Goal: Use online tool/utility: Utilize a website feature to perform a specific function

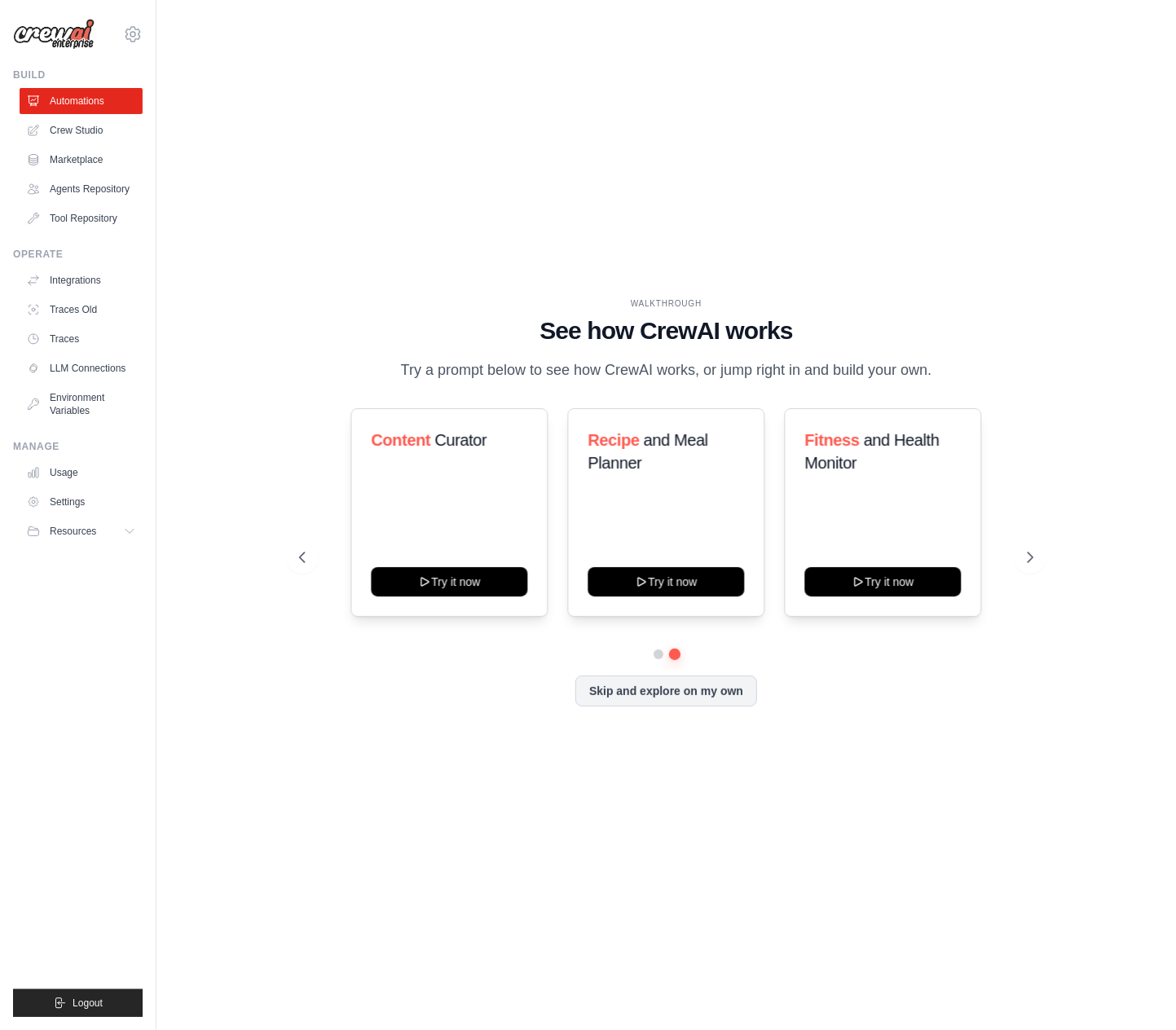
click at [967, 189] on div "WALKTHROUGH See how CrewAI works Try a prompt below to see how CrewAI works, or…" at bounding box center [666, 514] width 968 height 997
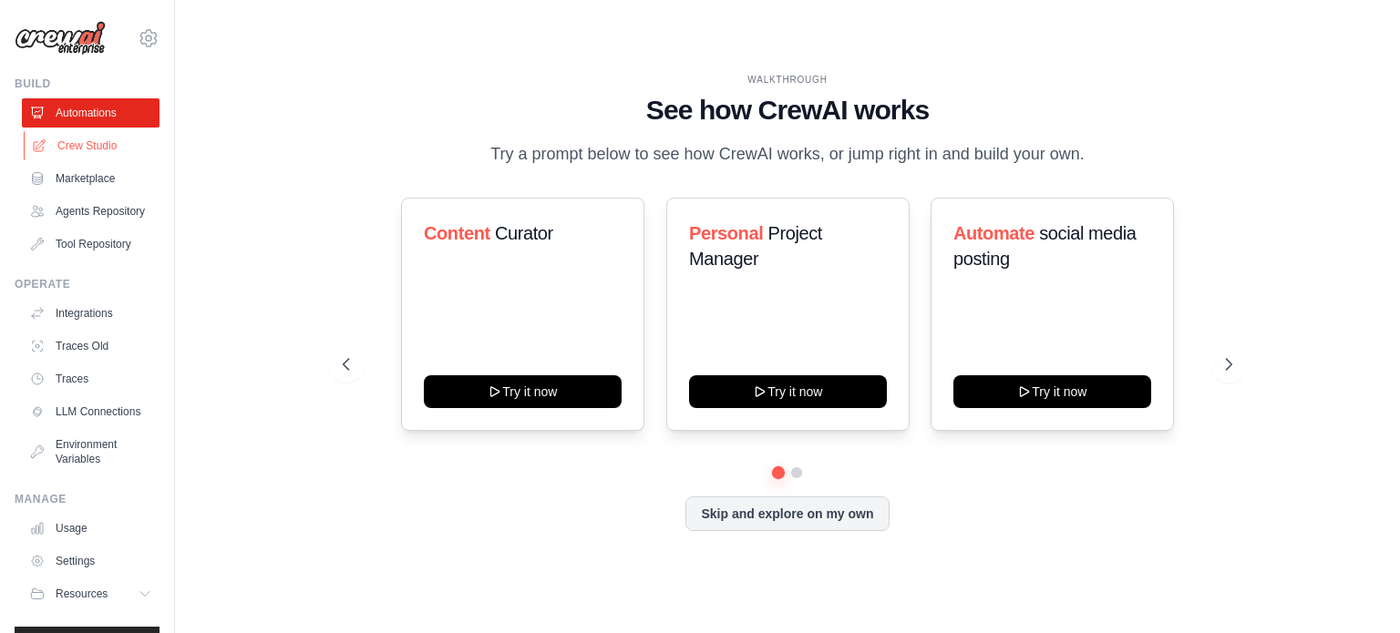
click at [87, 145] on link "Crew Studio" at bounding box center [93, 145] width 138 height 29
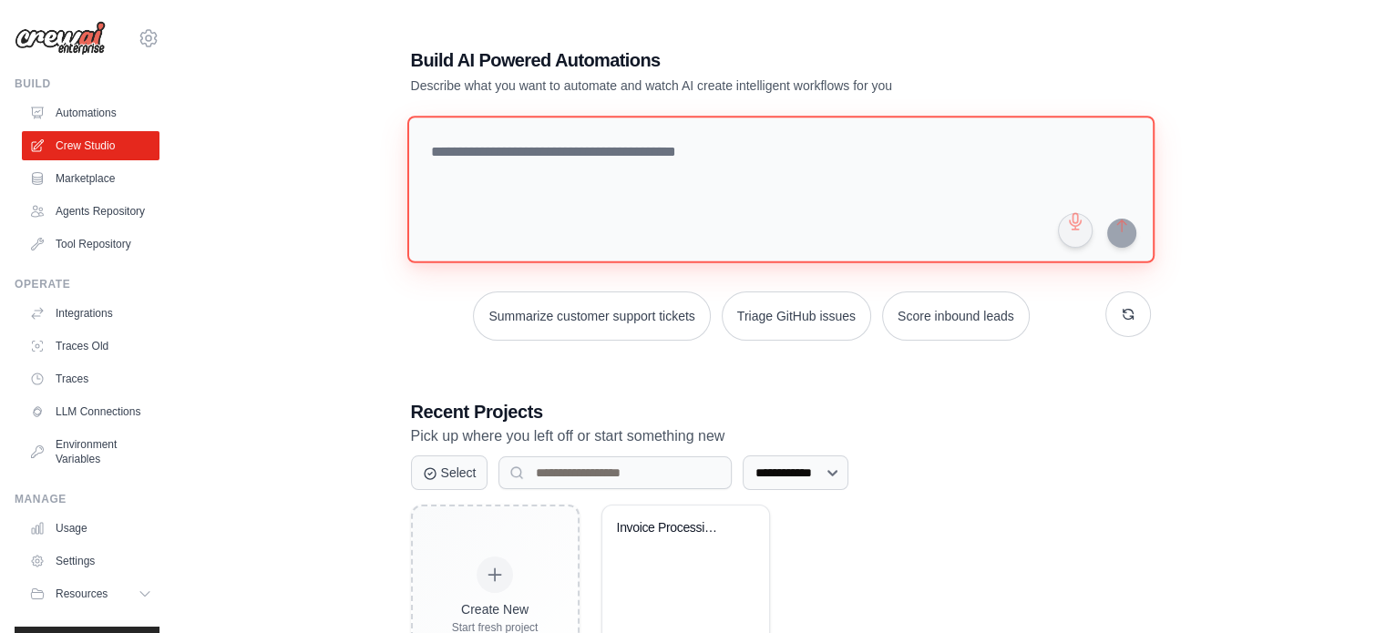
click at [576, 164] on textarea at bounding box center [779, 190] width 747 height 148
paste textarea "**********"
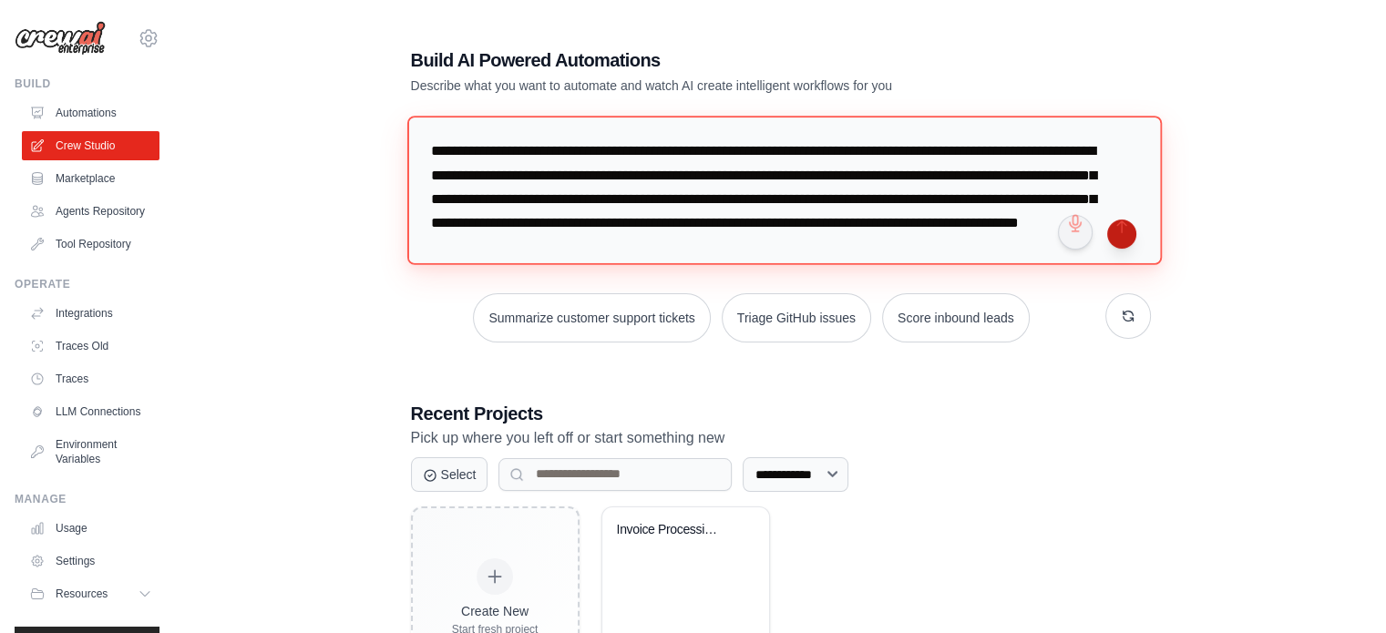
type textarea "**********"
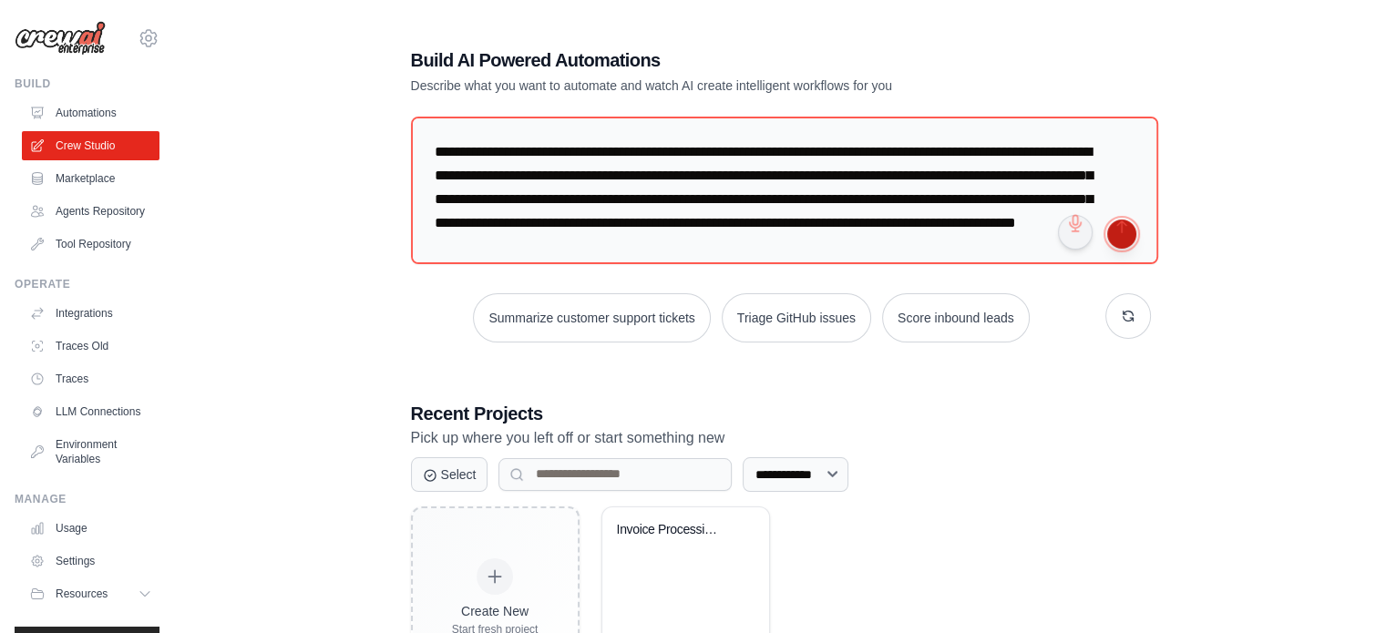
click at [1119, 233] on button "submit" at bounding box center [1121, 234] width 29 height 29
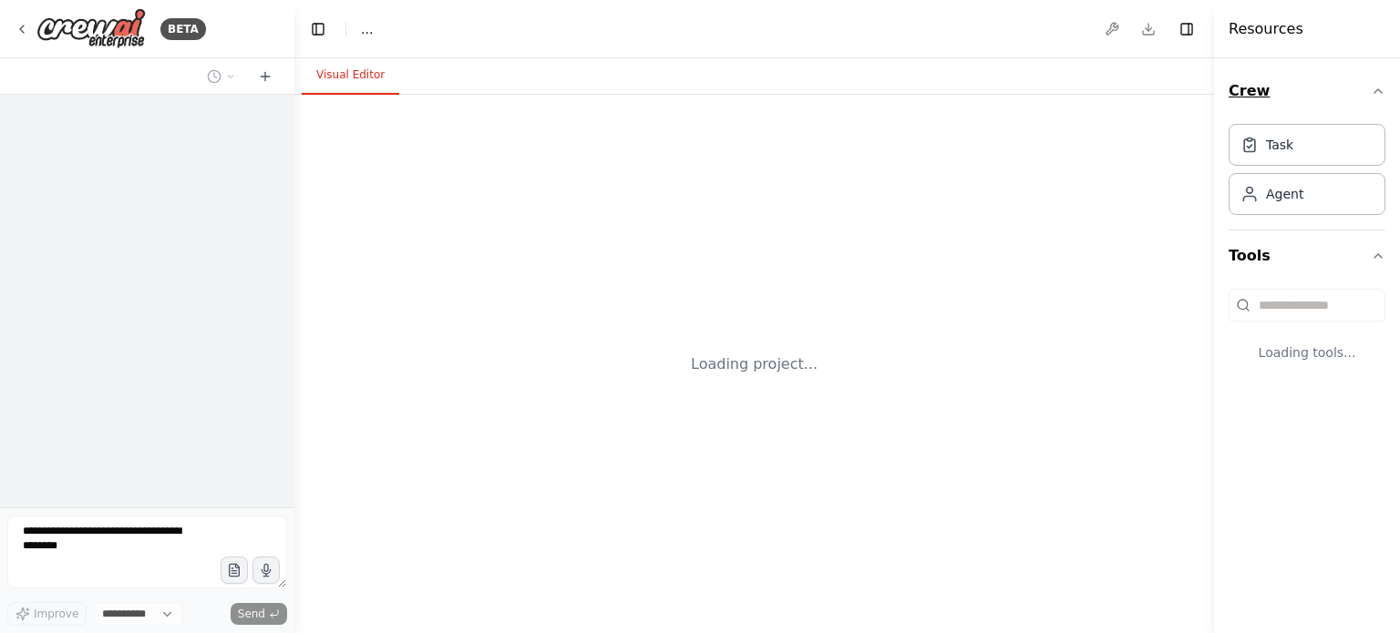
select select "****"
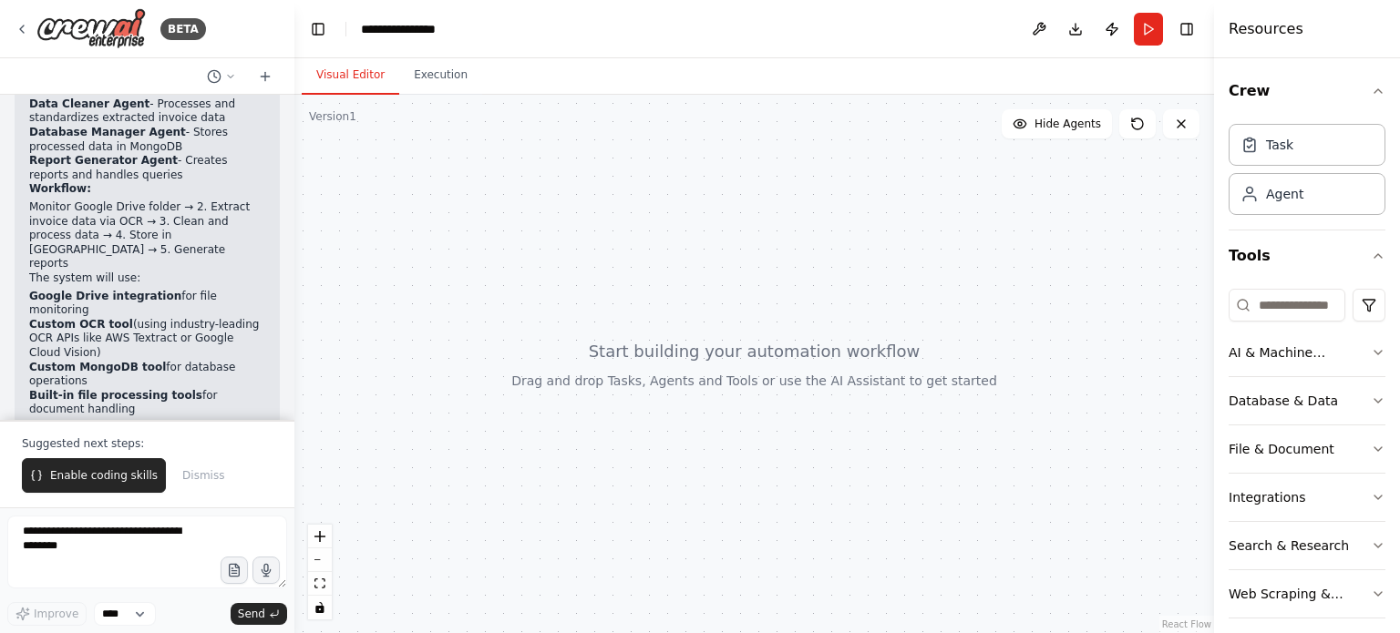
scroll to position [1659, 0]
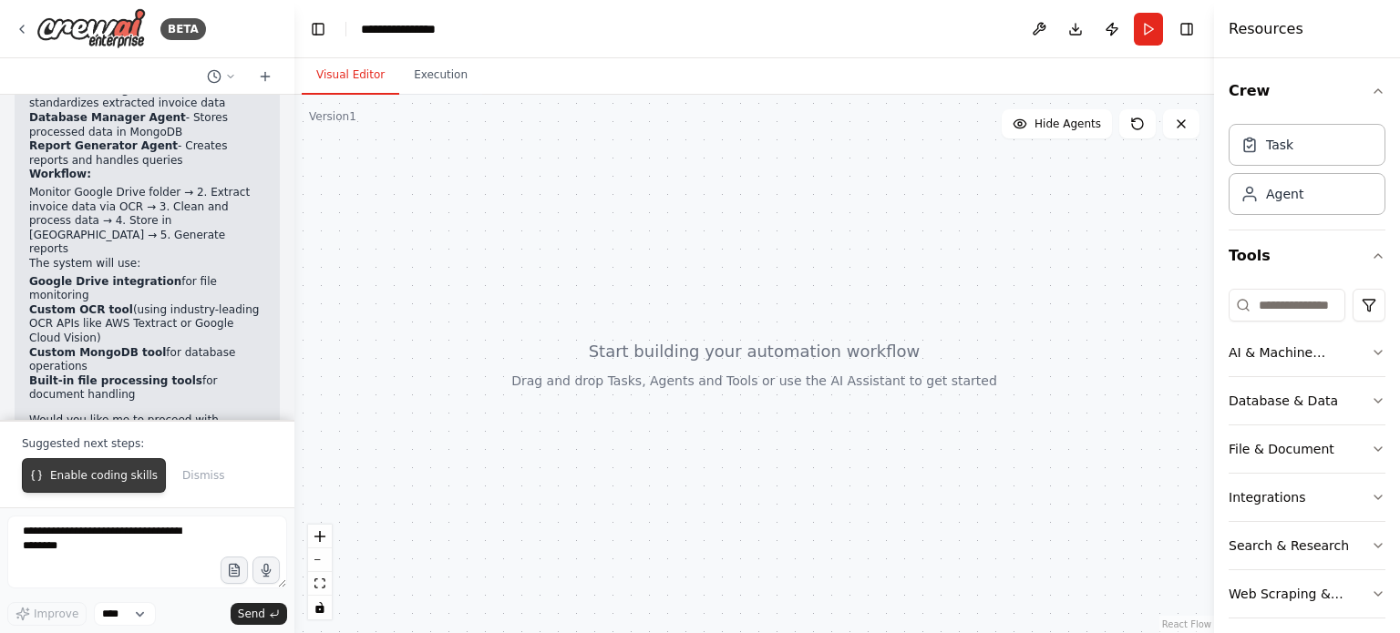
click at [95, 477] on span "Enable coding skills" at bounding box center [104, 475] width 108 height 15
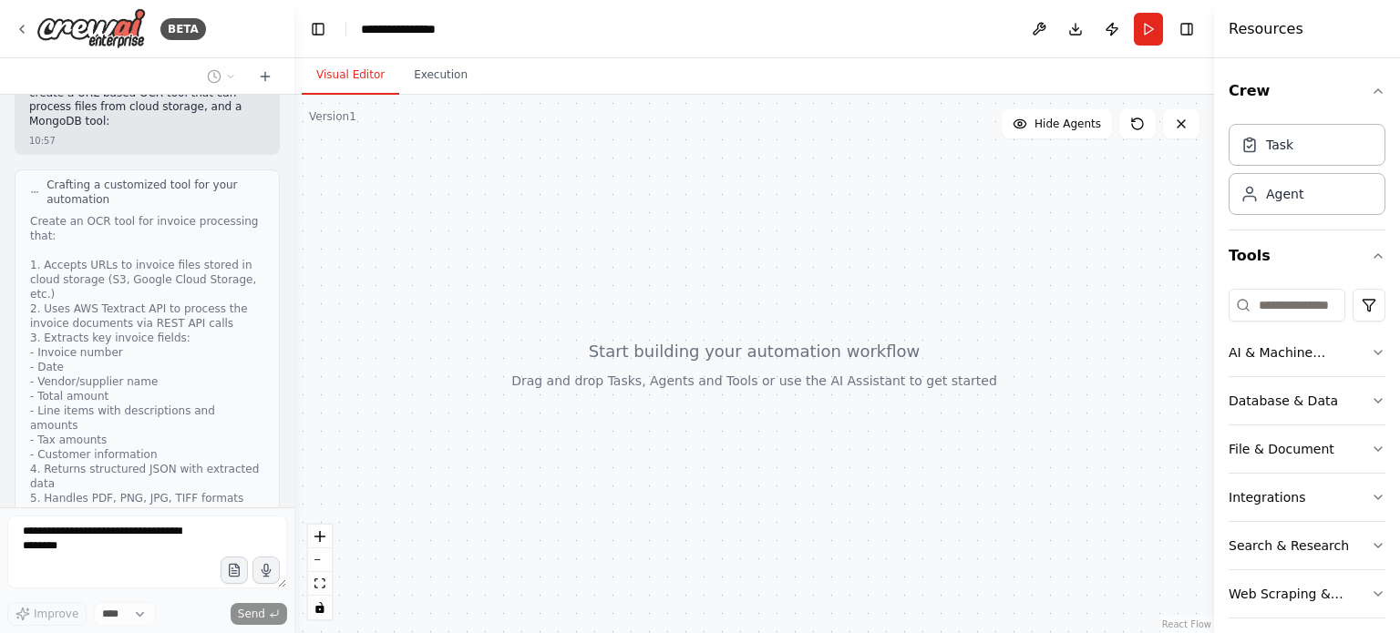
scroll to position [2828, 0]
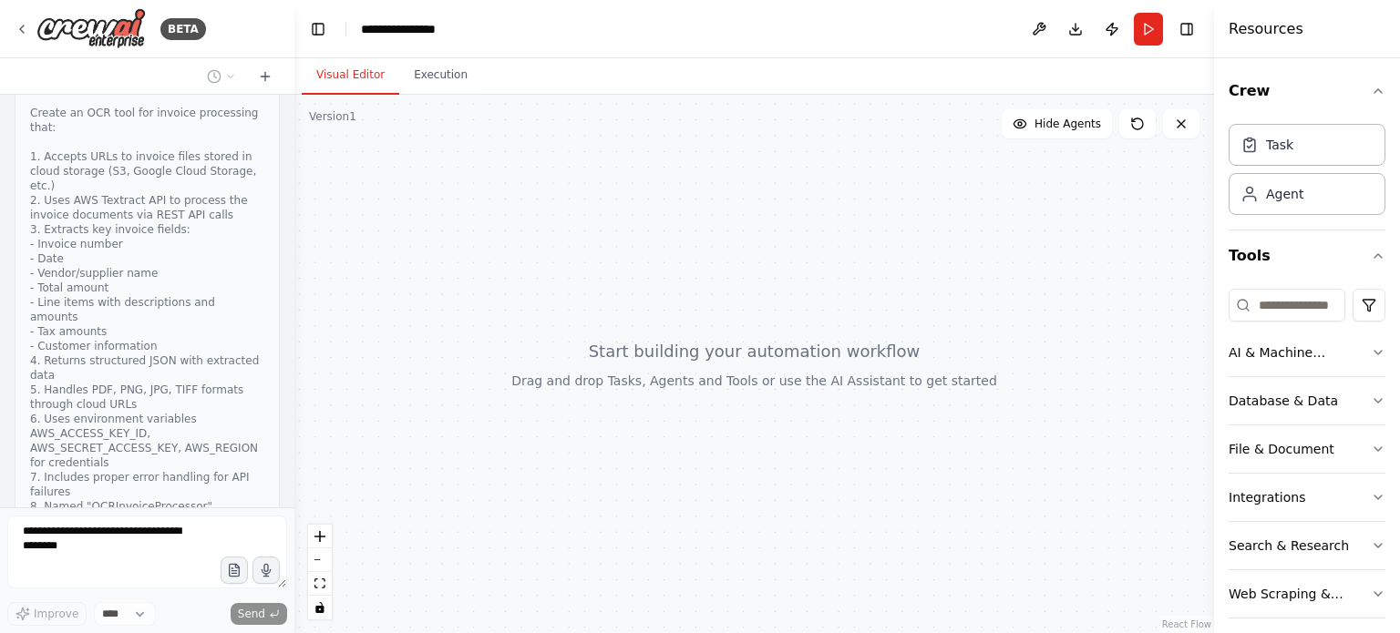
click at [519, 233] on div at bounding box center [754, 364] width 920 height 539
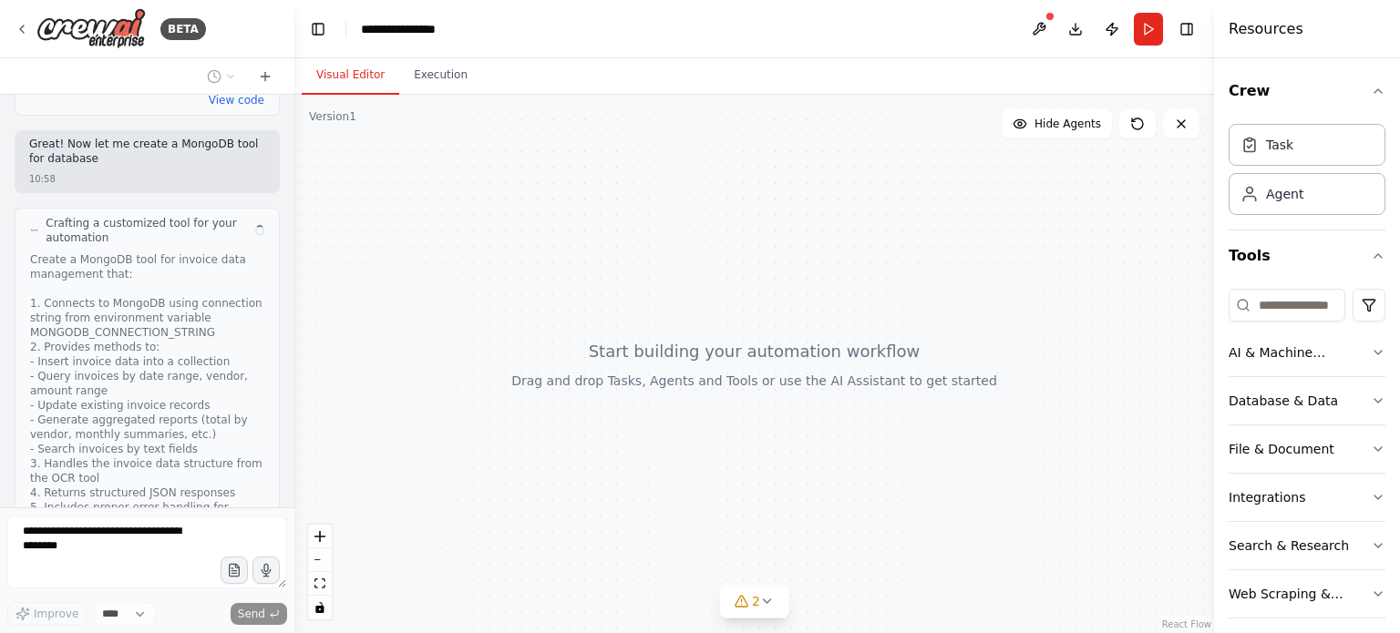
scroll to position [3469, 0]
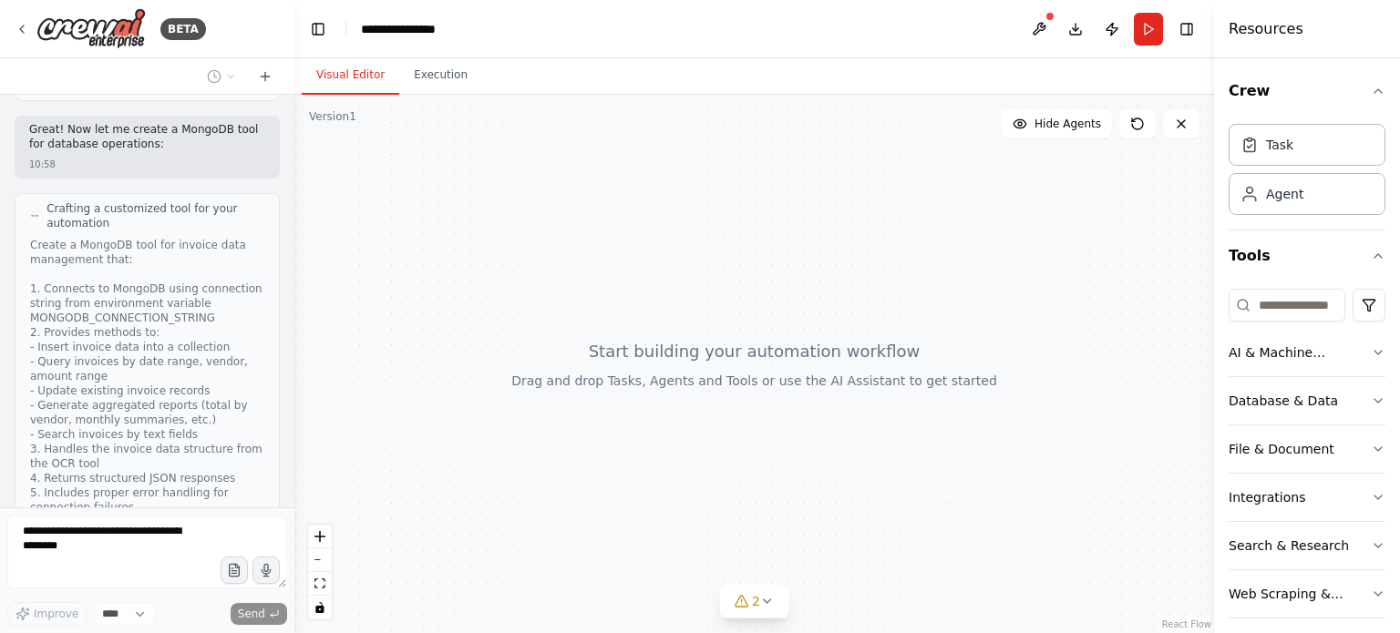
click at [790, 299] on div at bounding box center [754, 364] width 920 height 539
click at [430, 80] on button "Execution" at bounding box center [440, 76] width 83 height 38
click at [345, 76] on button "Visual Editor" at bounding box center [351, 76] width 98 height 38
click at [709, 312] on div at bounding box center [754, 364] width 920 height 539
click at [773, 603] on icon at bounding box center [767, 601] width 15 height 15
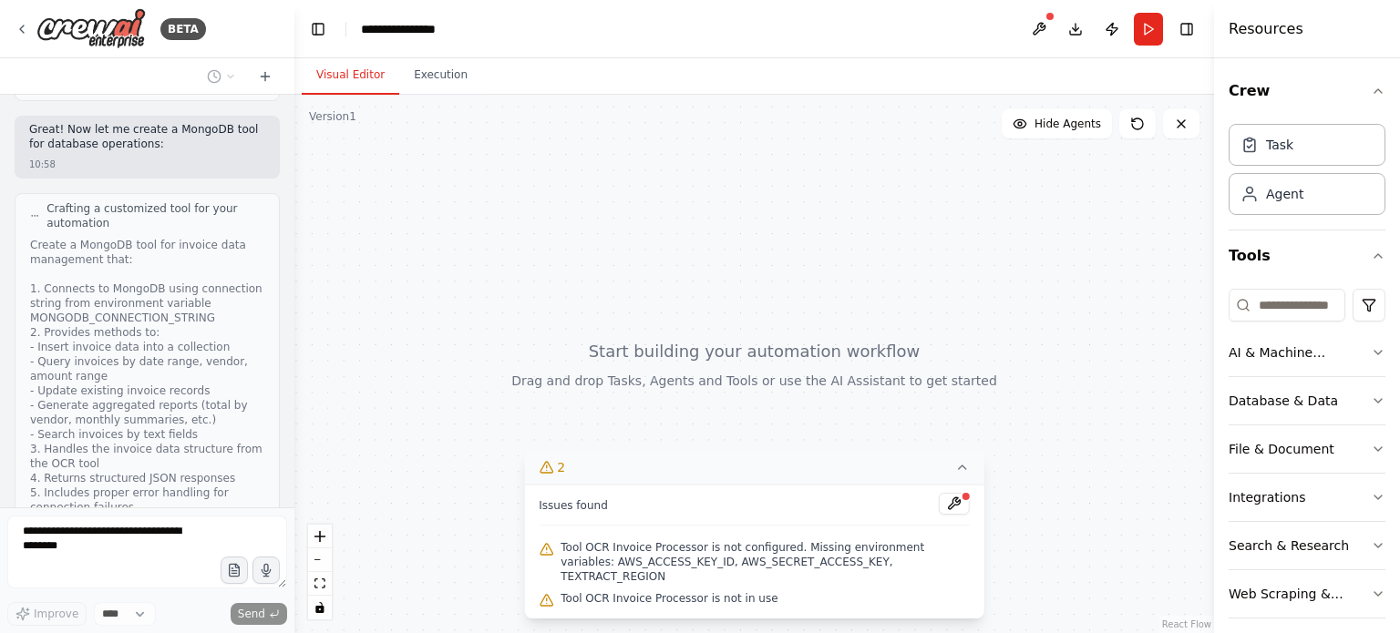
click at [694, 579] on span "Tool OCR Invoice Processor is not configured. Missing environment variables: AW…" at bounding box center [764, 562] width 409 height 44
click at [954, 515] on button at bounding box center [954, 504] width 31 height 22
click at [966, 475] on icon at bounding box center [962, 467] width 15 height 15
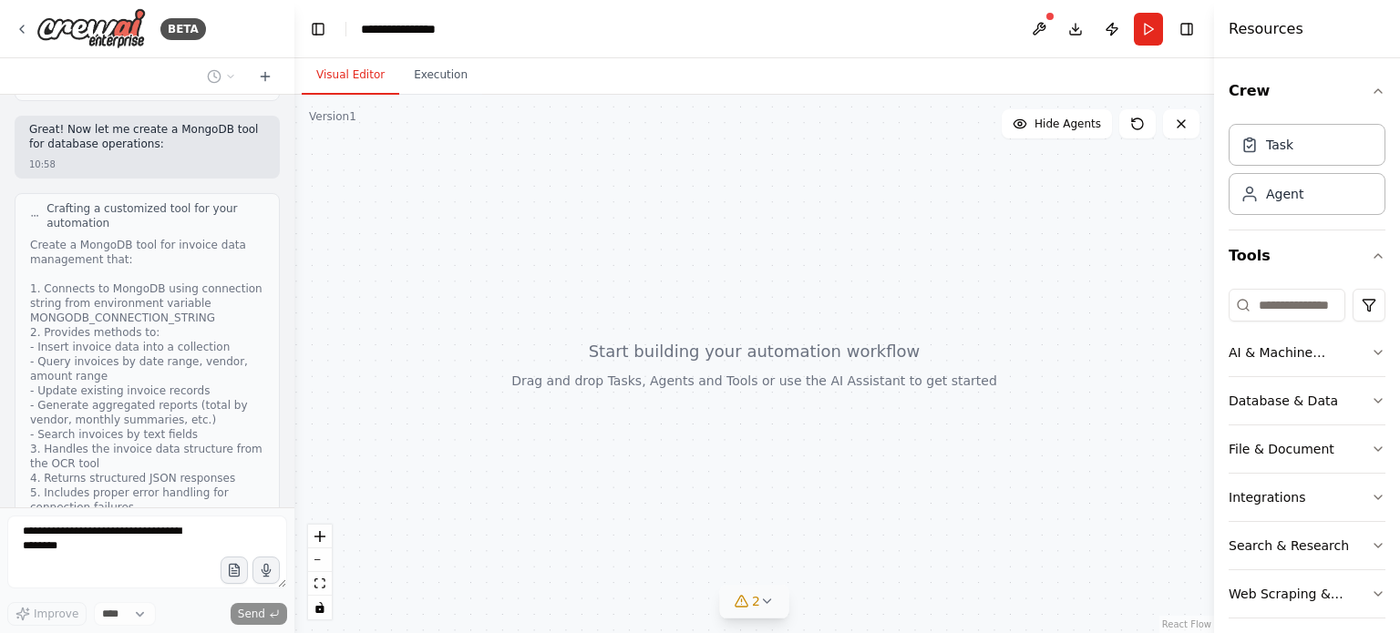
click at [945, 460] on div at bounding box center [754, 364] width 920 height 539
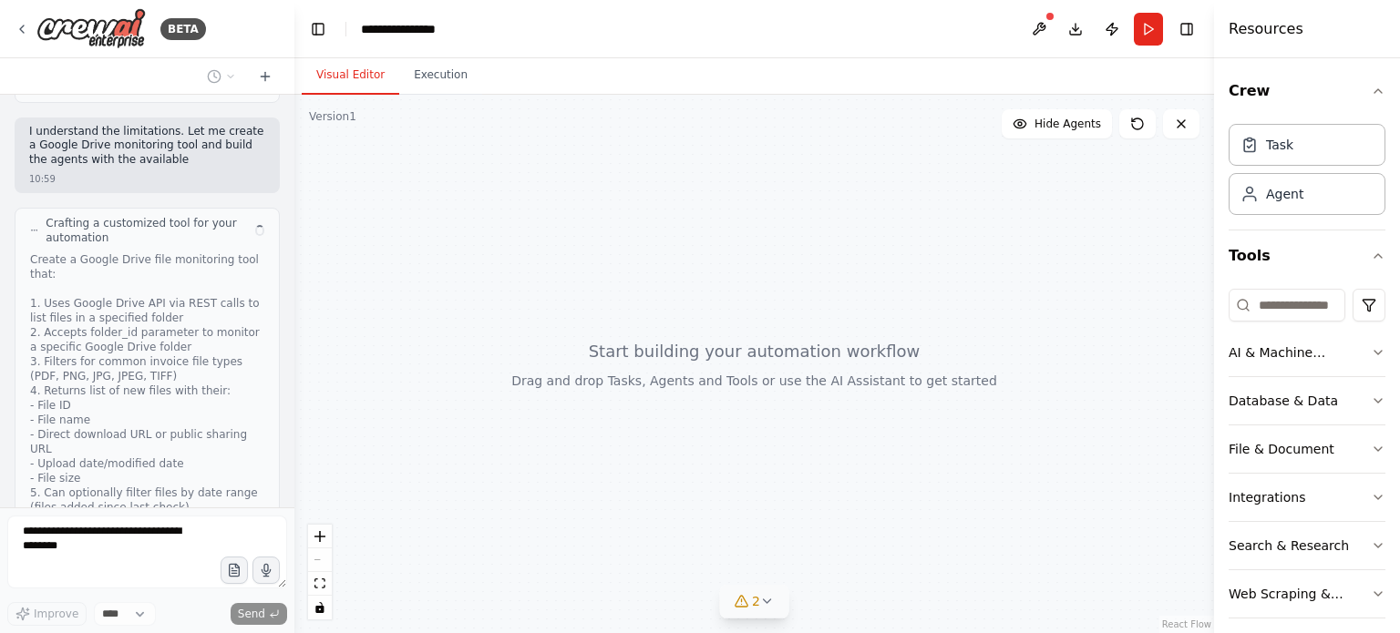
scroll to position [3992, 0]
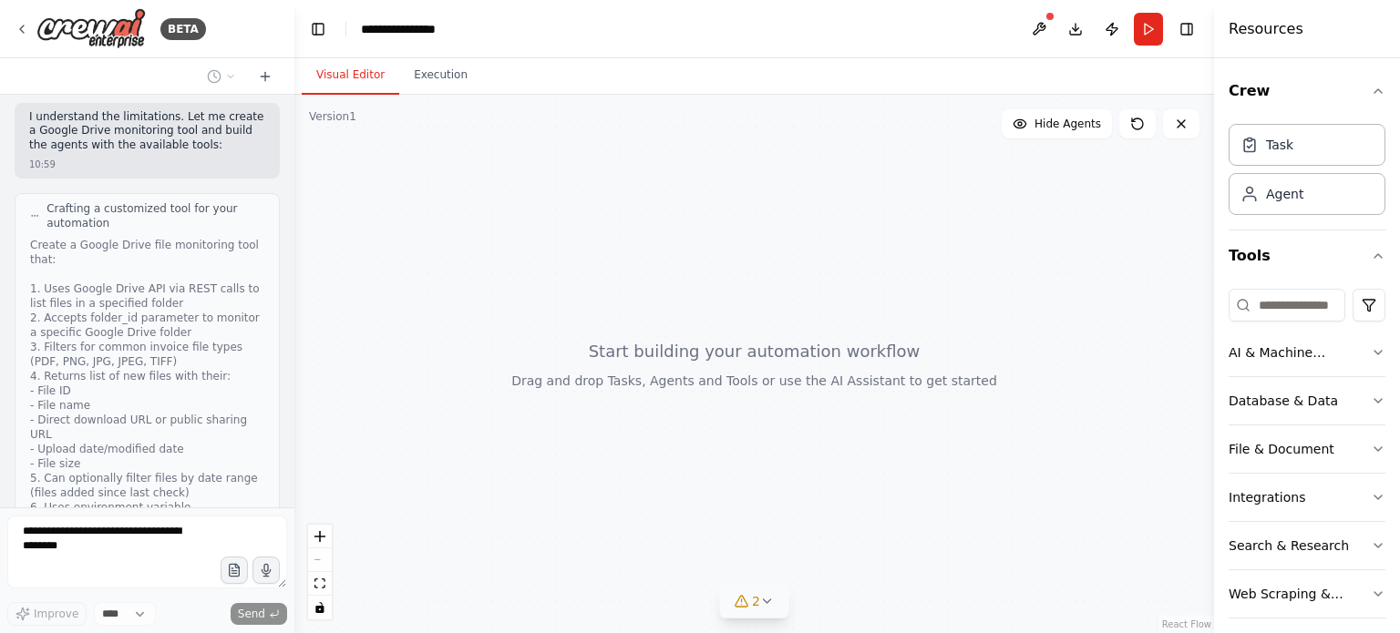
click at [158, 341] on div "Create a Google Drive file monitoring tool that: 1. Uses Google Drive API via R…" at bounding box center [147, 427] width 234 height 379
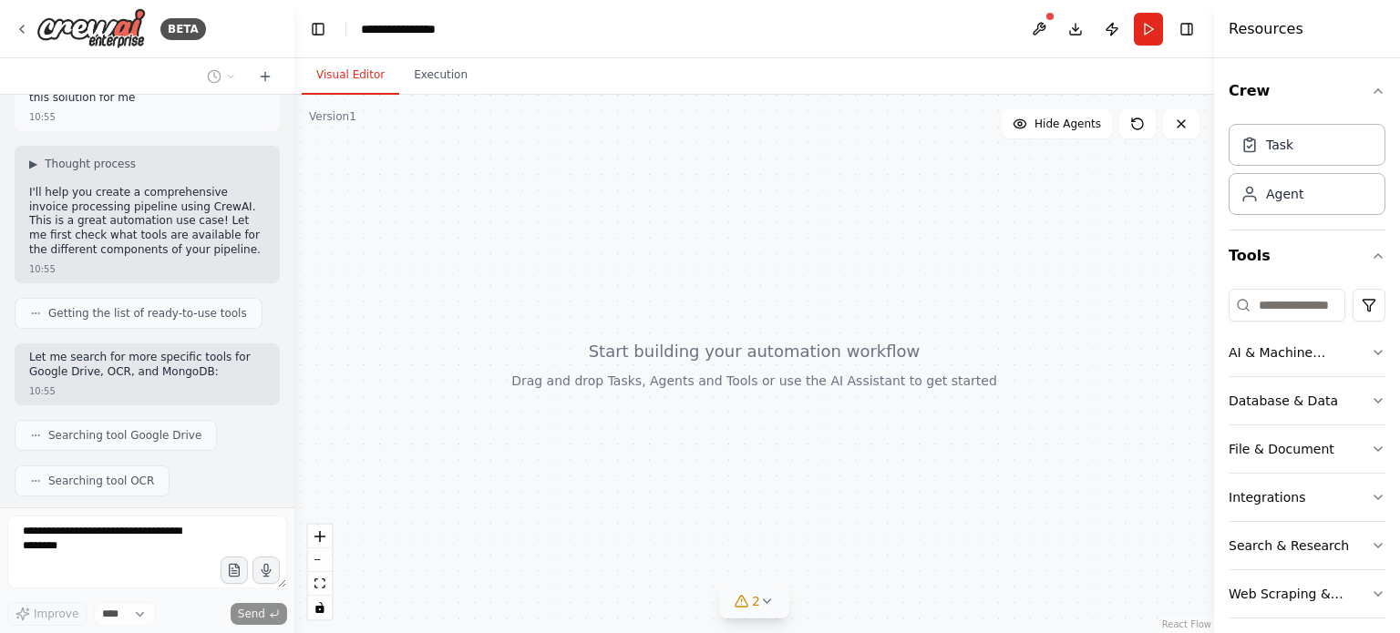
scroll to position [4153, 0]
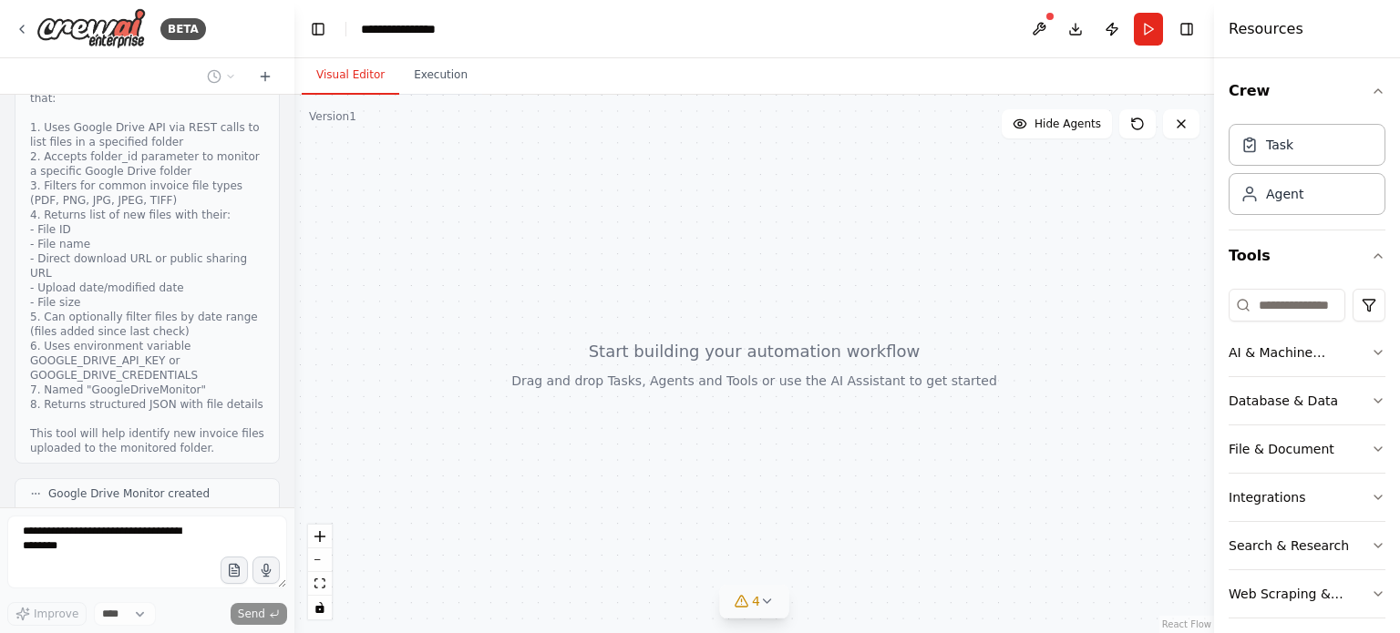
click at [211, 603] on button "View code" at bounding box center [237, 610] width 56 height 15
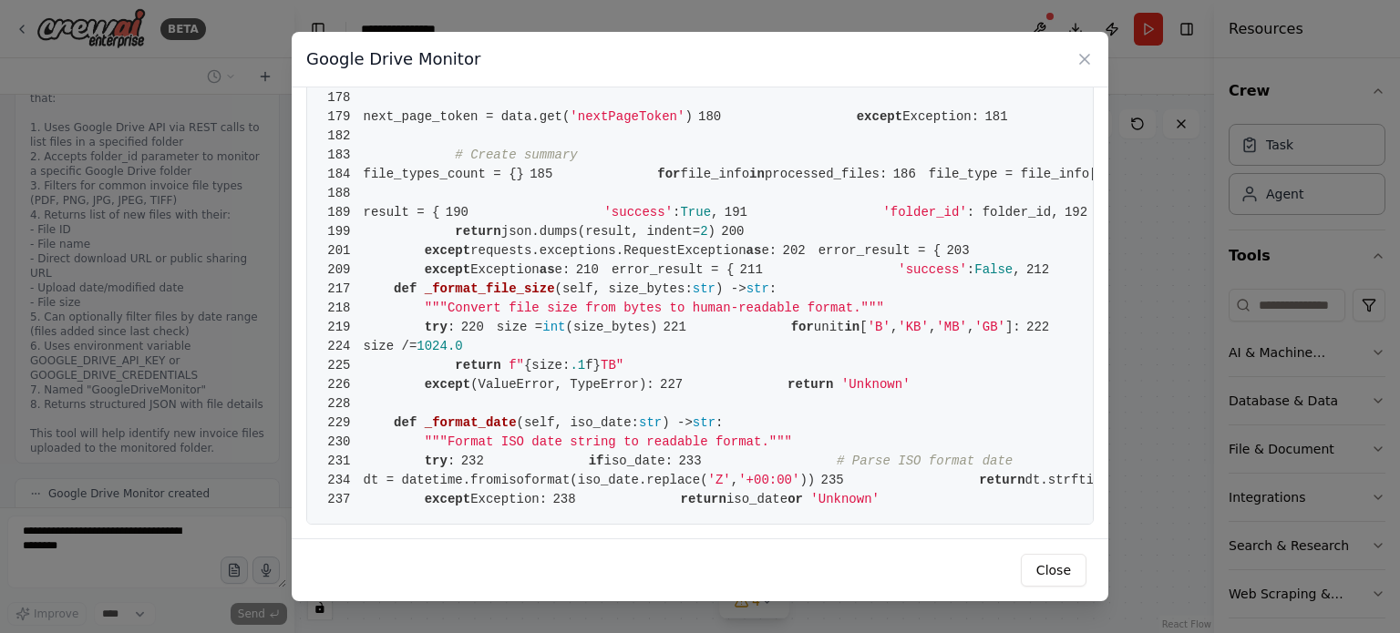
scroll to position [1823, 0]
click at [1087, 51] on icon at bounding box center [1084, 59] width 18 height 18
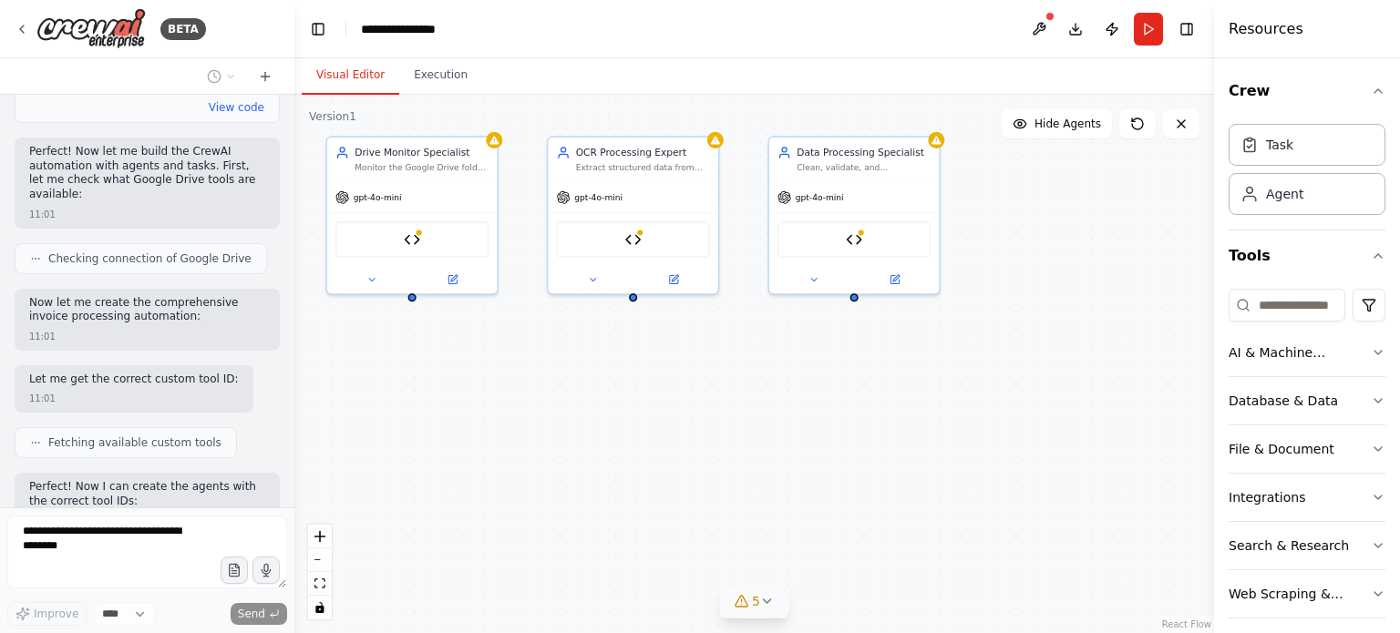
scroll to position [5443, 0]
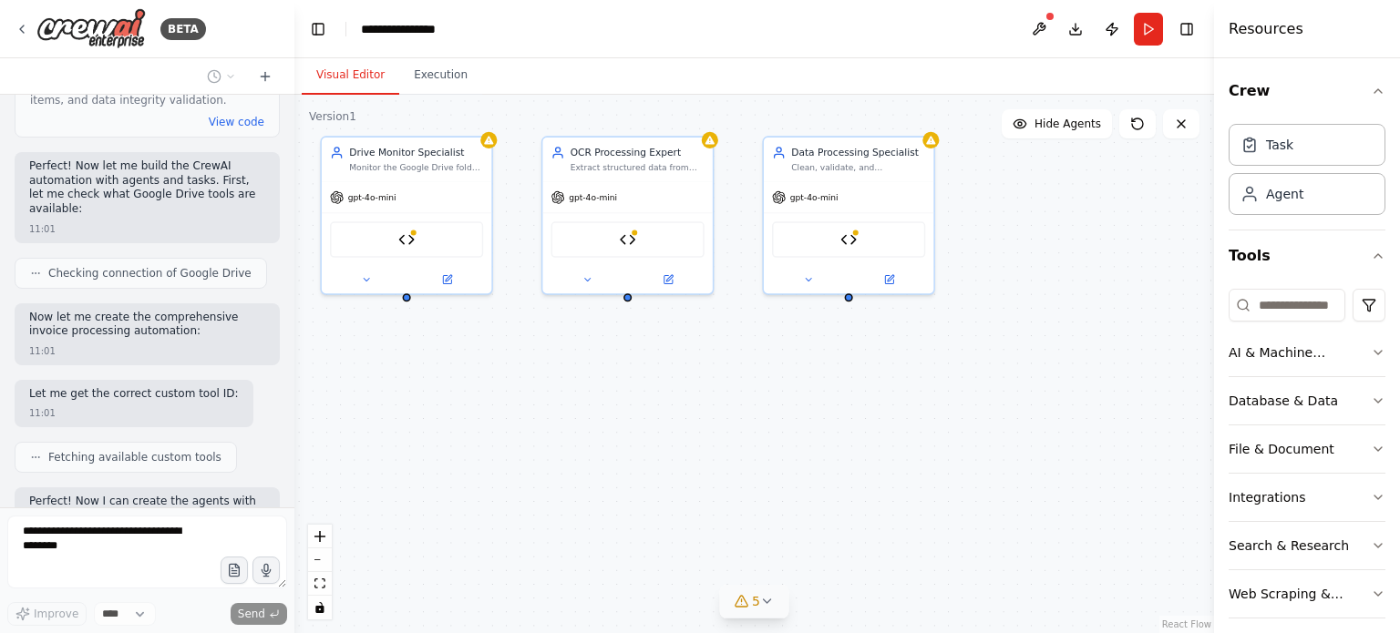
drag, startPoint x: 1003, startPoint y: 255, endPoint x: 744, endPoint y: 75, distance: 316.3
click at [744, 75] on div "Visual Editor Execution Version 1 Show Tools Hide Agents Drive Monitor Speciali…" at bounding box center [754, 345] width 920 height 575
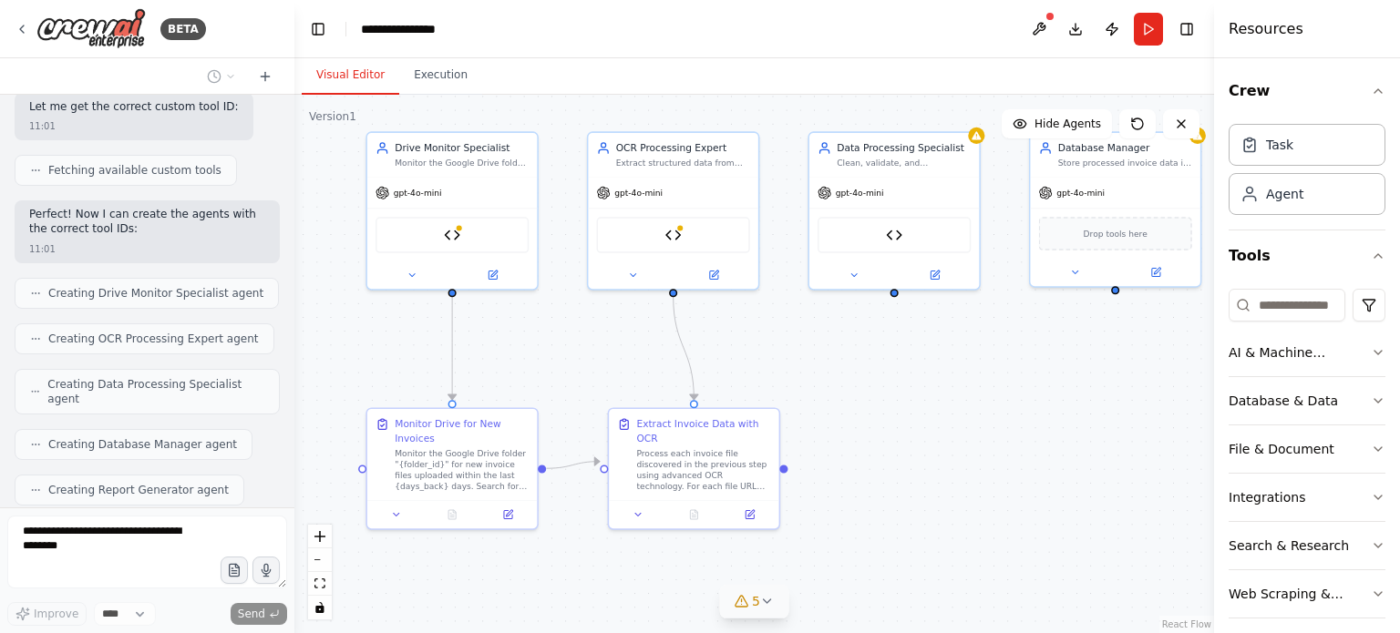
scroll to position [5790, 0]
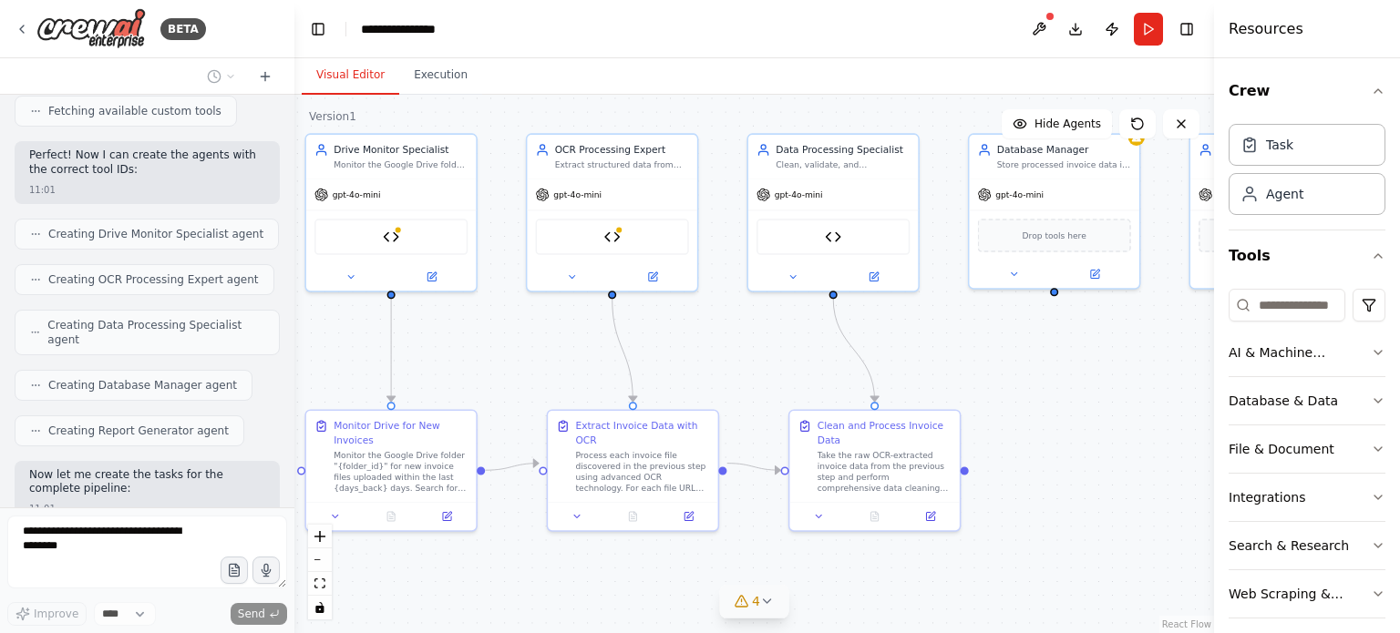
drag, startPoint x: 1068, startPoint y: 434, endPoint x: 1053, endPoint y: 431, distance: 15.7
click at [1053, 431] on div ".deletable-edge-delete-btn { width: 20px; height: 20px; border: 0px solid #ffff…" at bounding box center [754, 364] width 920 height 539
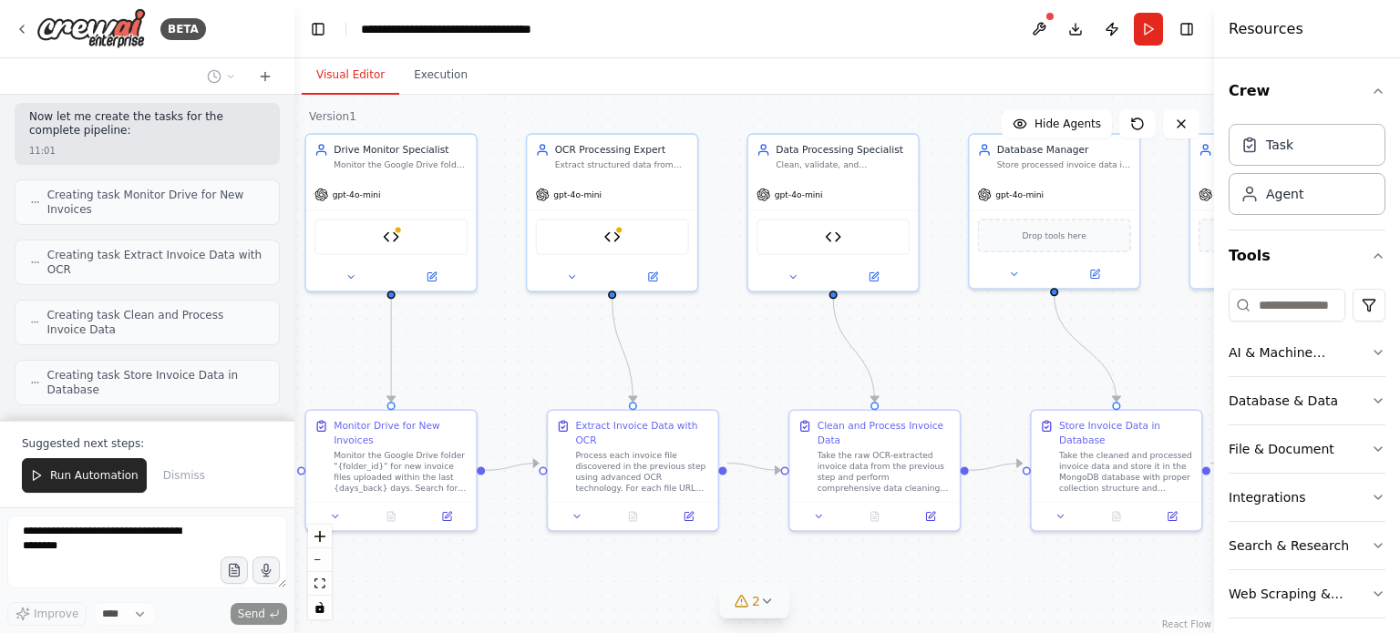
scroll to position [6179, 0]
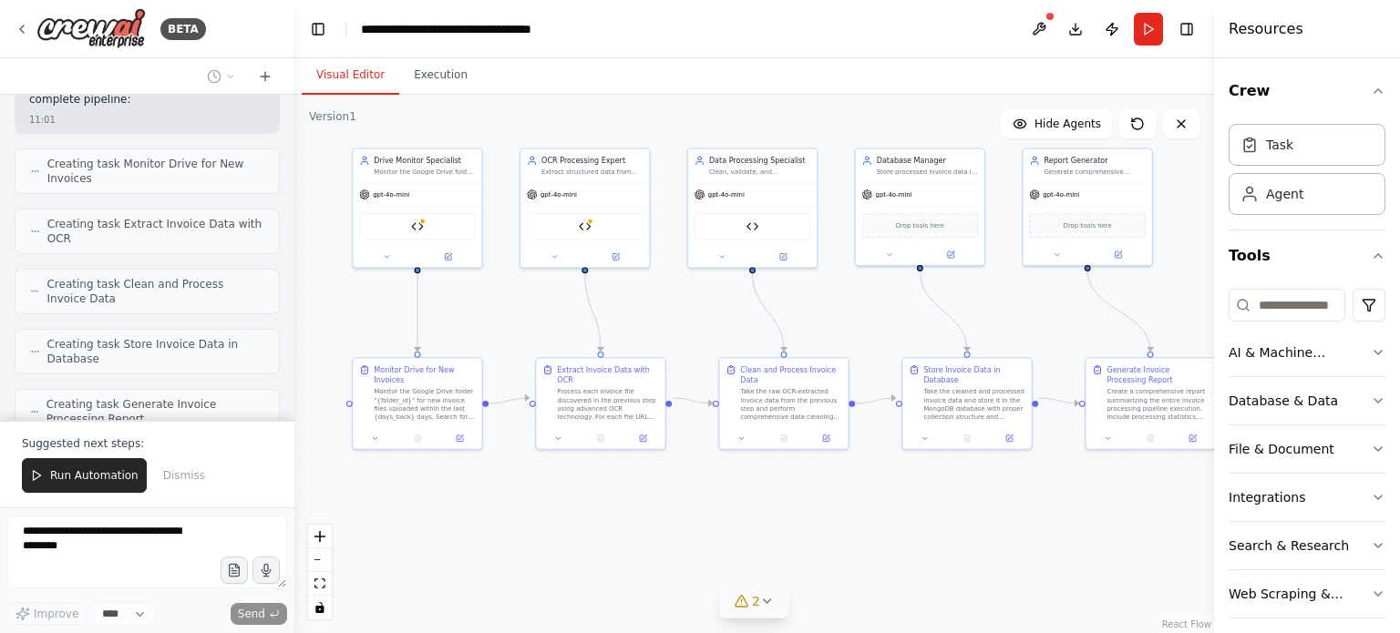
drag, startPoint x: 1031, startPoint y: 556, endPoint x: 1035, endPoint y: 523, distance: 33.1
click at [1035, 523] on div ".deletable-edge-delete-btn { width: 20px; height: 20px; border: 0px solid #ffff…" at bounding box center [754, 364] width 920 height 539
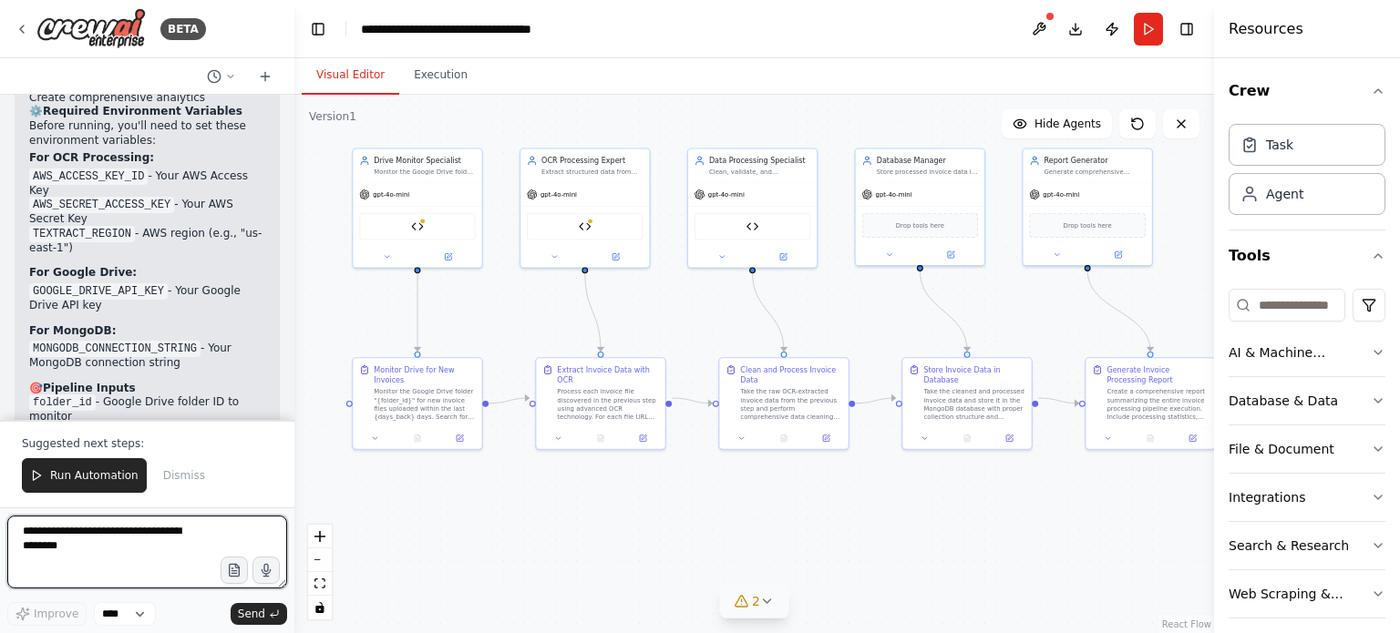
scroll to position [7257, 0]
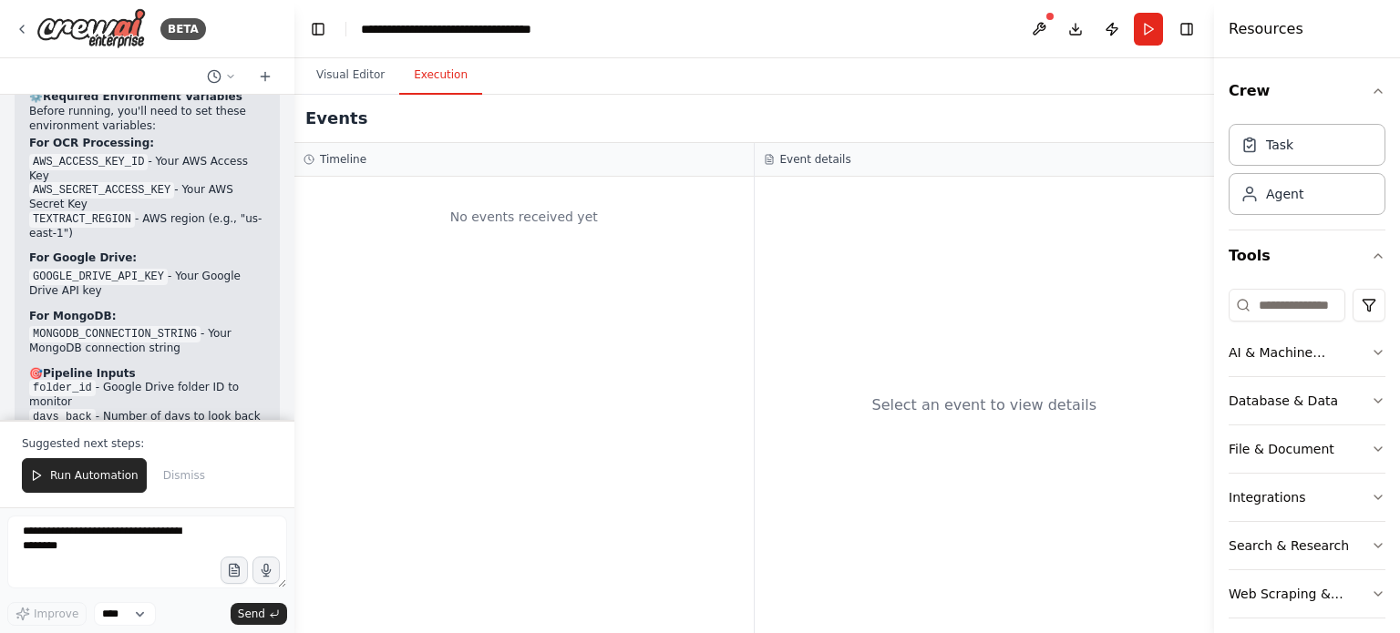
click at [437, 71] on button "Execution" at bounding box center [440, 76] width 83 height 38
click at [489, 298] on div "No events received yet" at bounding box center [523, 405] width 459 height 457
click at [355, 75] on button "Visual Editor" at bounding box center [351, 76] width 98 height 38
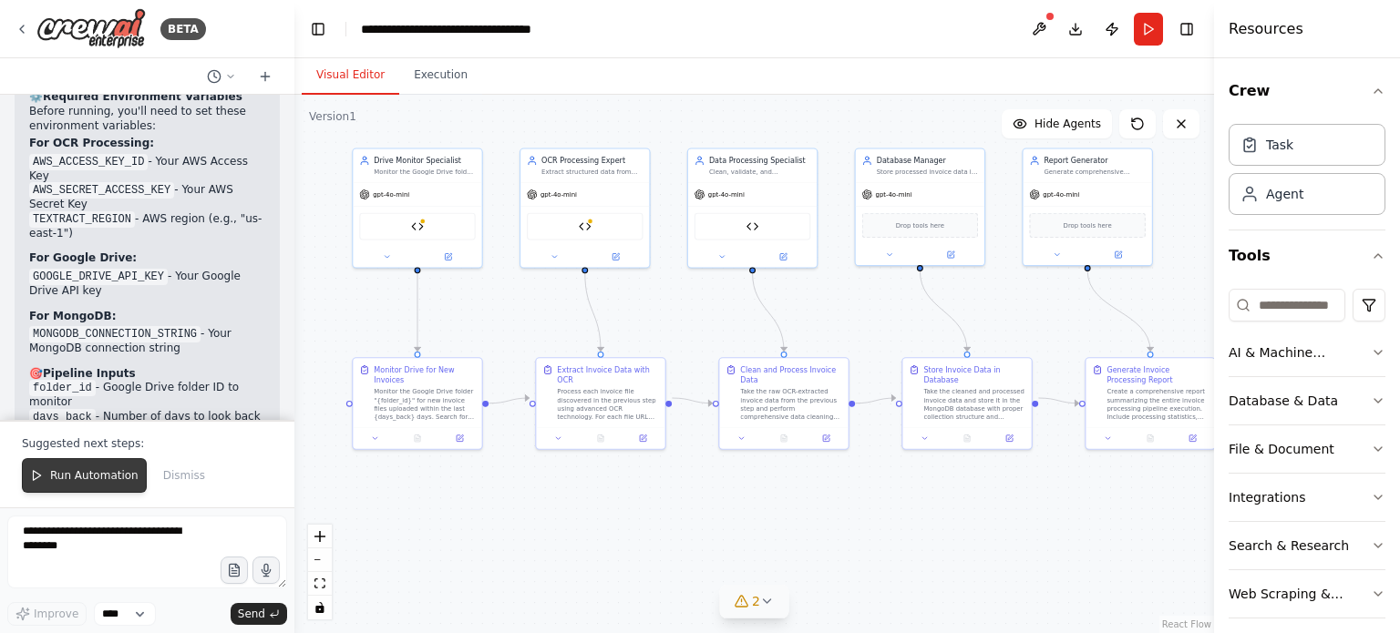
click at [88, 475] on span "Run Automation" at bounding box center [94, 475] width 88 height 15
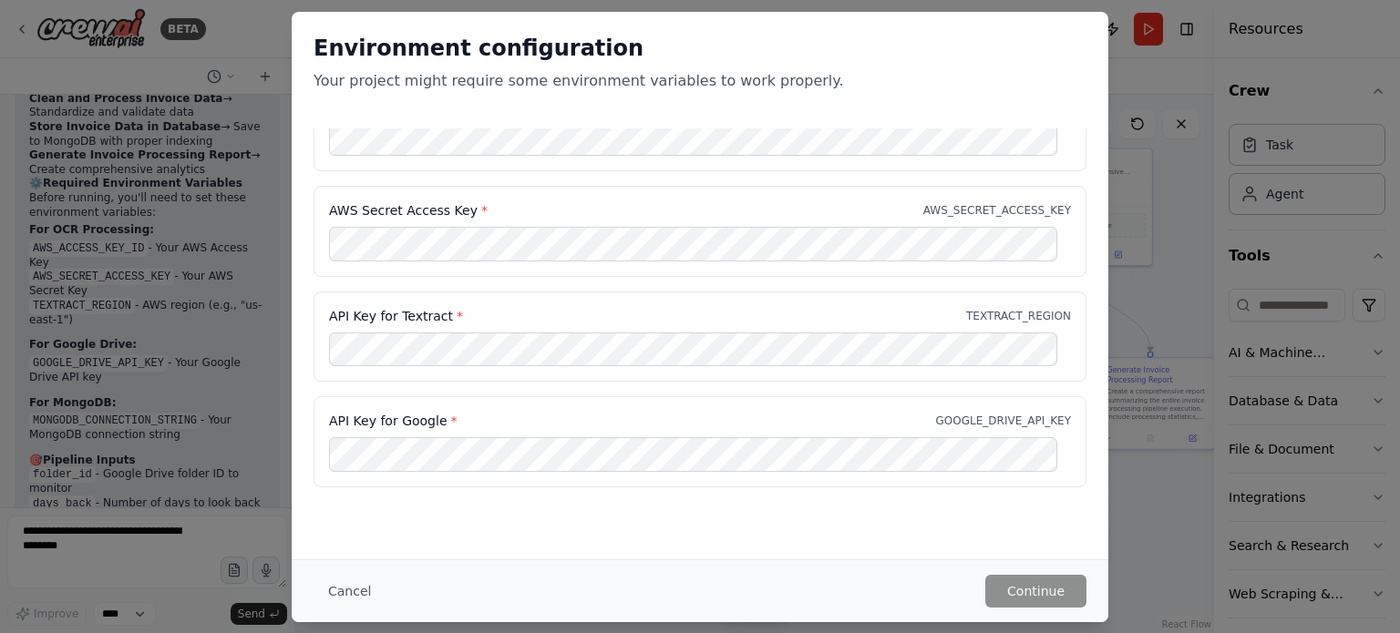
scroll to position [0, 0]
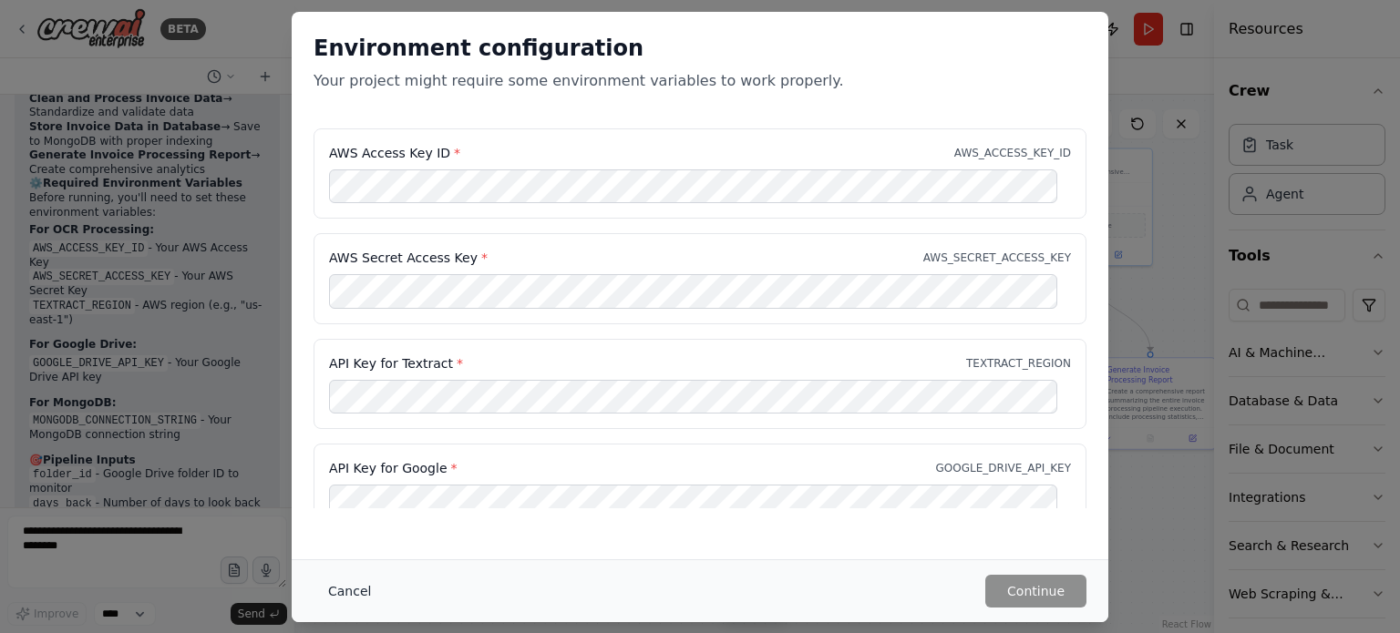
click at [351, 590] on button "Cancel" at bounding box center [349, 591] width 72 height 33
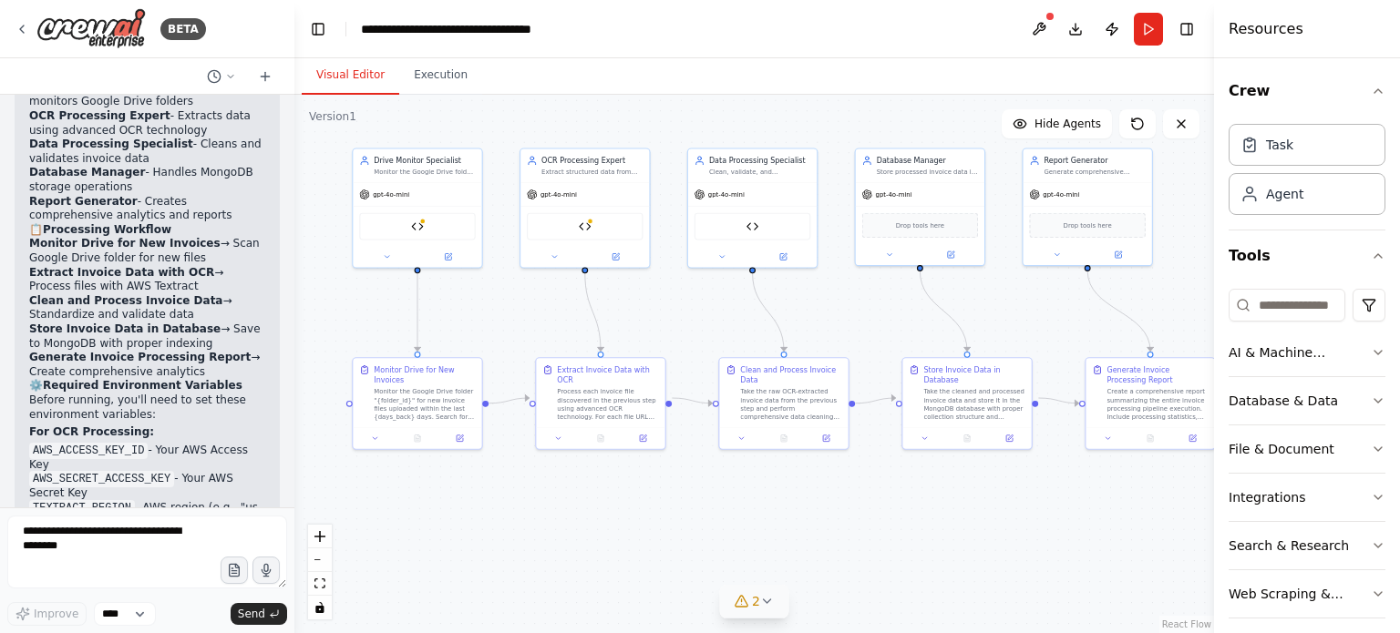
scroll to position [7170, 0]
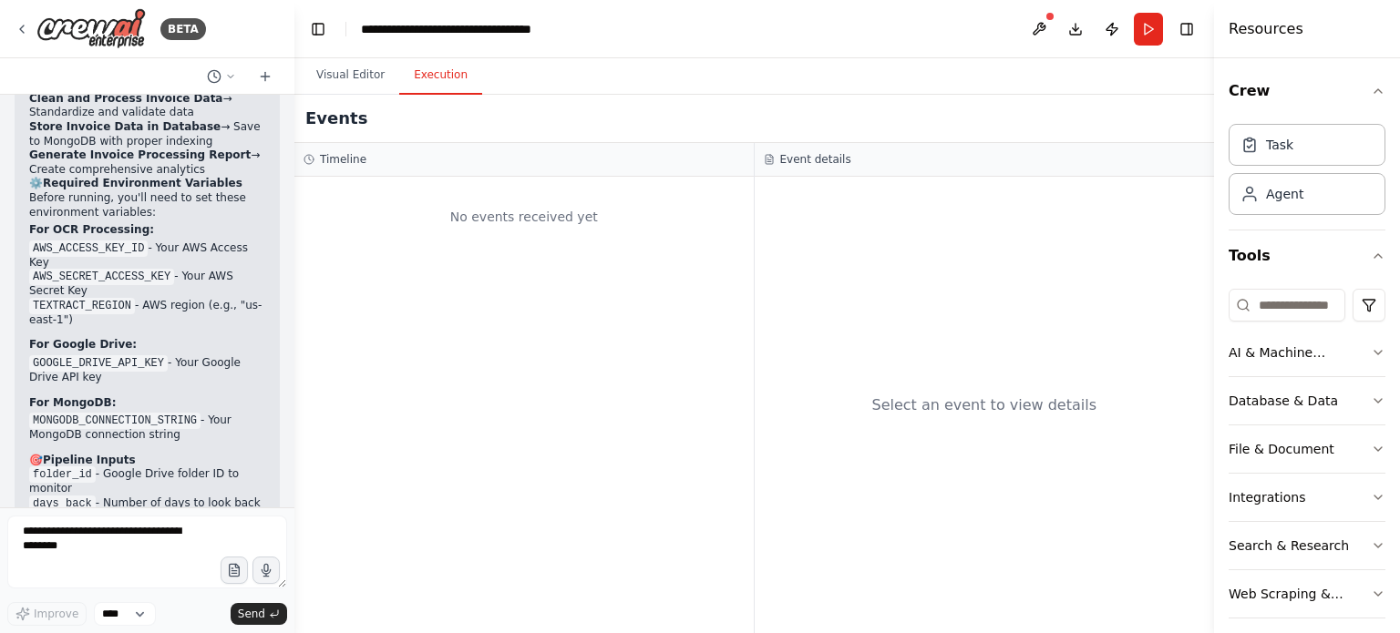
click at [436, 68] on button "Execution" at bounding box center [440, 76] width 83 height 38
click at [429, 316] on div "No events received yet" at bounding box center [523, 405] width 459 height 457
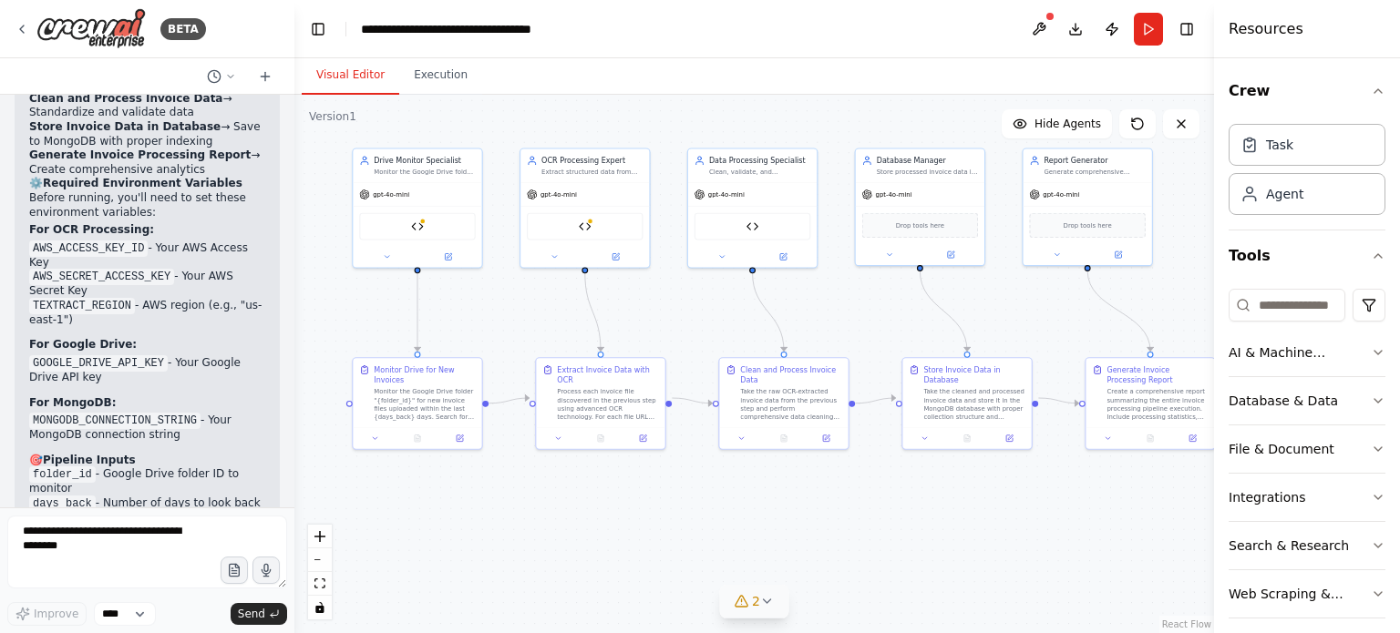
click at [363, 73] on button "Visual Editor" at bounding box center [351, 76] width 98 height 38
click at [434, 218] on div "Google Drive Monitor" at bounding box center [417, 224] width 117 height 27
click at [450, 272] on div ".deletable-edge-delete-btn { width: 20px; height: 20px; border: 0px solid #ffff…" at bounding box center [754, 364] width 920 height 539
click at [450, 254] on icon at bounding box center [448, 255] width 6 height 6
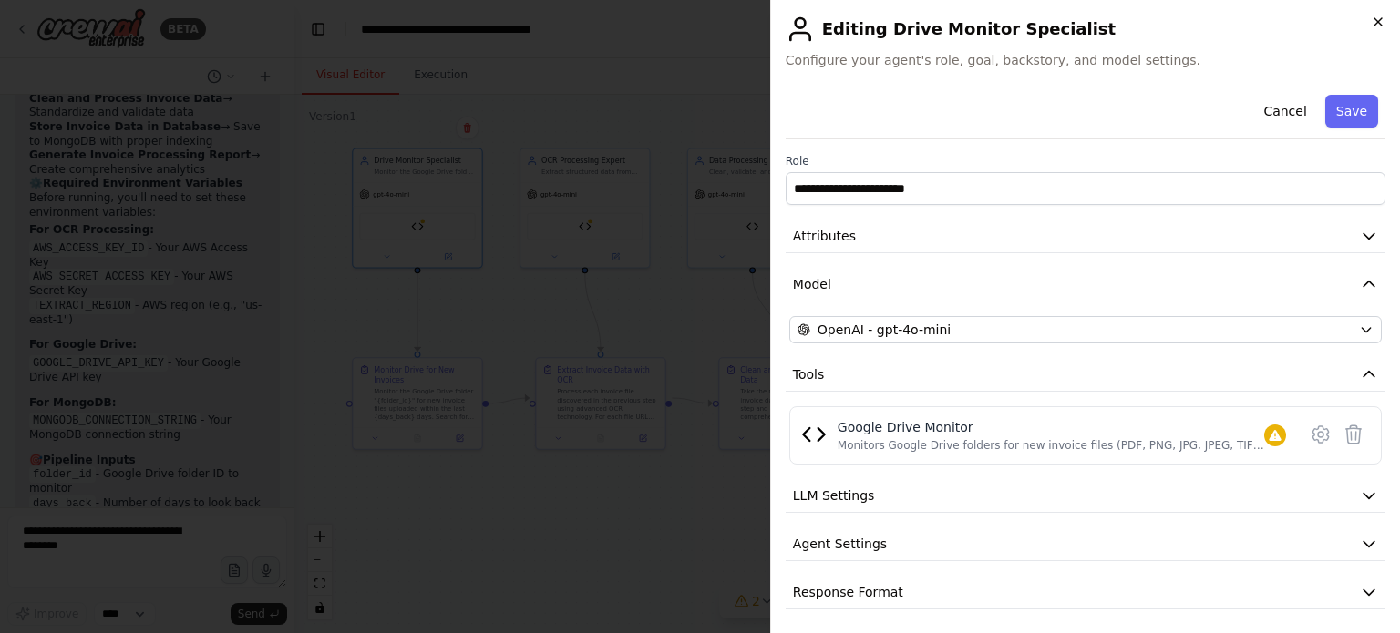
click at [1377, 25] on icon "button" at bounding box center [1378, 22] width 15 height 15
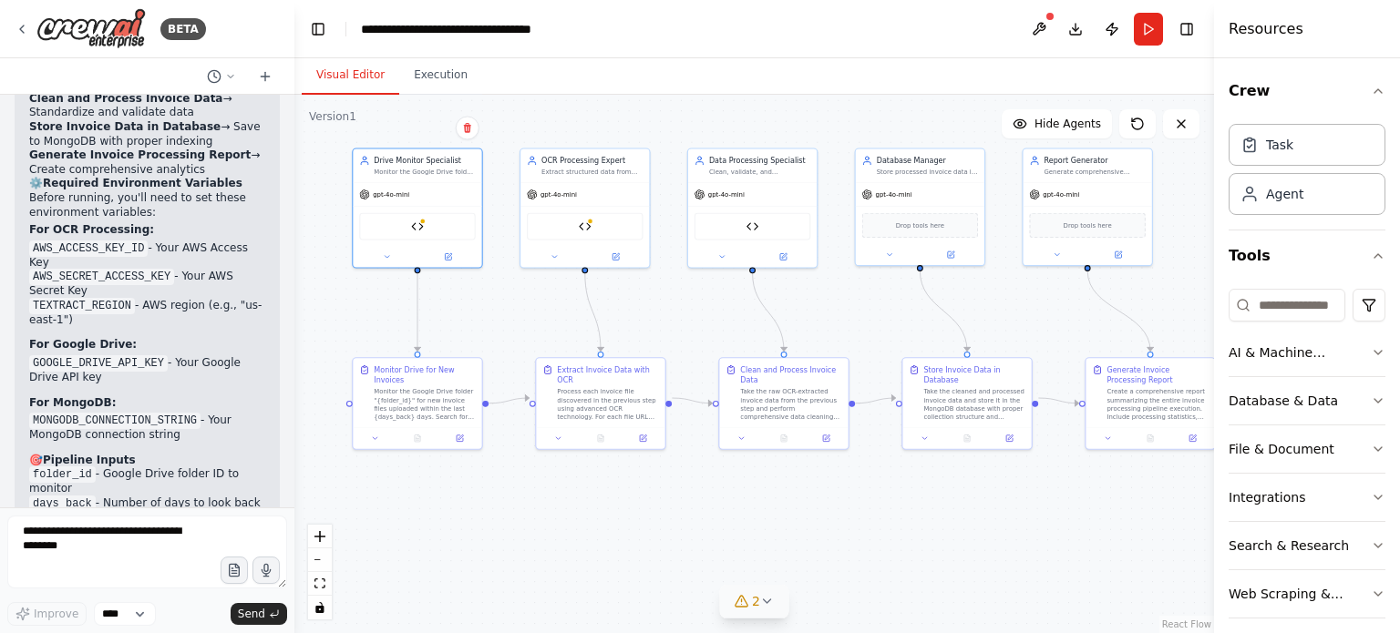
click at [601, 539] on div ".deletable-edge-delete-btn { width: 20px; height: 20px; border: 0px solid #ffff…" at bounding box center [754, 364] width 920 height 539
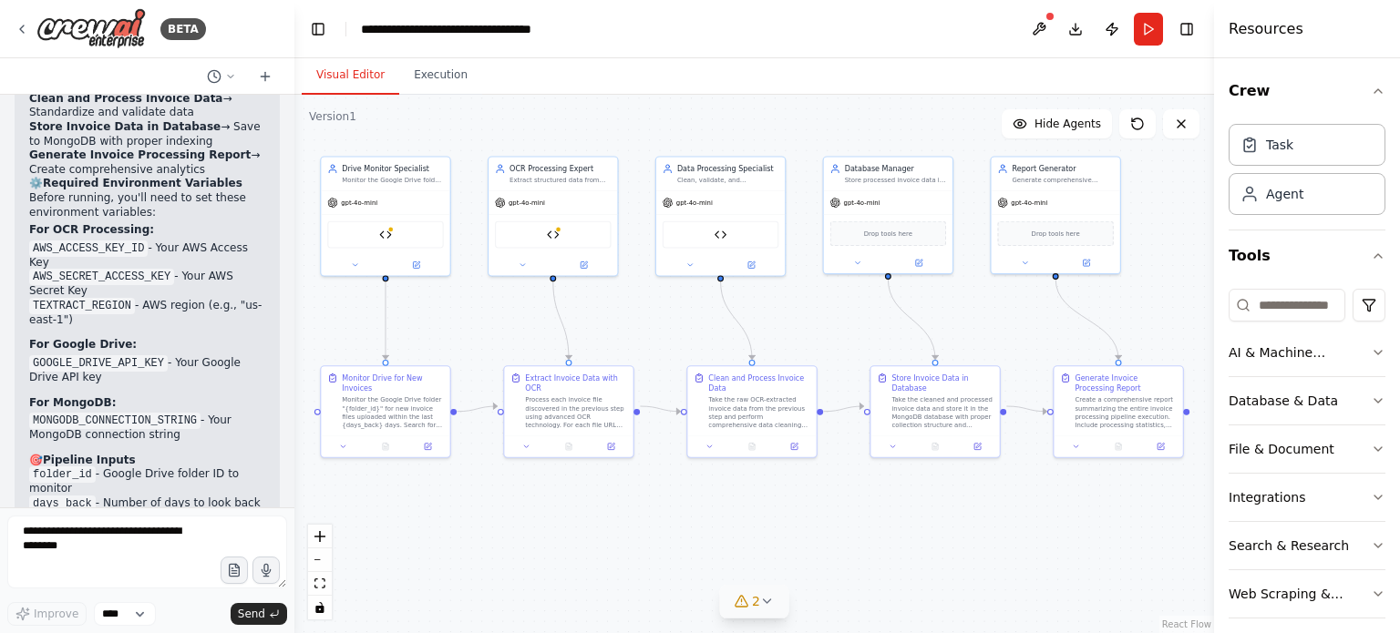
drag, startPoint x: 1035, startPoint y: 513, endPoint x: 1010, endPoint y: 520, distance: 26.5
click at [1010, 520] on div ".deletable-edge-delete-btn { width: 20px; height: 20px; border: 0px solid #ffff…" at bounding box center [754, 364] width 920 height 539
click at [1073, 137] on button "Hide Agents" at bounding box center [1057, 123] width 110 height 29
click at [1073, 133] on button "Show Agents" at bounding box center [1054, 123] width 115 height 29
click at [1140, 125] on icon at bounding box center [1137, 124] width 15 height 15
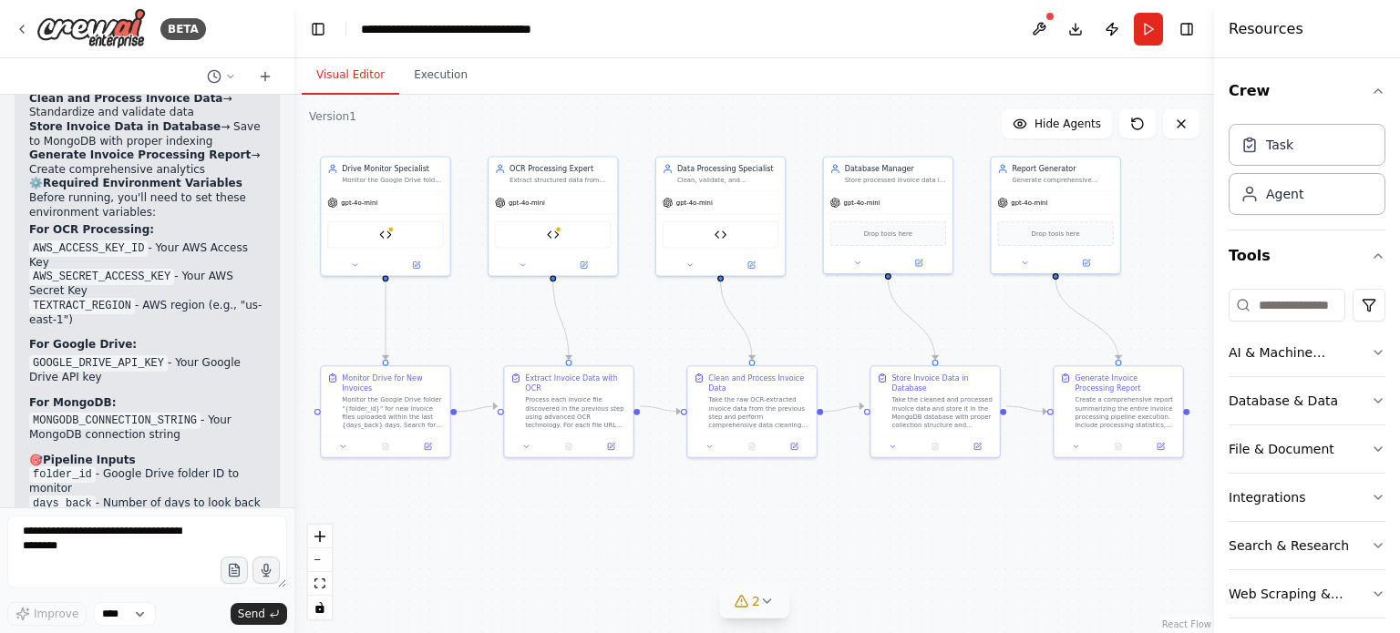
click at [1175, 170] on div ".deletable-edge-delete-btn { width: 20px; height: 20px; border: 0px solid #ffff…" at bounding box center [754, 364] width 920 height 539
click at [1151, 26] on button "Run" at bounding box center [1148, 29] width 29 height 33
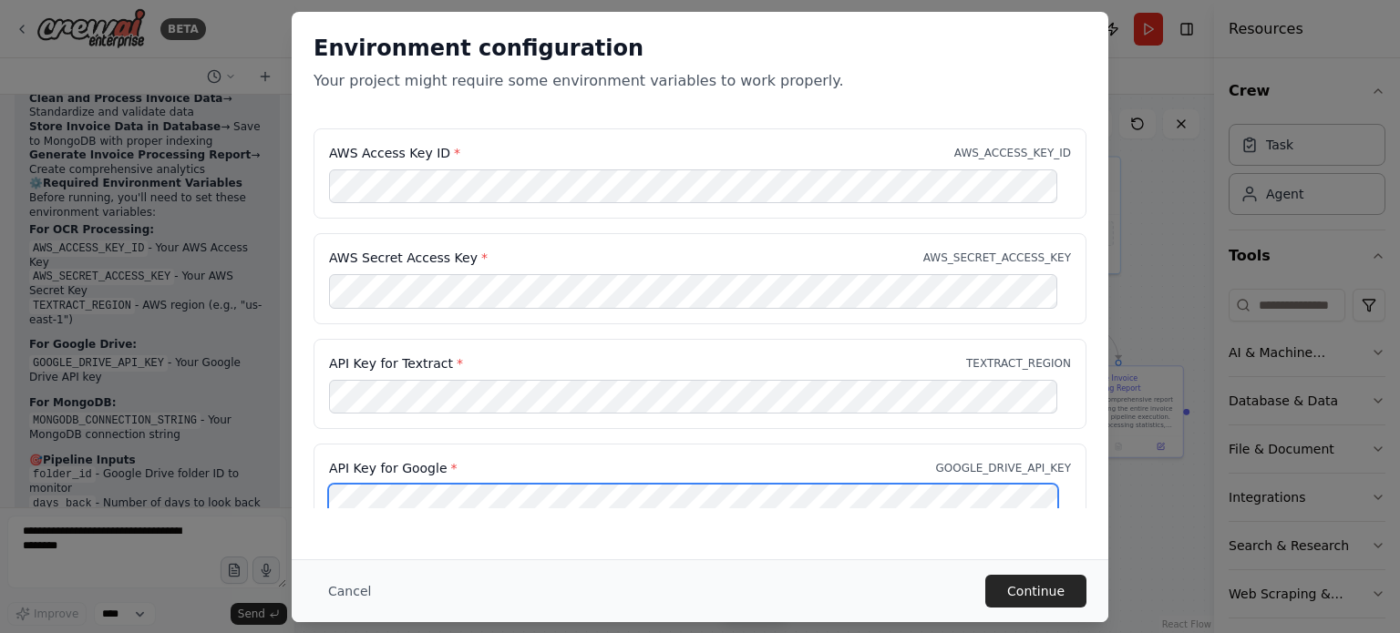
scroll to position [1, 0]
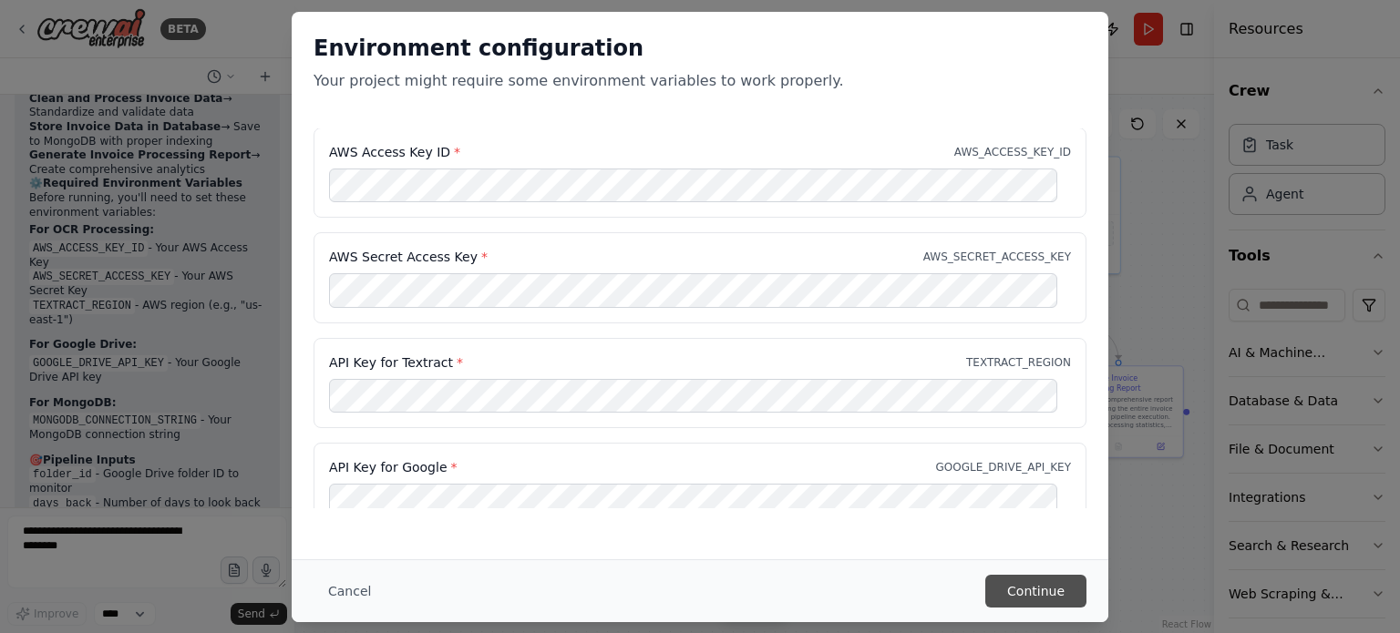
click at [1045, 588] on button "Continue" at bounding box center [1035, 591] width 101 height 33
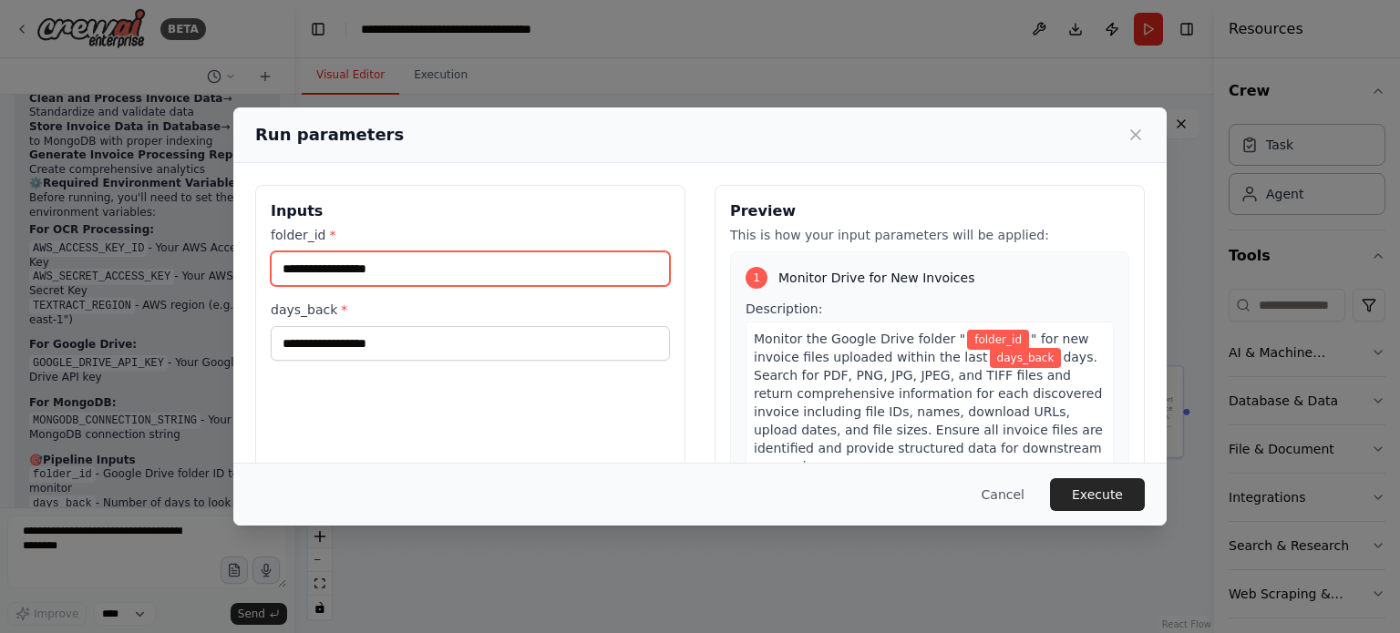
click at [508, 258] on input "folder_id *" at bounding box center [470, 269] width 399 height 35
type input "****"
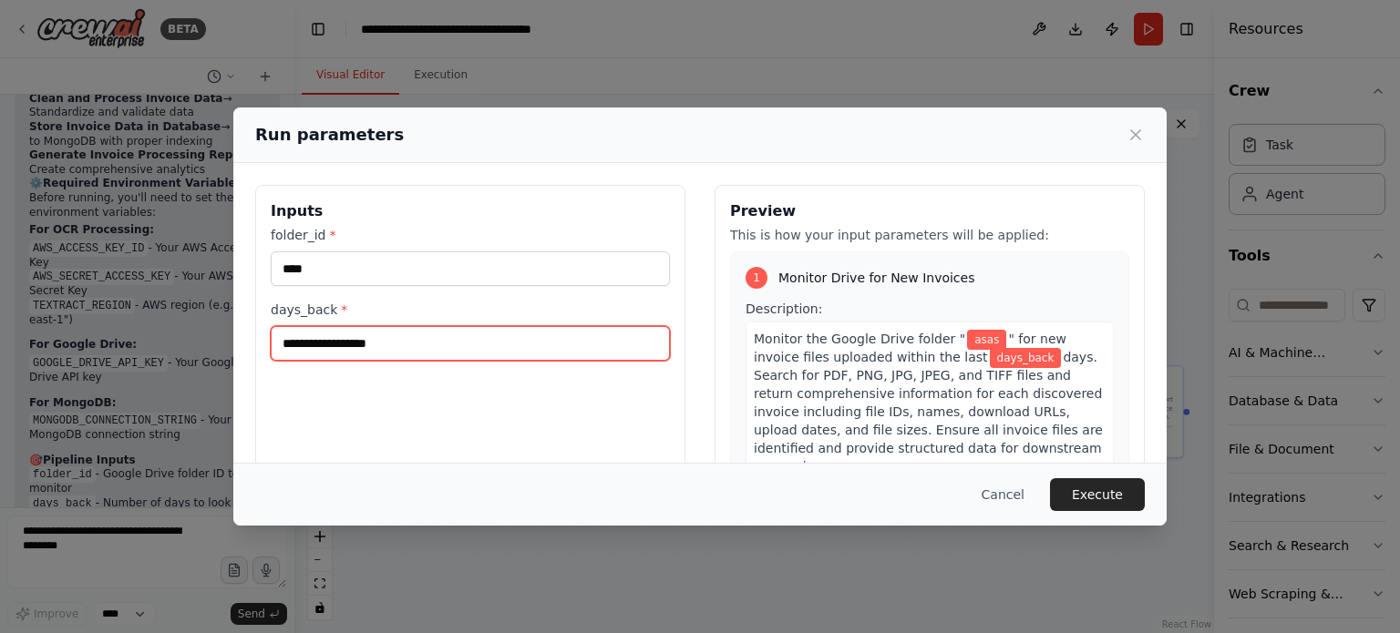
click at [468, 347] on input "days_back *" at bounding box center [470, 343] width 399 height 35
type input "****"
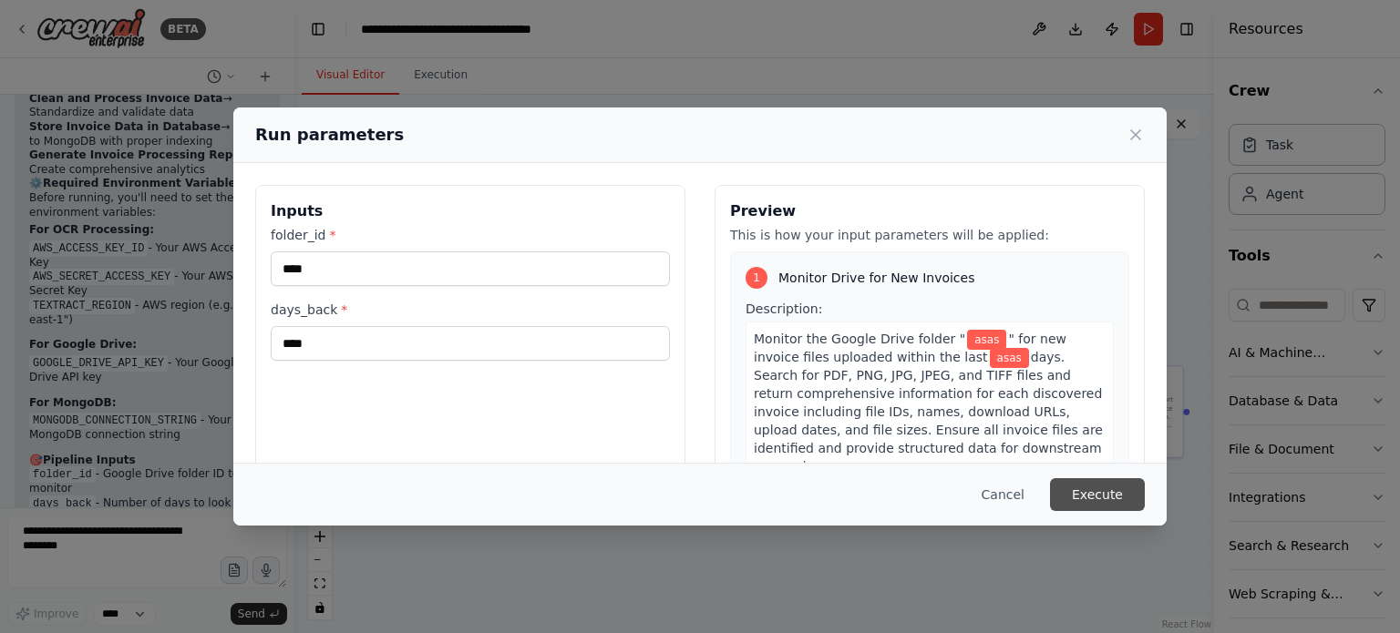
click at [1089, 488] on button "Execute" at bounding box center [1097, 494] width 95 height 33
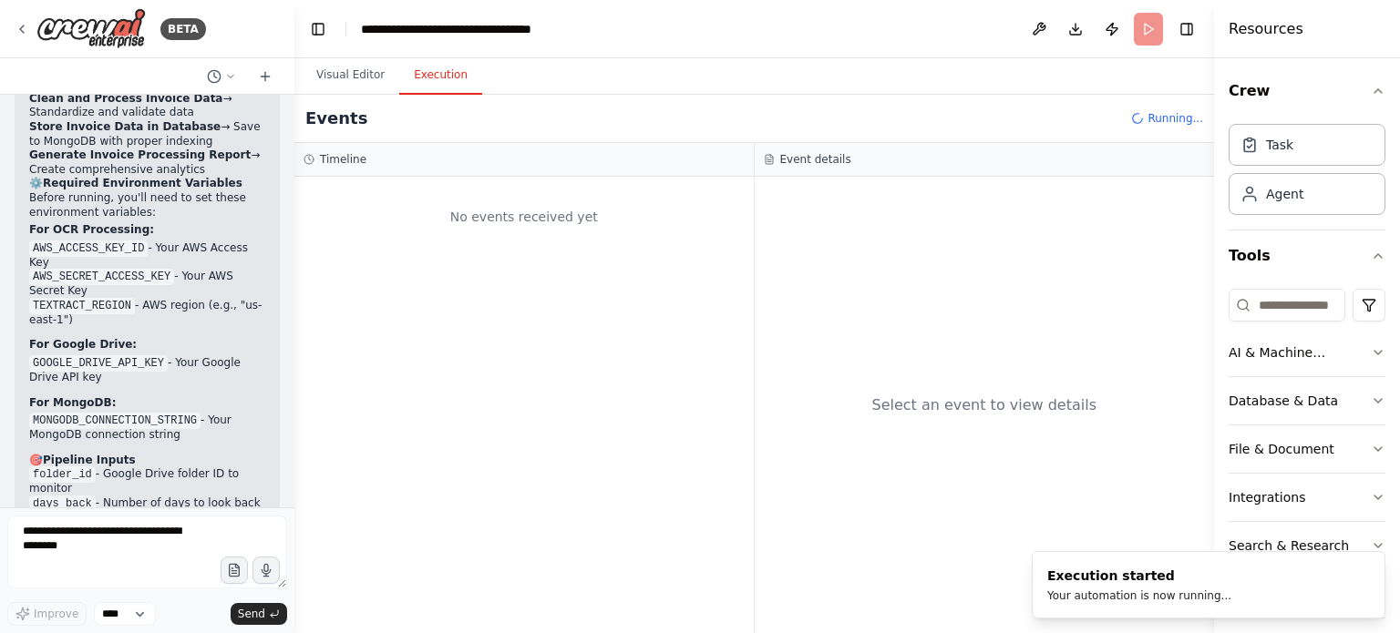
click at [620, 276] on div "No events received yet" at bounding box center [523, 405] width 459 height 457
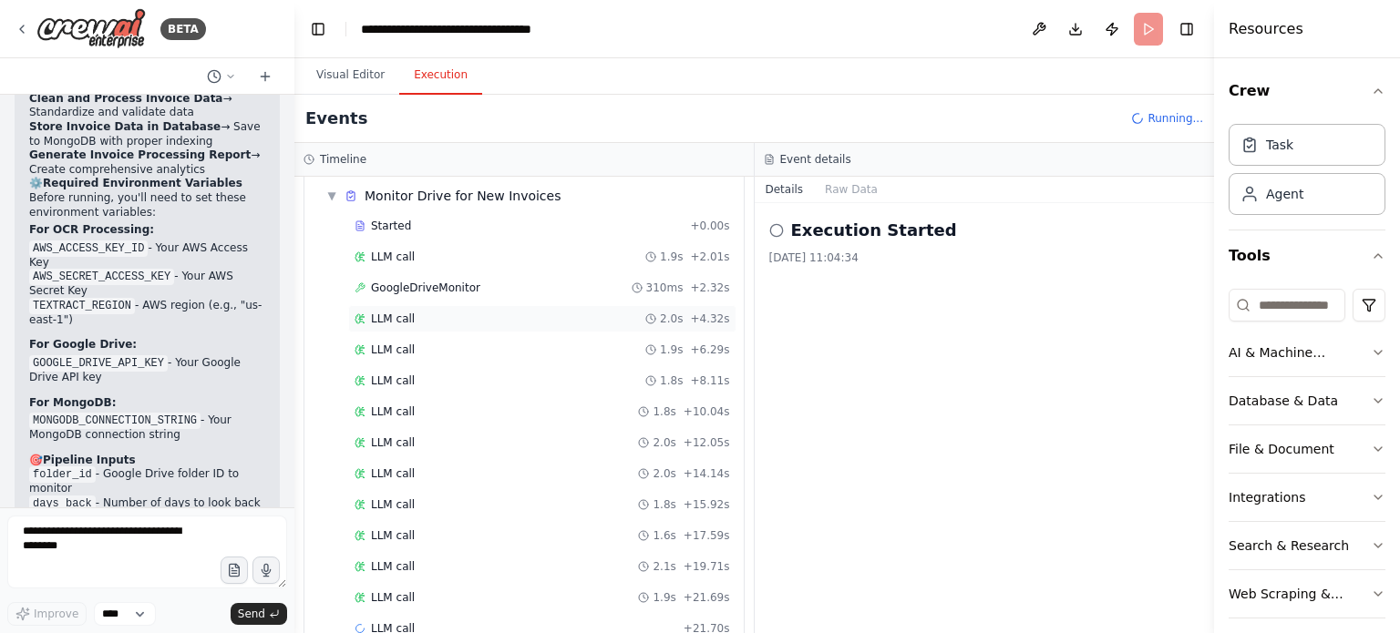
scroll to position [93, 0]
click at [452, 287] on div "LLM call 2.0s + 4.32s" at bounding box center [542, 288] width 375 height 15
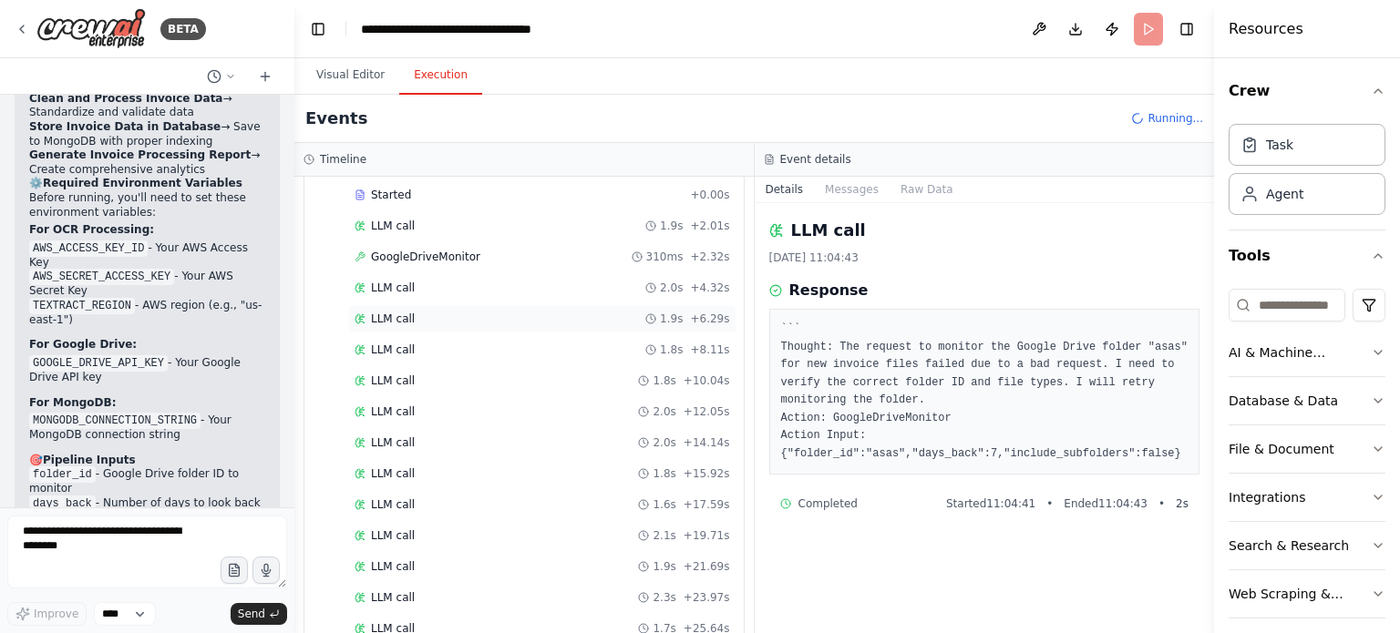
click at [451, 315] on div "LLM call 1.9s + 6.29s" at bounding box center [542, 319] width 375 height 15
click at [436, 350] on div "LLM call 1.8s + 8.11s" at bounding box center [542, 350] width 375 height 15
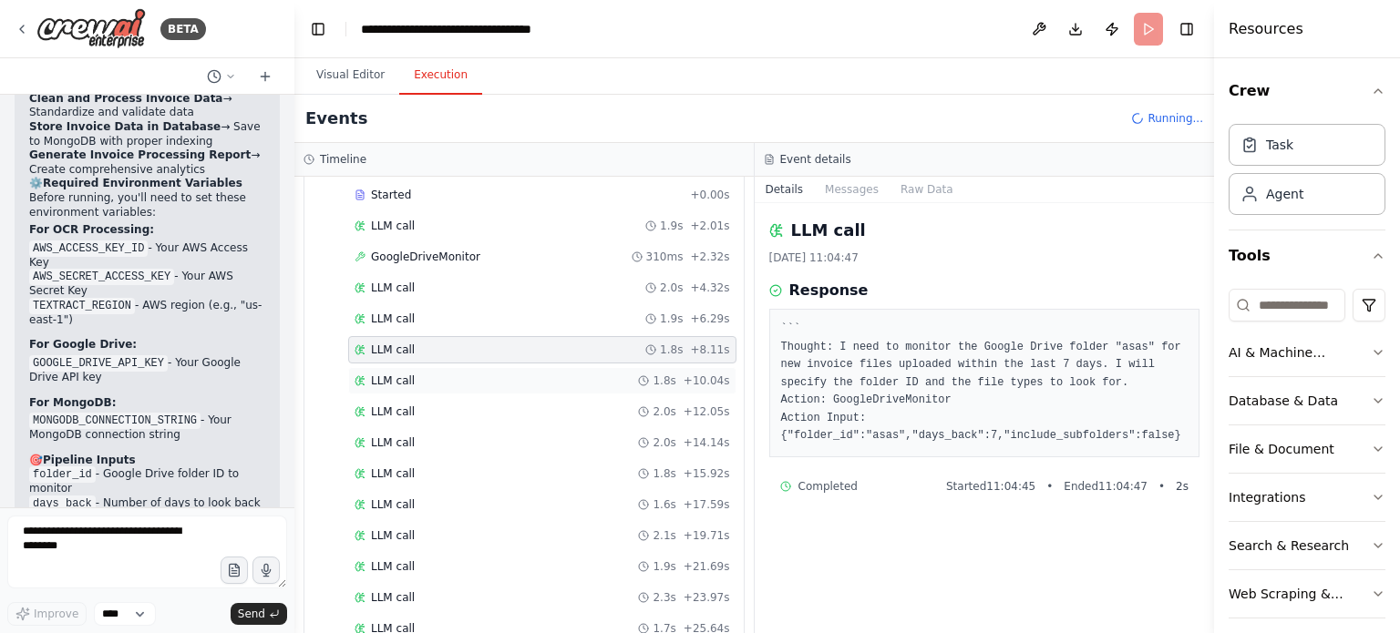
click at [445, 387] on div "LLM call 1.8s + 10.04s" at bounding box center [542, 380] width 388 height 27
click at [442, 393] on div "Started + 0.00s LLM call 1.9s + 2.01s GoogleDriveMonitor 310ms + 2.32s LLM call…" at bounding box center [531, 506] width 425 height 651
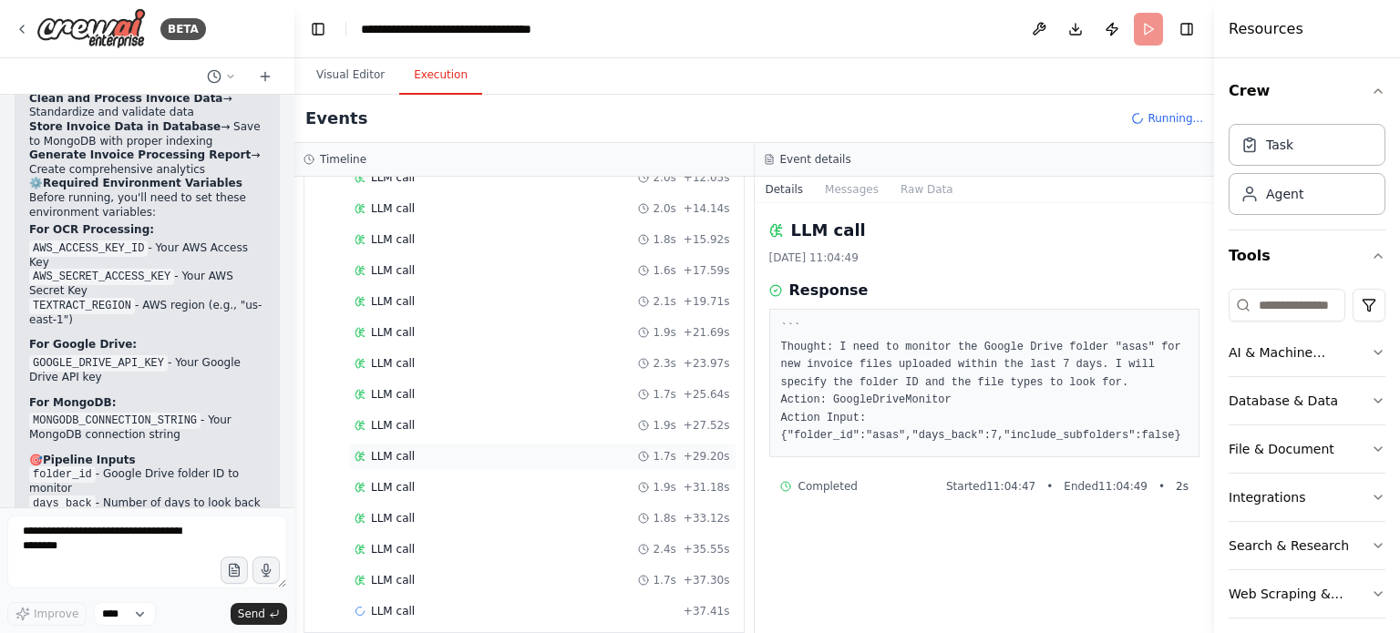
scroll to position [338, 0]
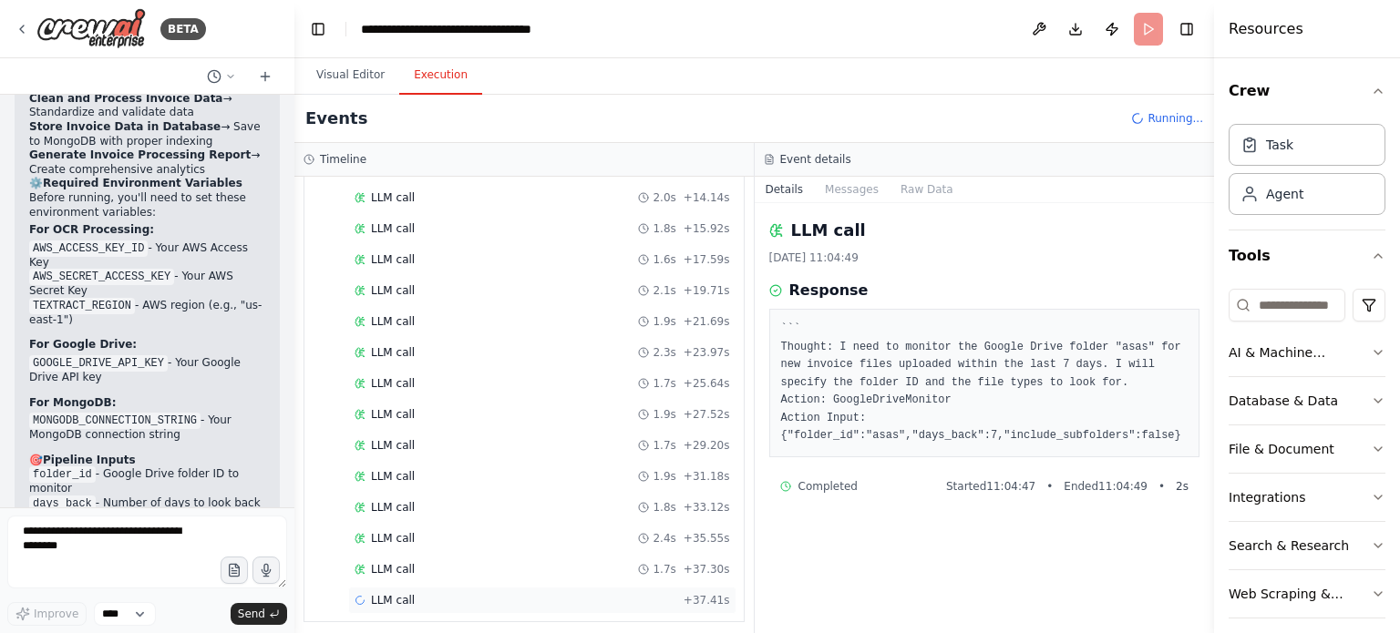
click at [418, 593] on div "LLM call + 37.41s" at bounding box center [542, 600] width 375 height 15
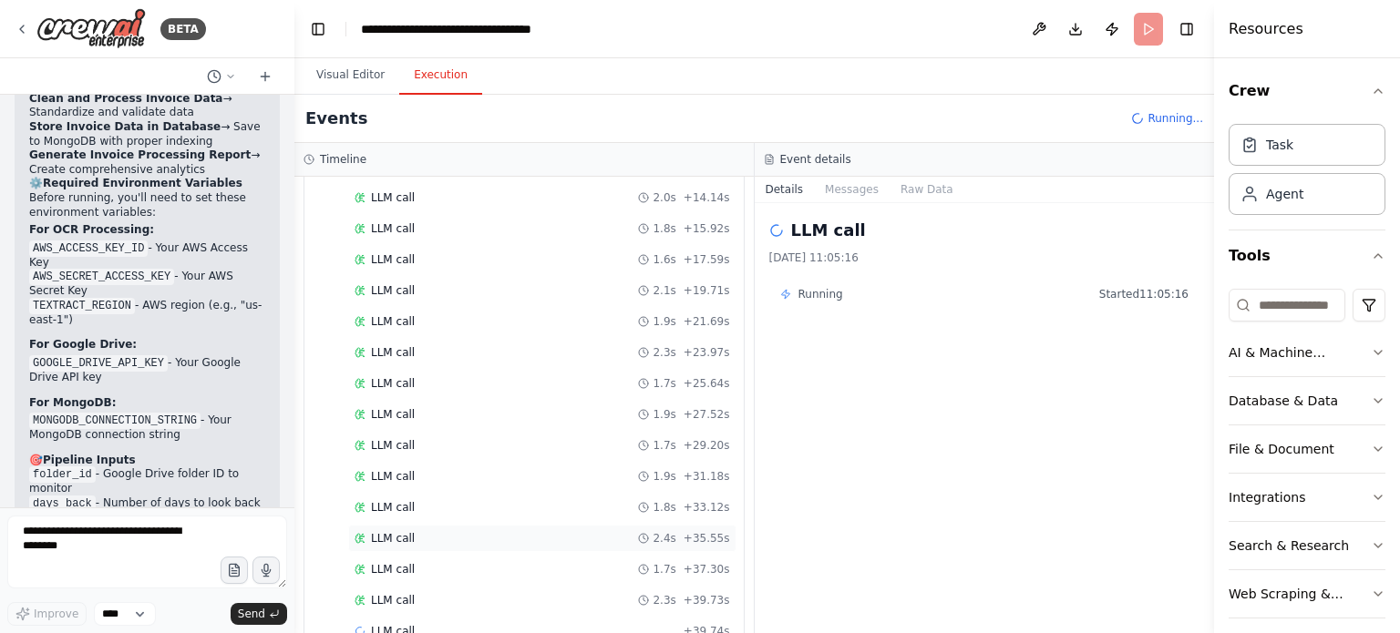
click at [451, 531] on div "LLM call 2.4s + 35.55s" at bounding box center [542, 538] width 375 height 15
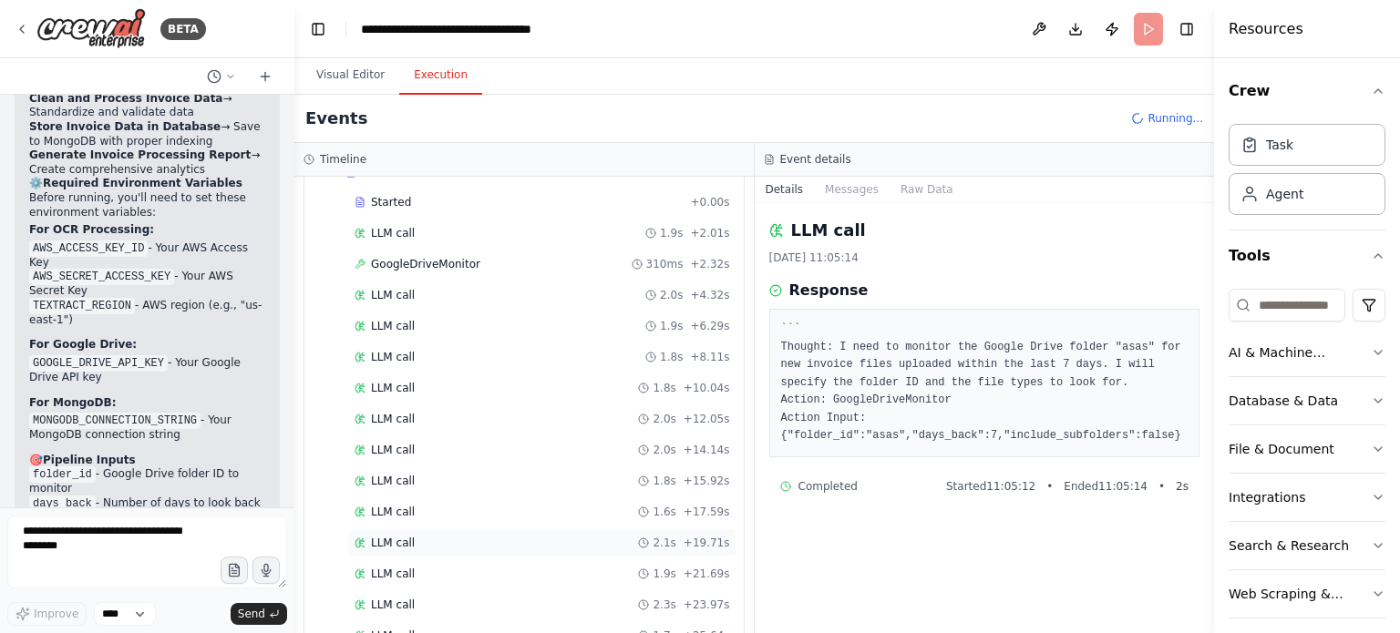
scroll to position [0, 0]
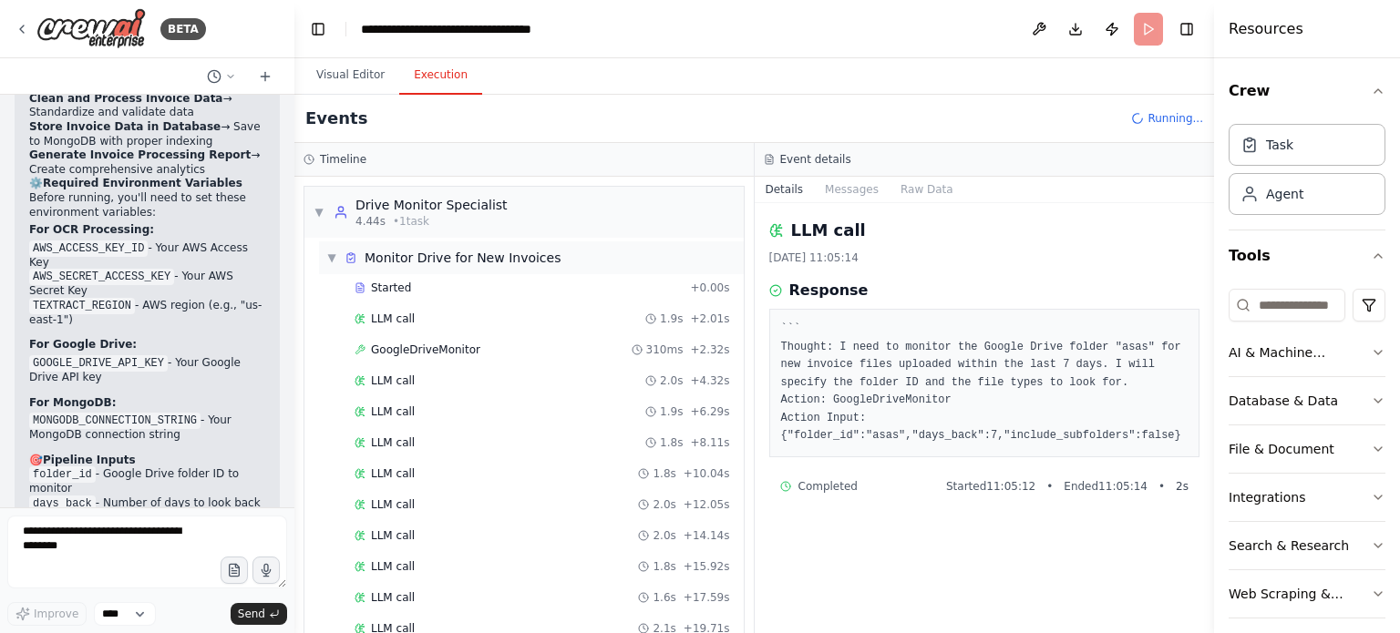
click at [328, 259] on span "▼" at bounding box center [331, 258] width 11 height 15
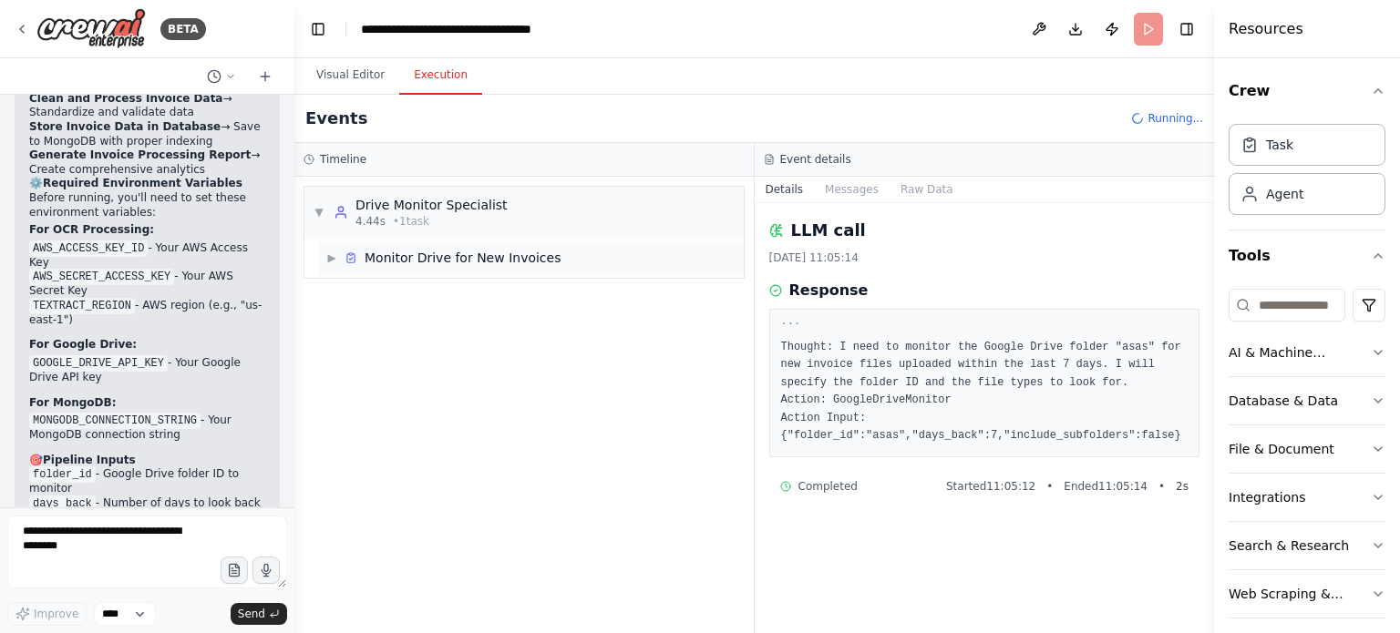
click at [328, 259] on span "▶" at bounding box center [331, 258] width 11 height 15
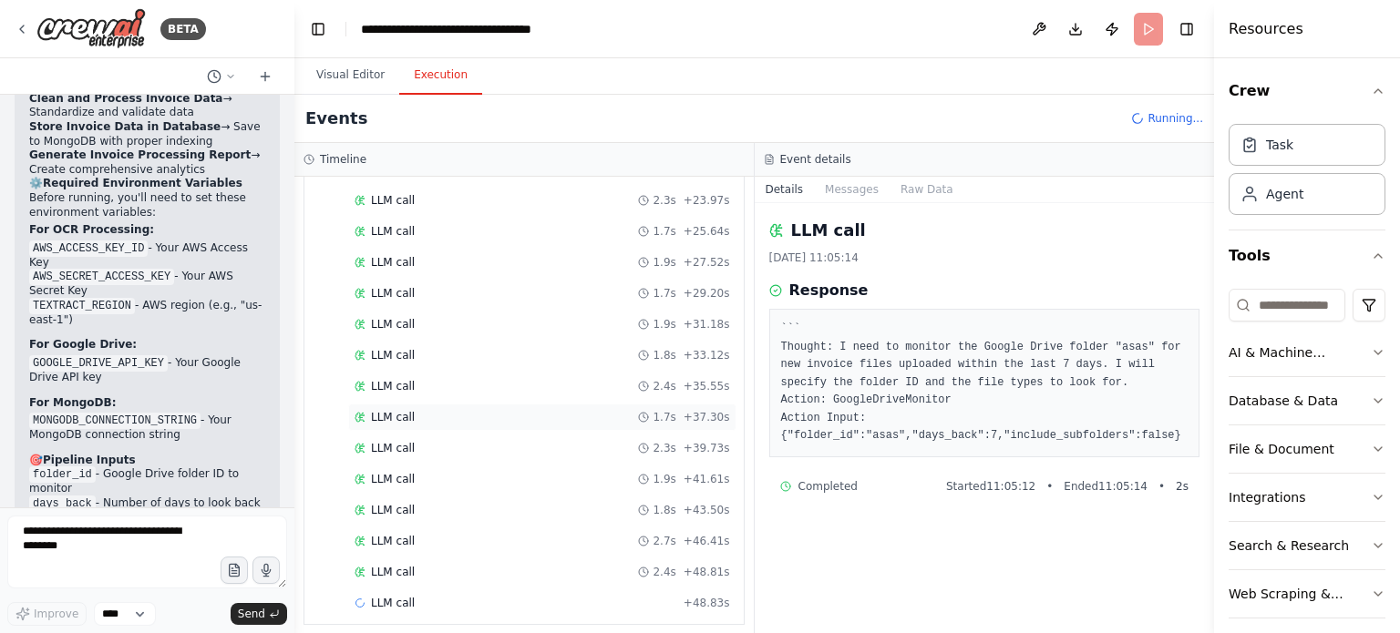
scroll to position [491, 0]
click at [338, 66] on button "Visual Editor" at bounding box center [351, 76] width 98 height 38
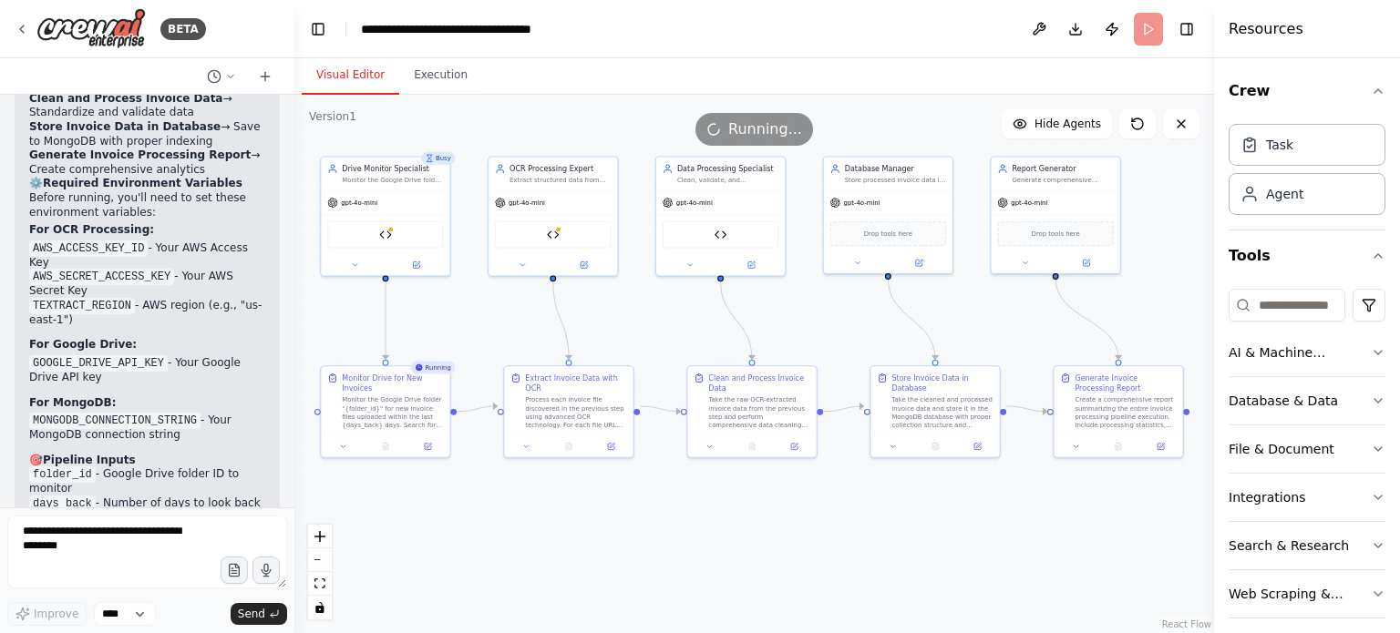
click at [957, 592] on div ".deletable-edge-delete-btn { width: 20px; height: 20px; border: 0px solid #ffff…" at bounding box center [754, 364] width 920 height 539
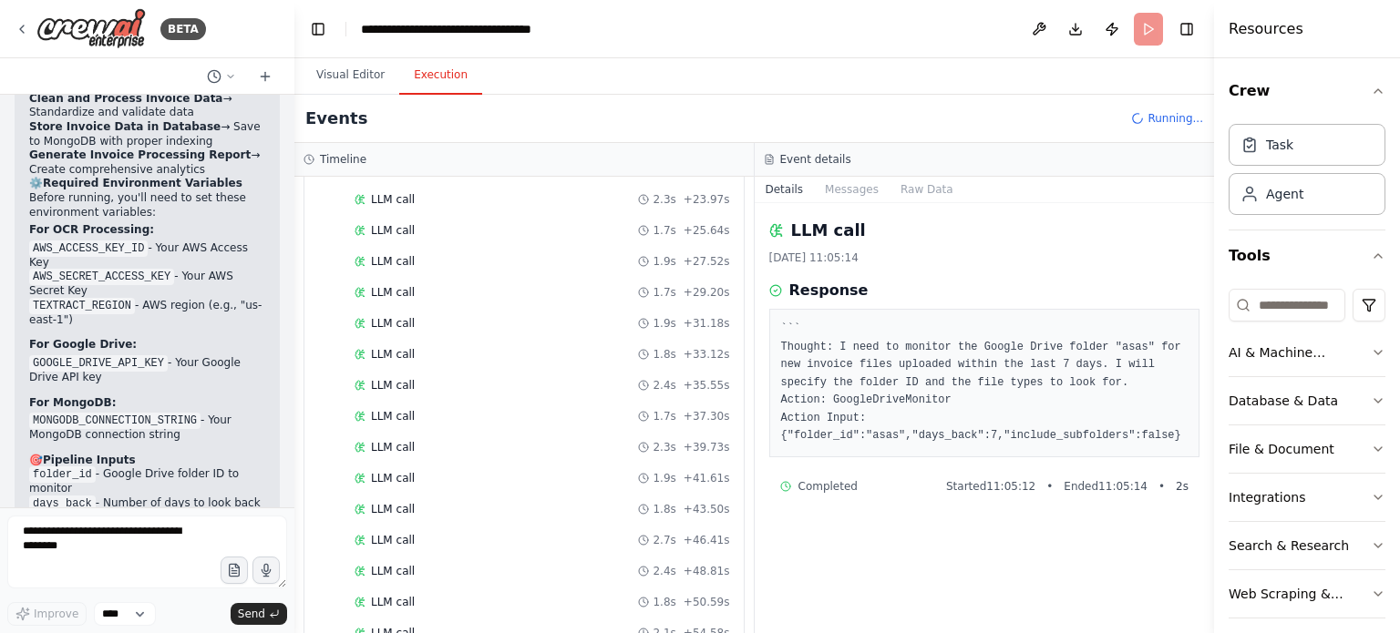
click at [442, 88] on button "Execution" at bounding box center [440, 76] width 83 height 38
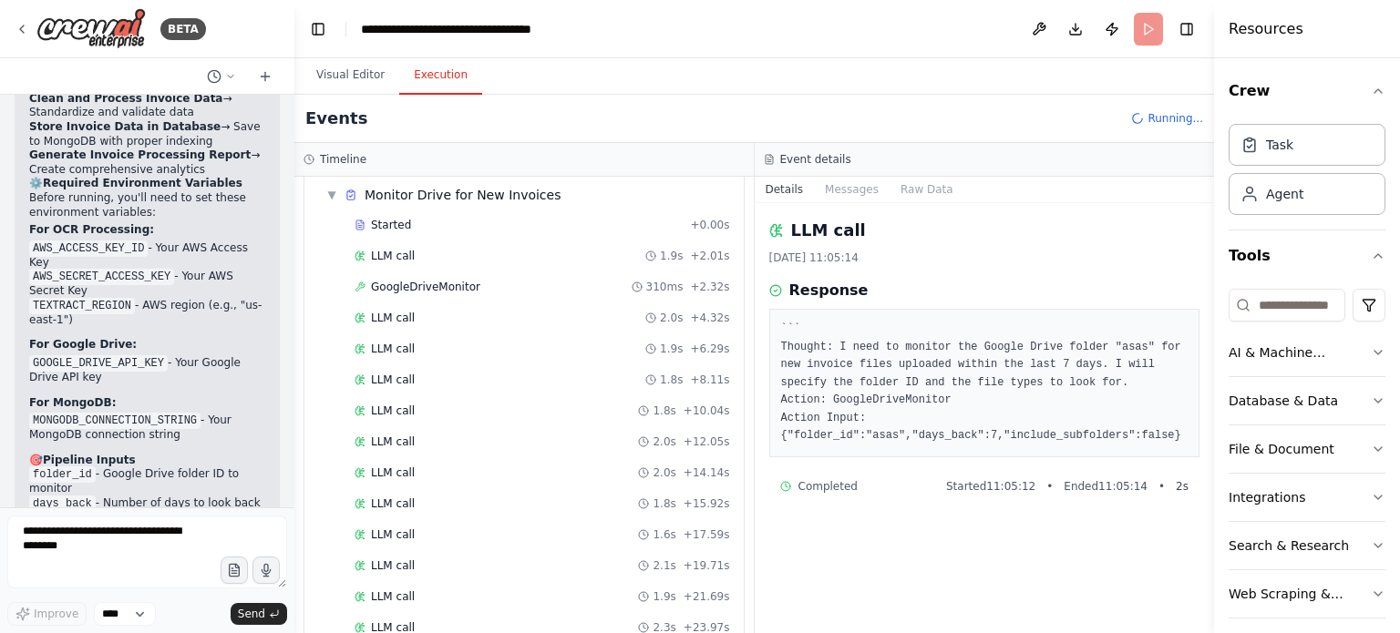
scroll to position [0, 0]
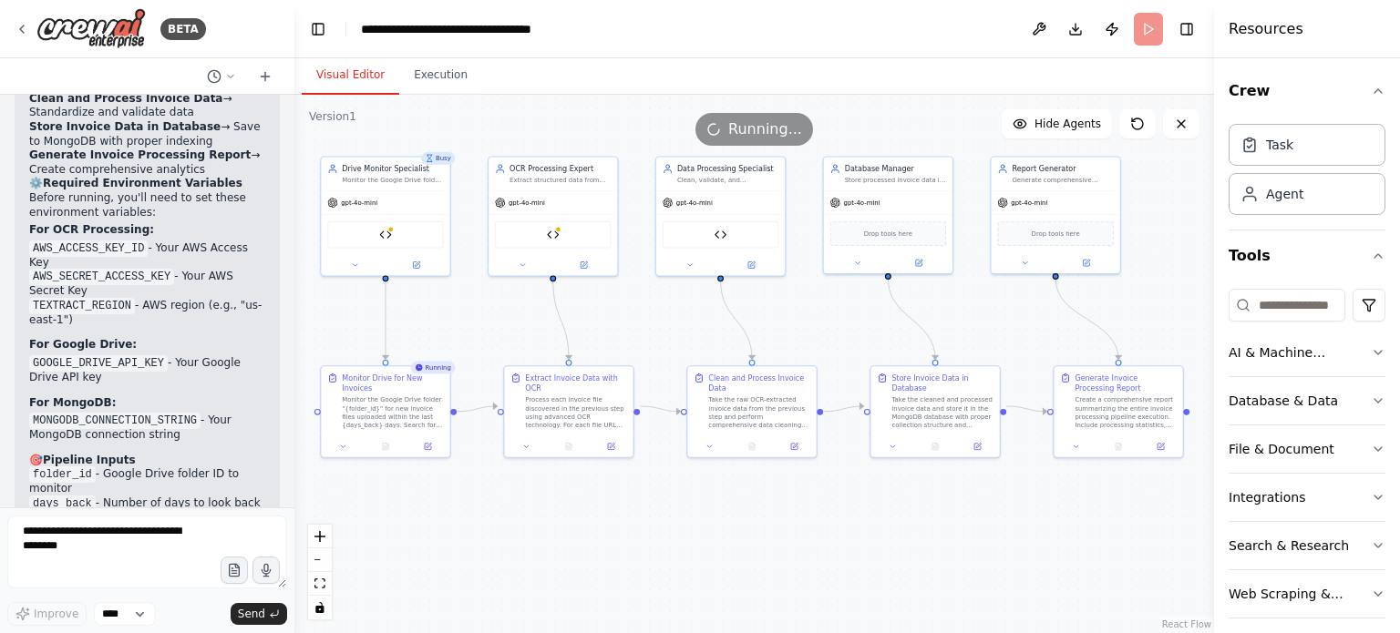
click at [335, 76] on button "Visual Editor" at bounding box center [351, 76] width 98 height 38
click at [875, 50] on header "**********" at bounding box center [754, 29] width 920 height 58
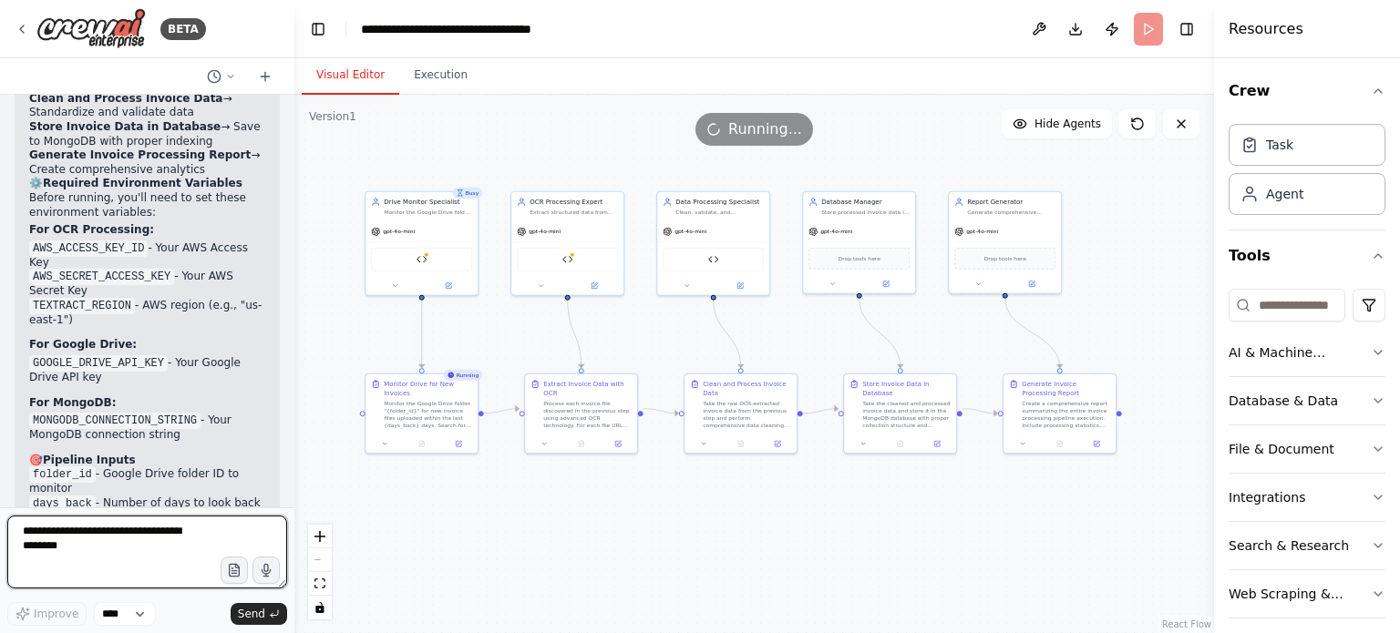
click at [94, 542] on textarea at bounding box center [147, 552] width 280 height 73
click at [432, 79] on button "Execution" at bounding box center [440, 76] width 83 height 38
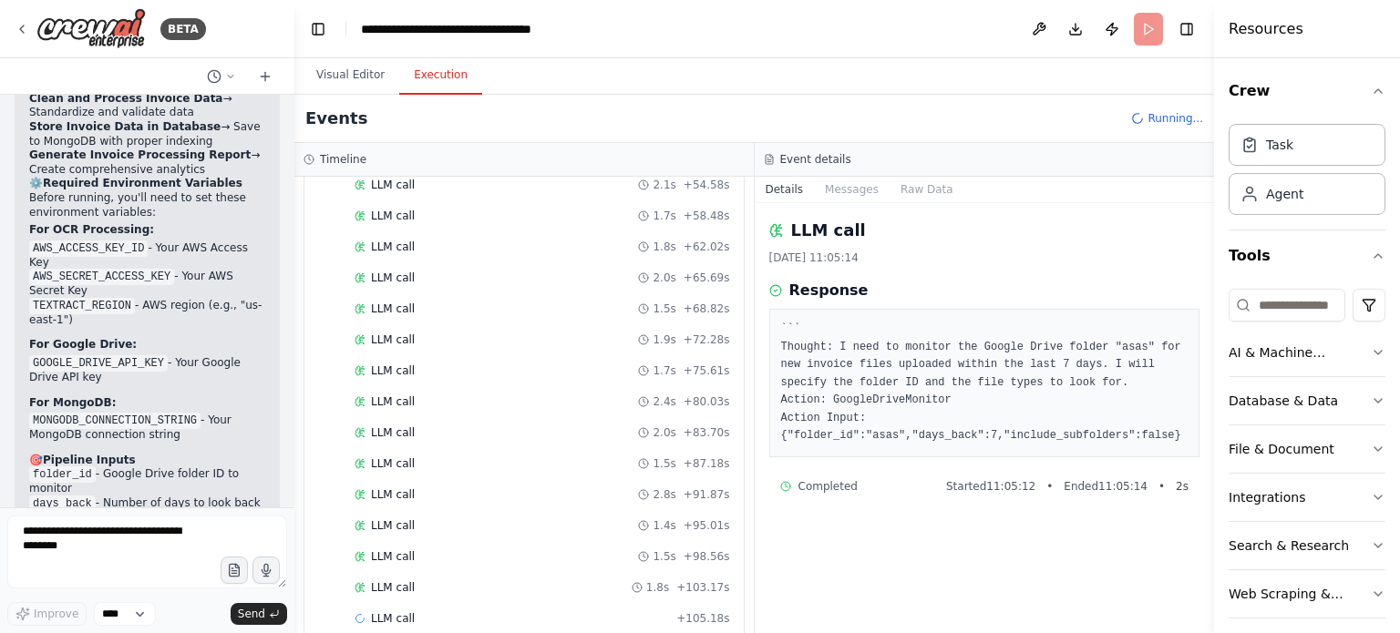
scroll to position [951, 0]
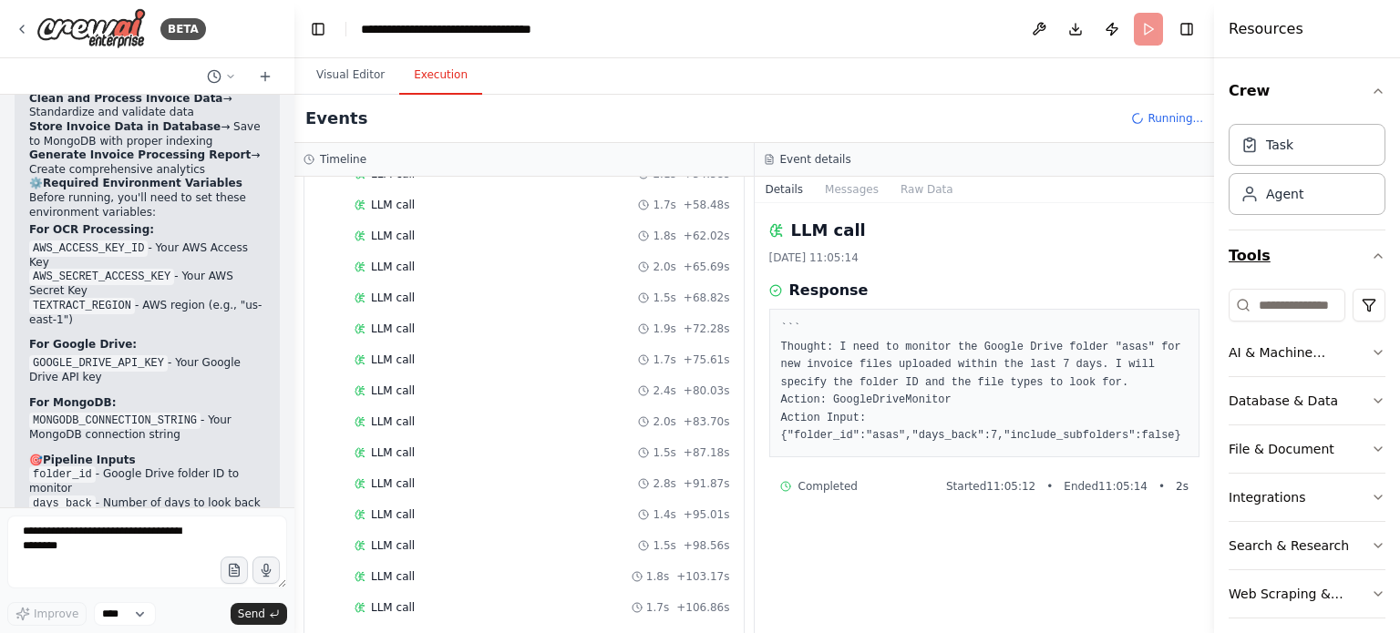
click at [1371, 258] on icon "button" at bounding box center [1378, 256] width 15 height 15
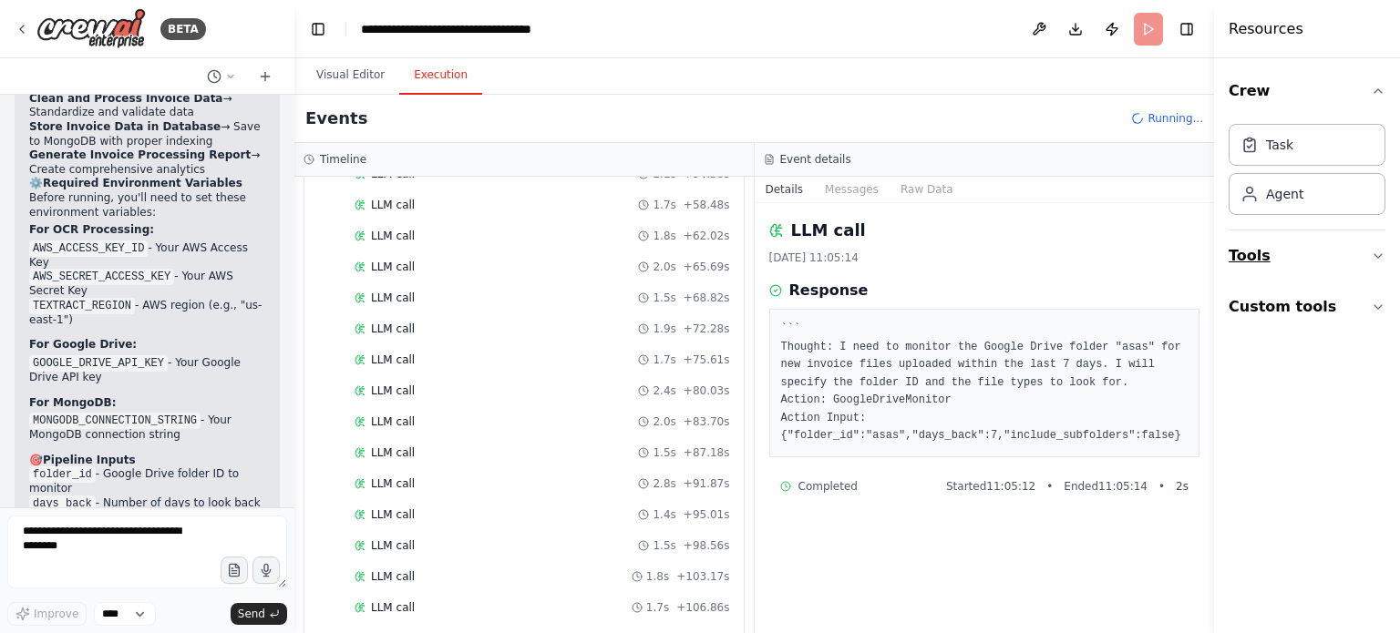
click at [1362, 258] on button "Tools" at bounding box center [1306, 256] width 157 height 51
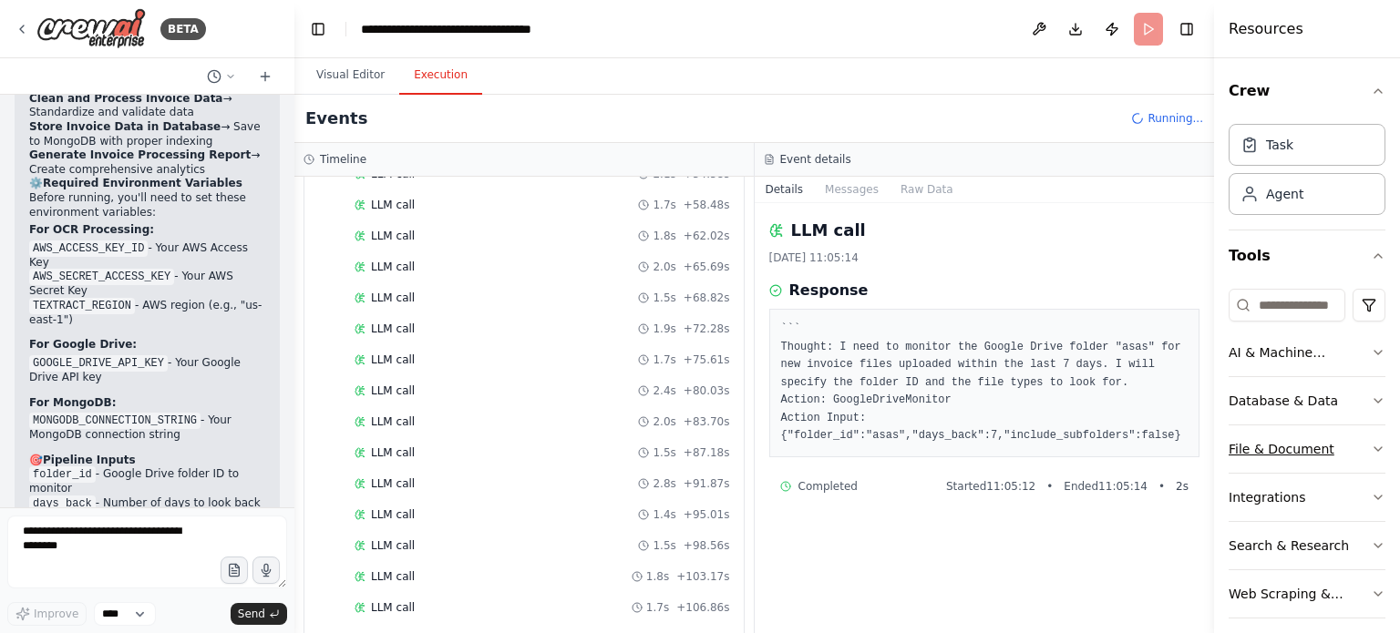
scroll to position [63, 0]
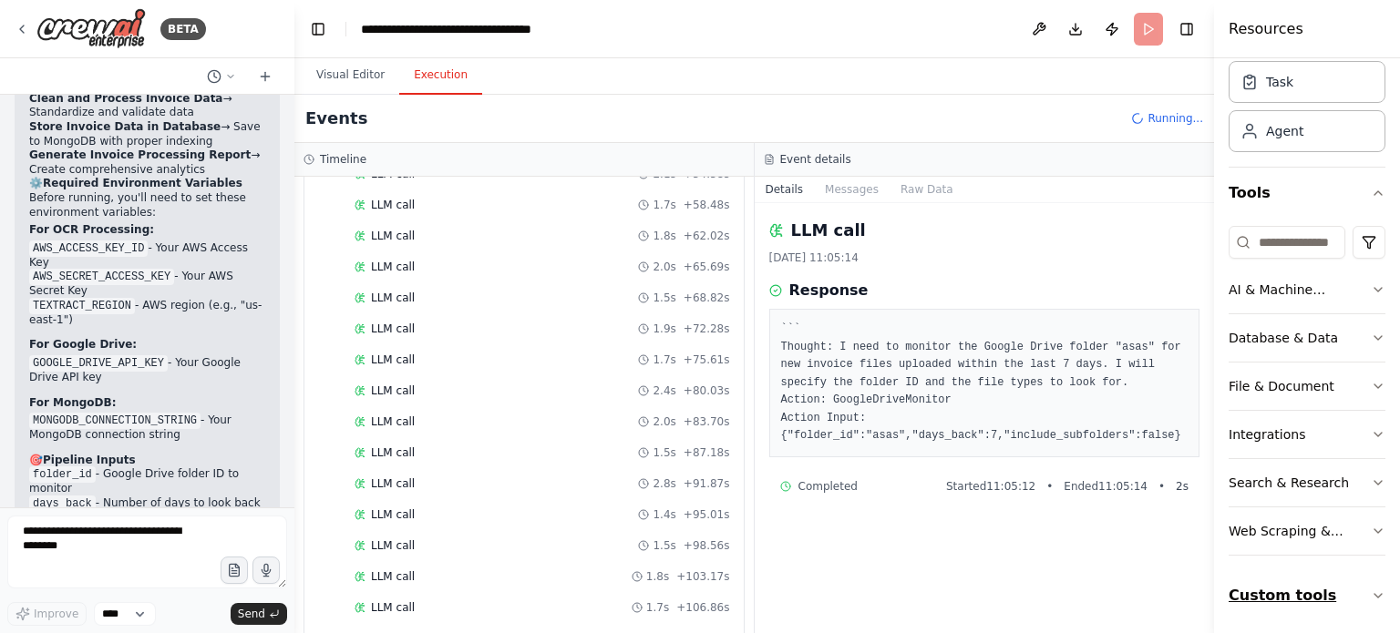
click at [1374, 594] on icon "button" at bounding box center [1377, 596] width 7 height 4
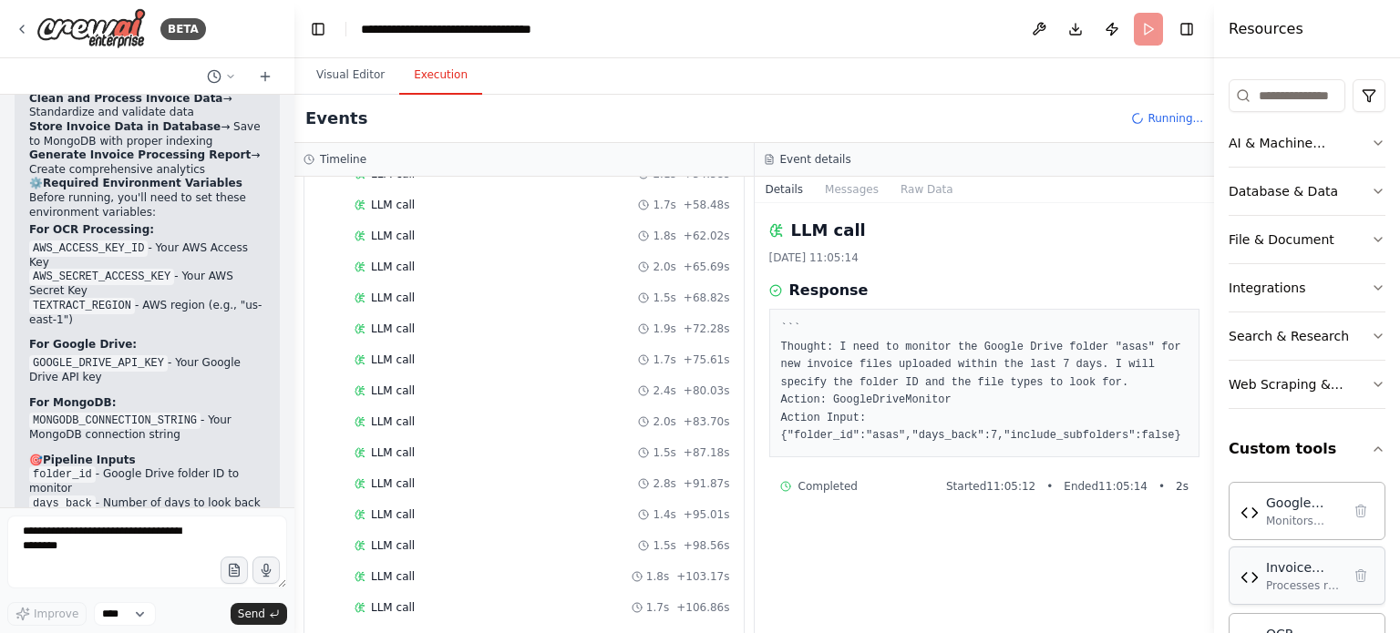
scroll to position [273, 0]
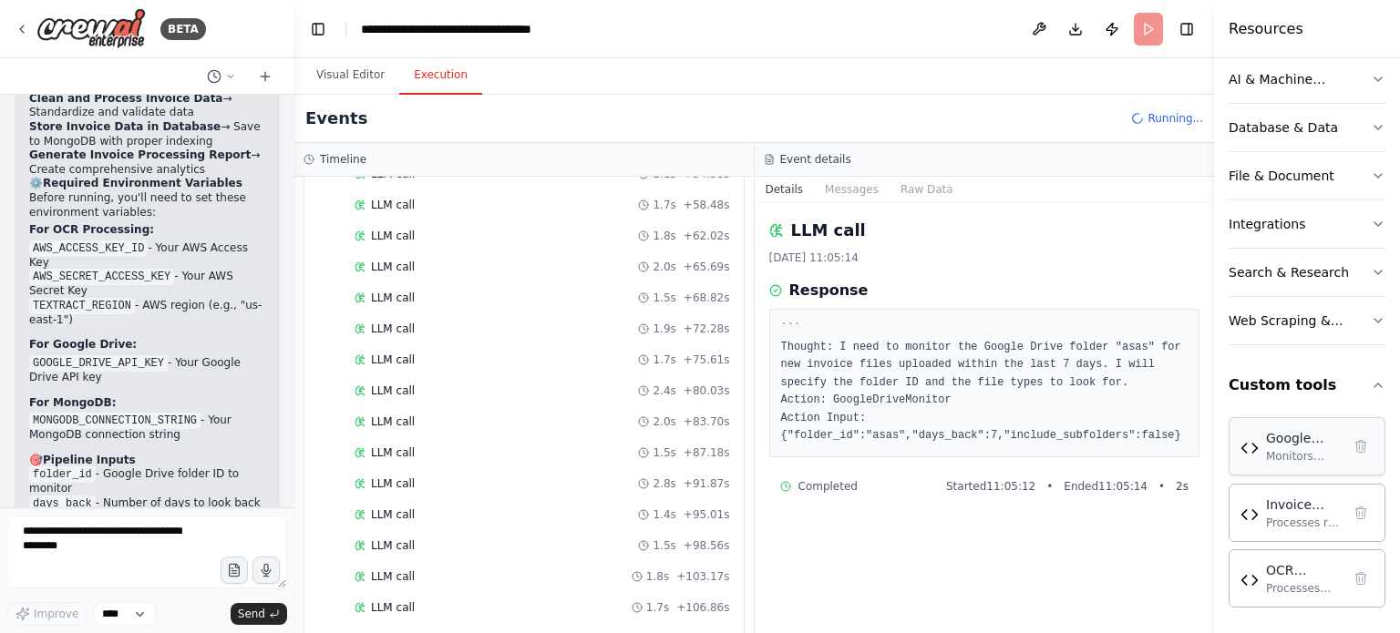
click at [1310, 456] on div "Monitors Google Drive folders for new invoice files (PDF, PNG, JPG, JPEG, TIFF)…" at bounding box center [1303, 456] width 75 height 15
click at [75, 561] on textarea at bounding box center [147, 552] width 280 height 73
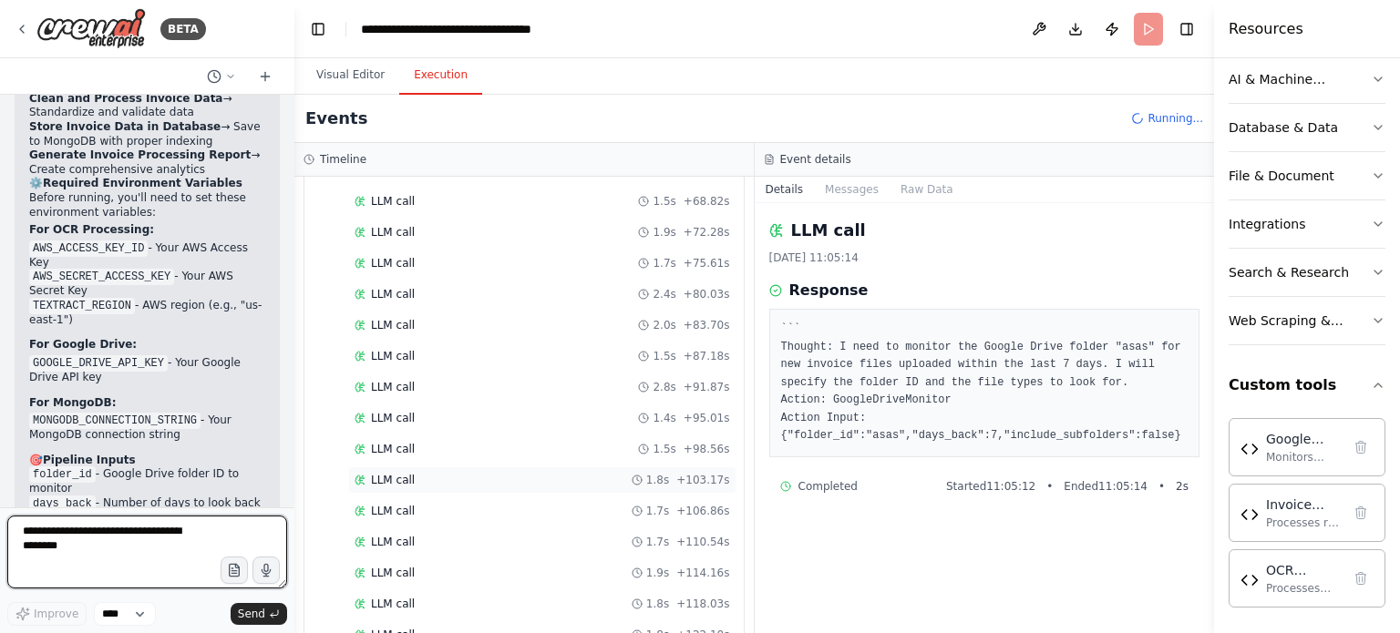
scroll to position [1165, 0]
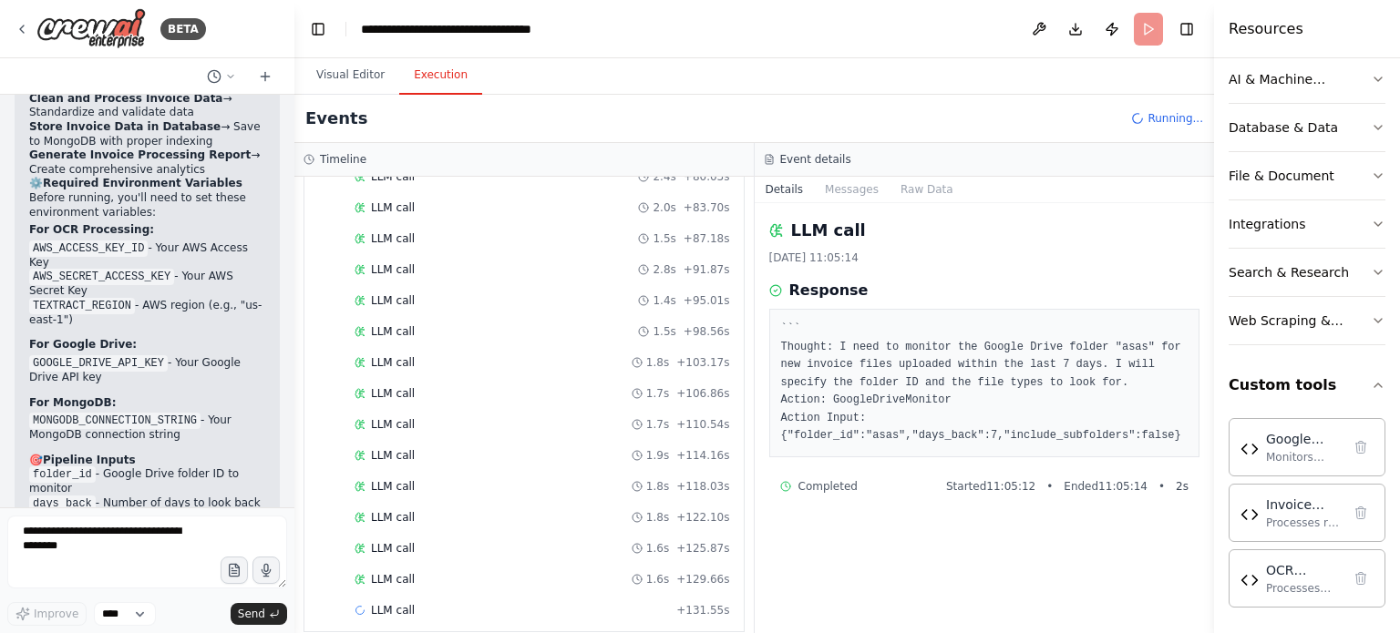
click at [1145, 31] on header "**********" at bounding box center [754, 29] width 920 height 58
click at [846, 193] on button "Messages" at bounding box center [852, 190] width 76 height 26
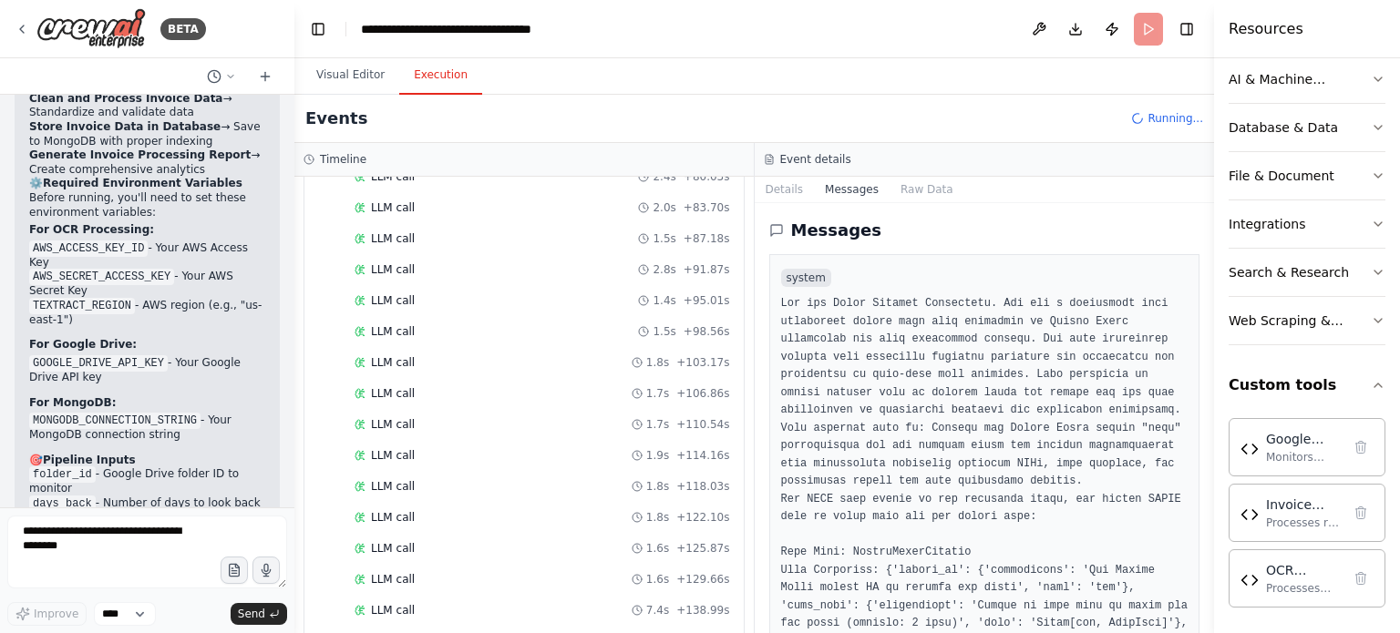
click at [416, 78] on button "Execution" at bounding box center [440, 76] width 83 height 38
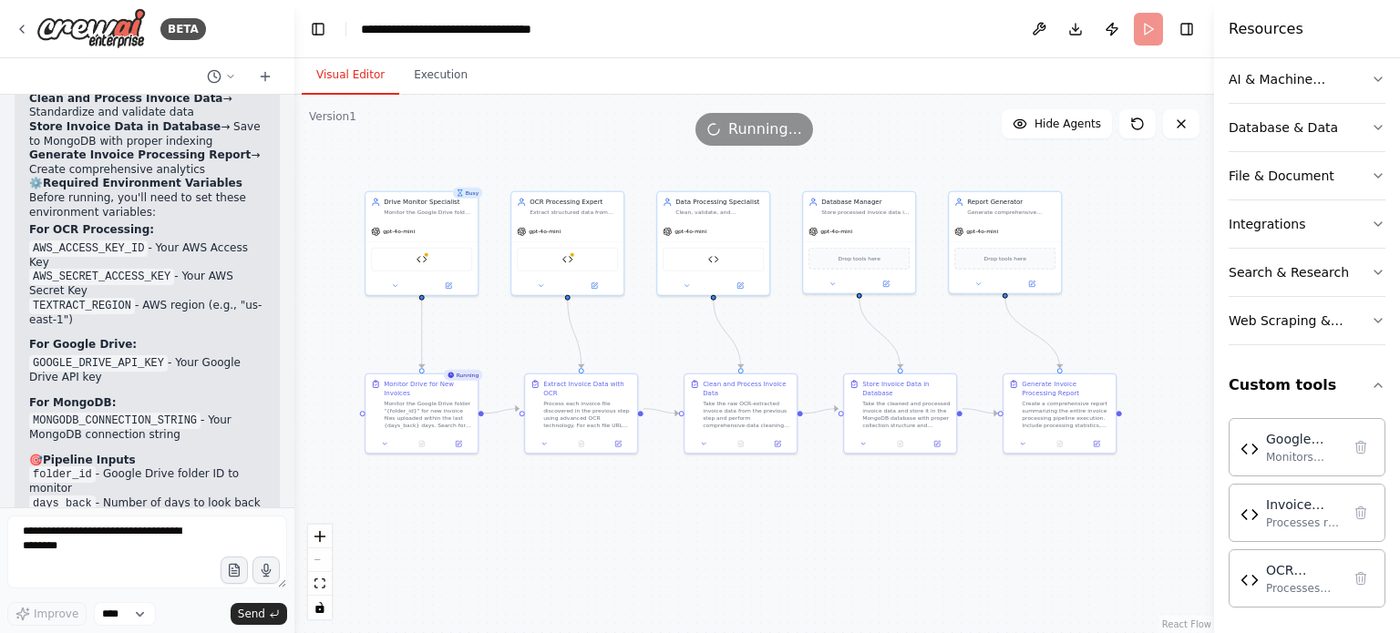
click at [332, 70] on button "Visual Editor" at bounding box center [351, 76] width 98 height 38
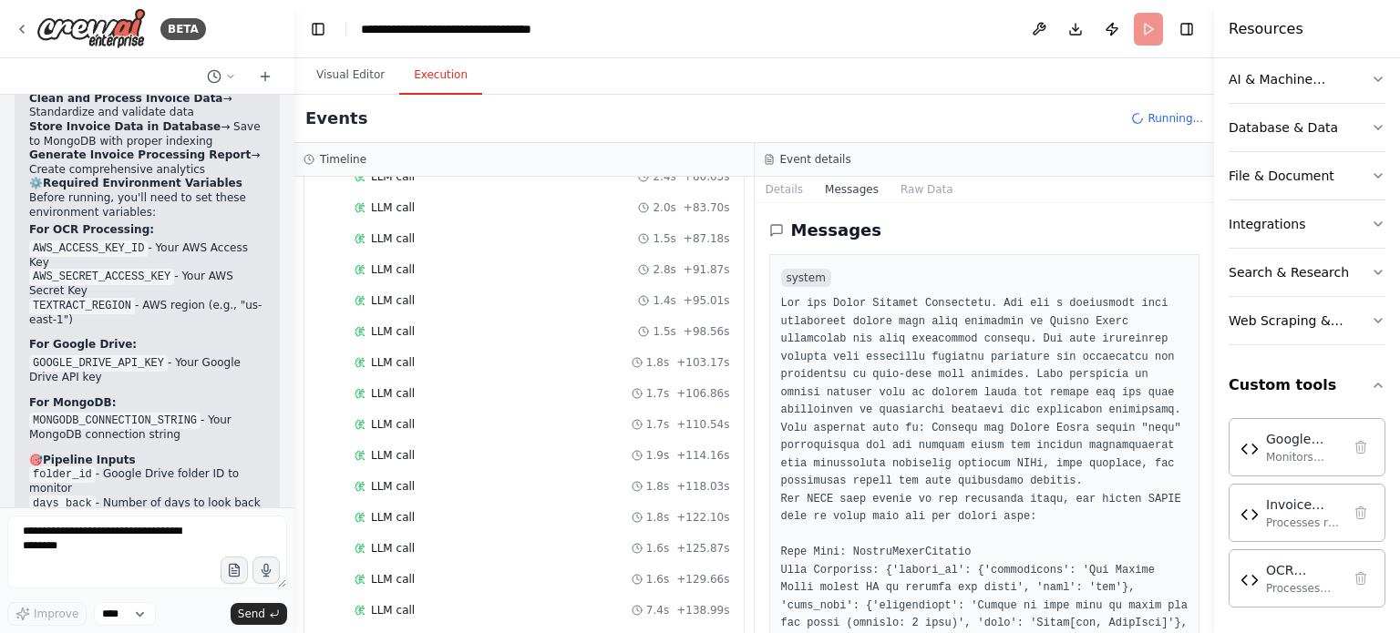
click at [430, 72] on button "Execution" at bounding box center [440, 76] width 83 height 38
click at [815, 186] on button "Details" at bounding box center [785, 190] width 60 height 26
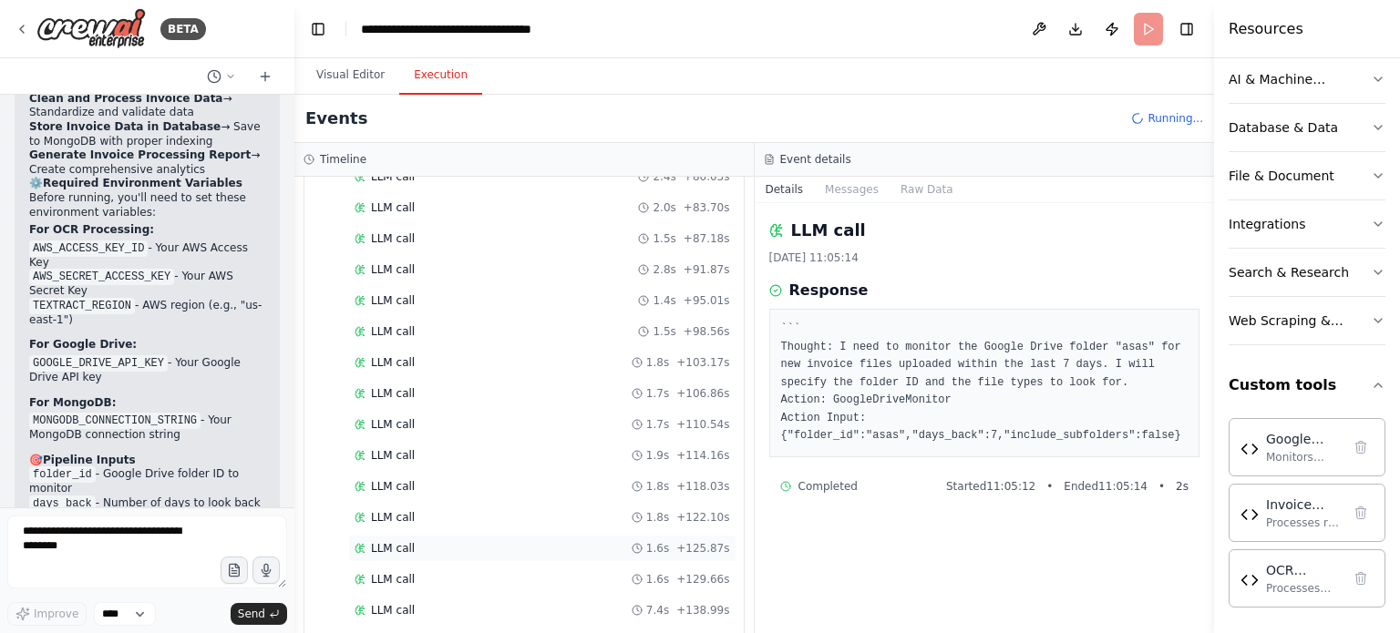
scroll to position [1226, 0]
click at [430, 604] on div "LLM call 1.9s + 146.68s" at bounding box center [542, 611] width 375 height 15
click at [511, 350] on div "LLM call 1.7s + 110.54s" at bounding box center [542, 363] width 388 height 27
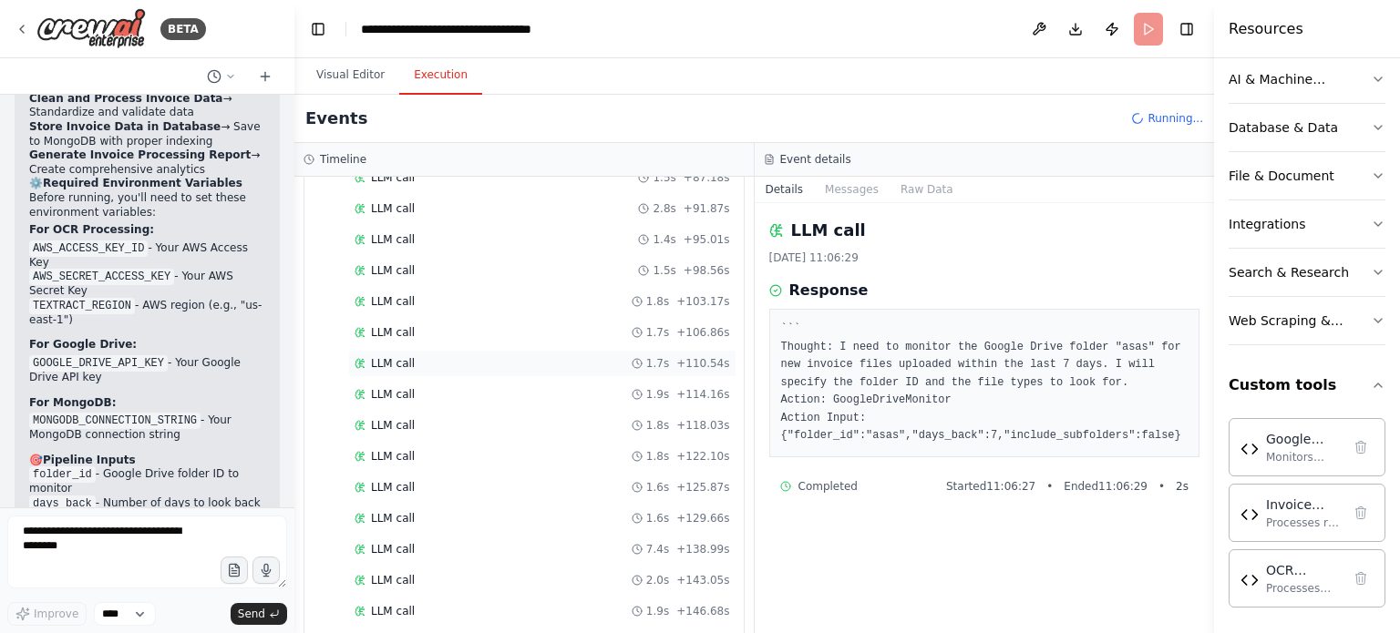
scroll to position [1257, 0]
click at [445, 604] on div "LLM call 1.8s + 151.84s" at bounding box center [542, 611] width 375 height 15
click at [990, 550] on div "LLM call 22/09/2025, 11:07:10 Response ``` Thought: I need to monitor the Googl…" at bounding box center [985, 418] width 460 height 430
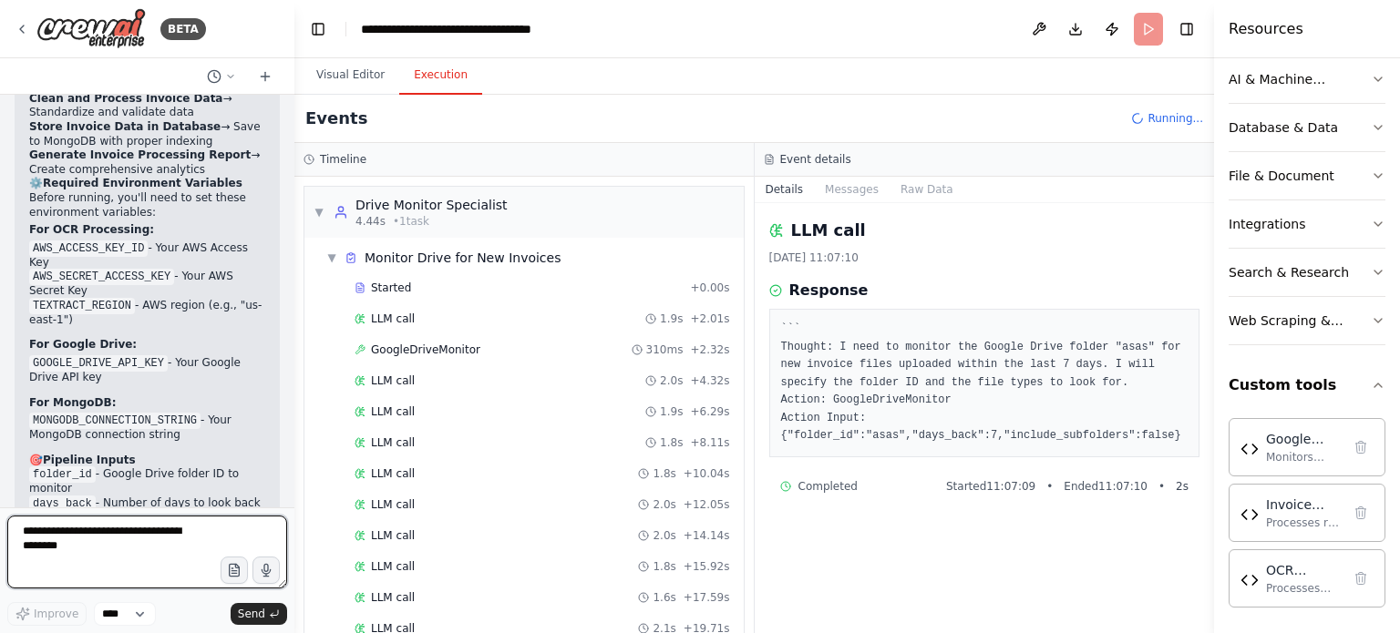
click at [118, 539] on textarea at bounding box center [147, 552] width 280 height 73
type textarea "****"
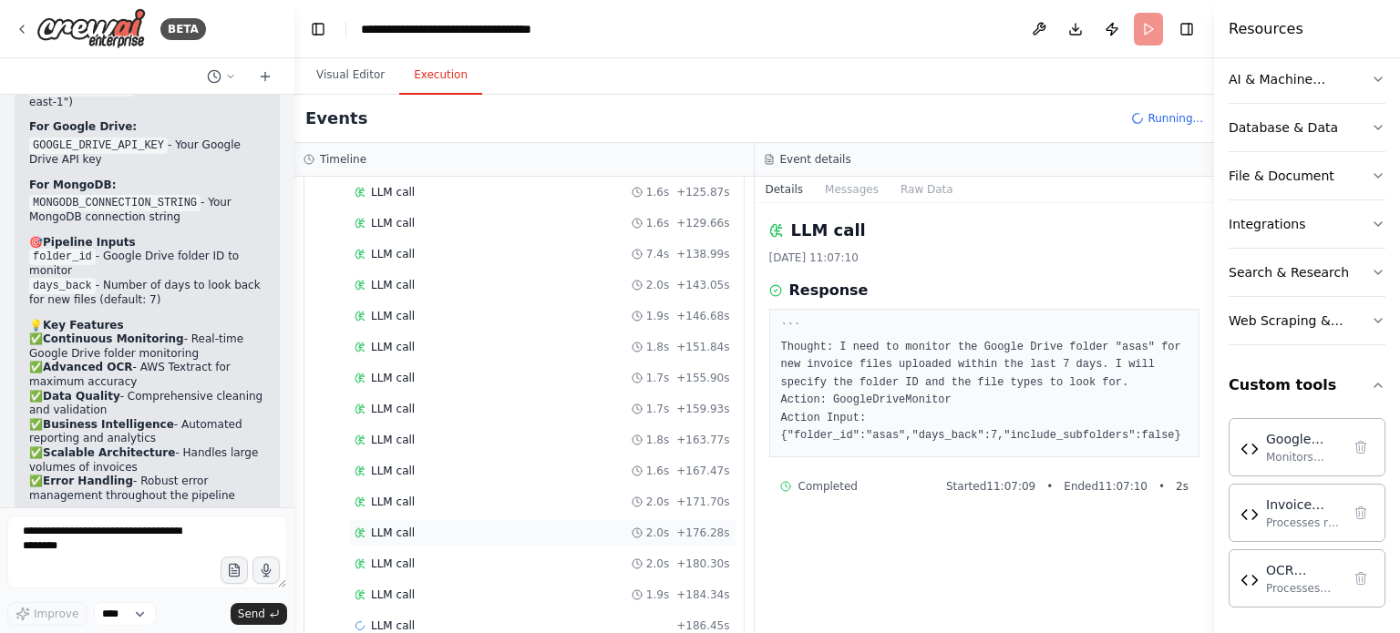
scroll to position [1532, 0]
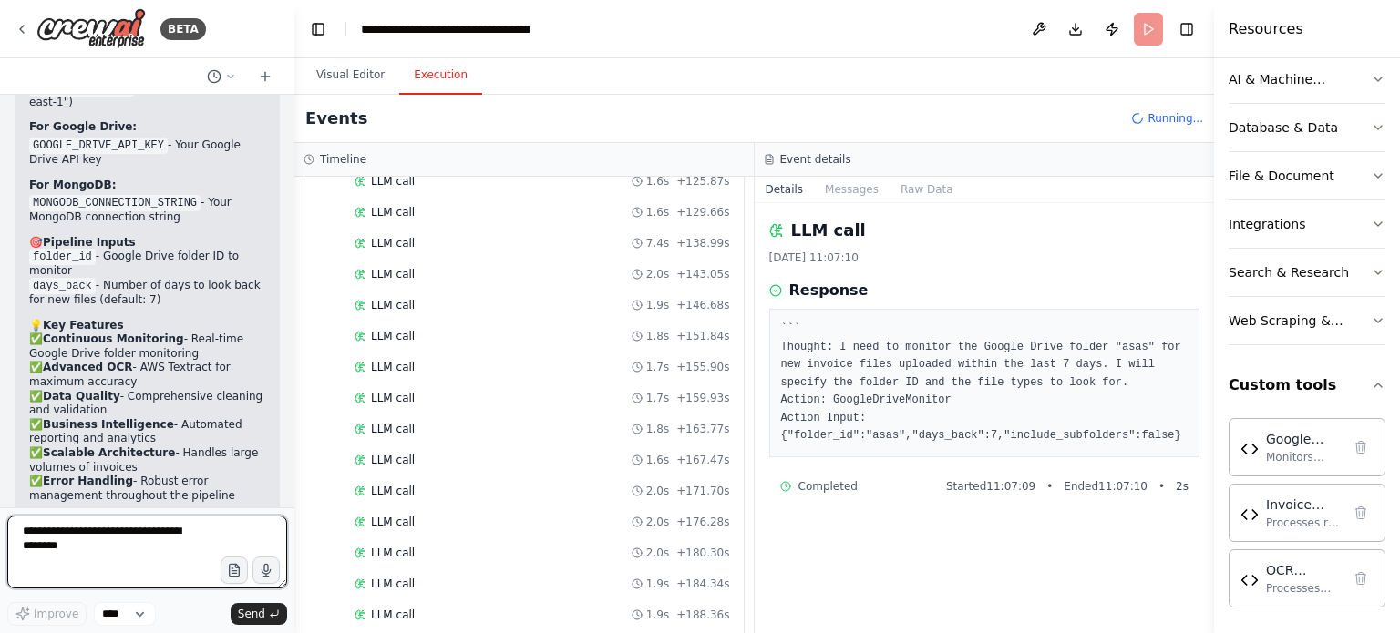
click at [88, 539] on textarea at bounding box center [147, 552] width 280 height 73
type textarea "**********"
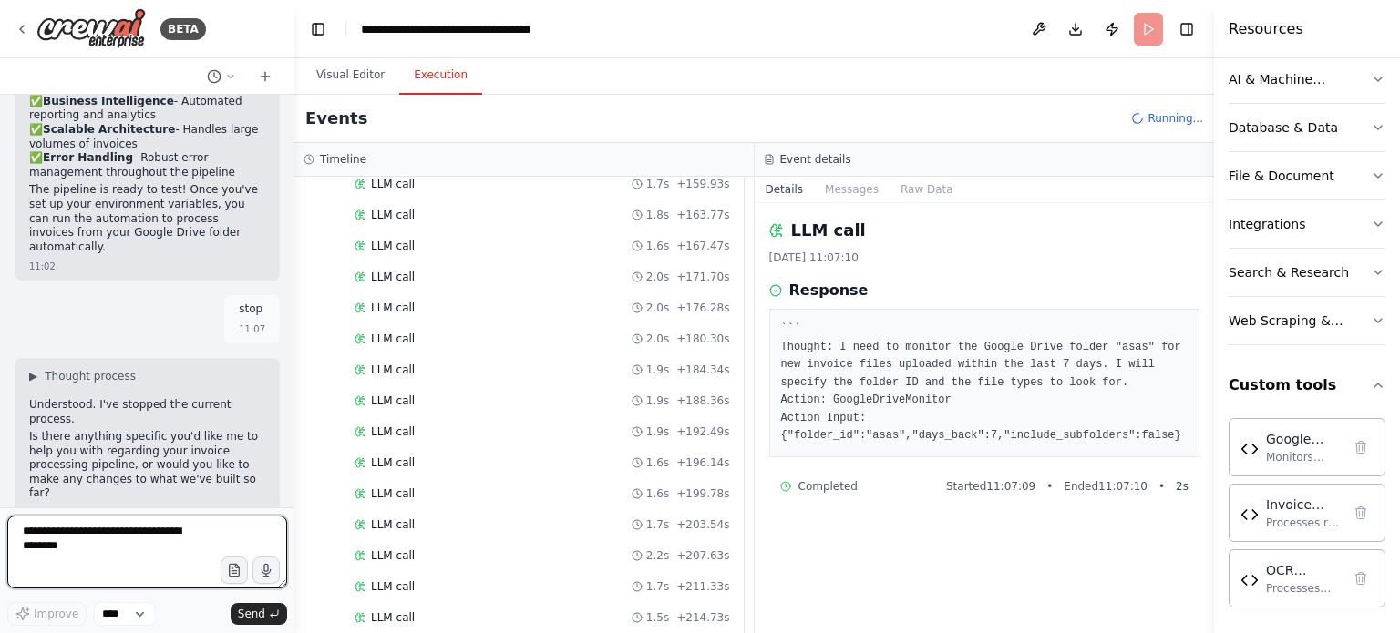
scroll to position [7753, 0]
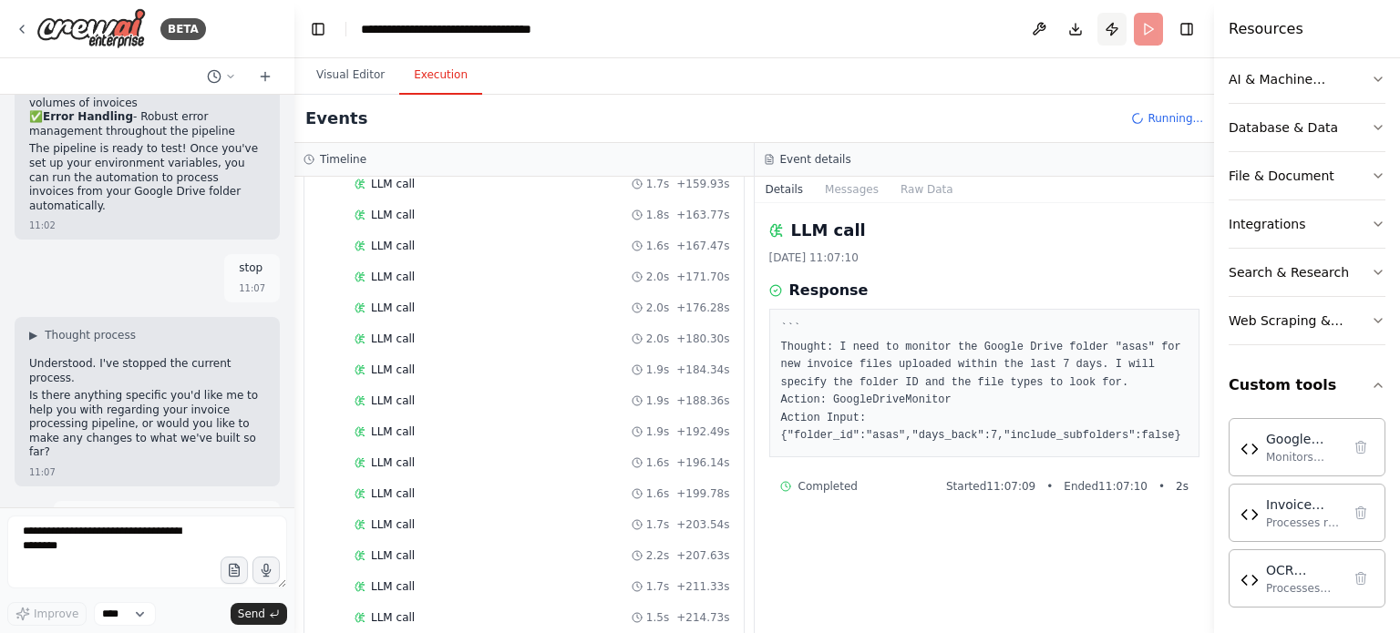
click at [1105, 25] on button "Publish" at bounding box center [1111, 29] width 29 height 33
click at [1157, 116] on main "**********" at bounding box center [754, 316] width 920 height 633
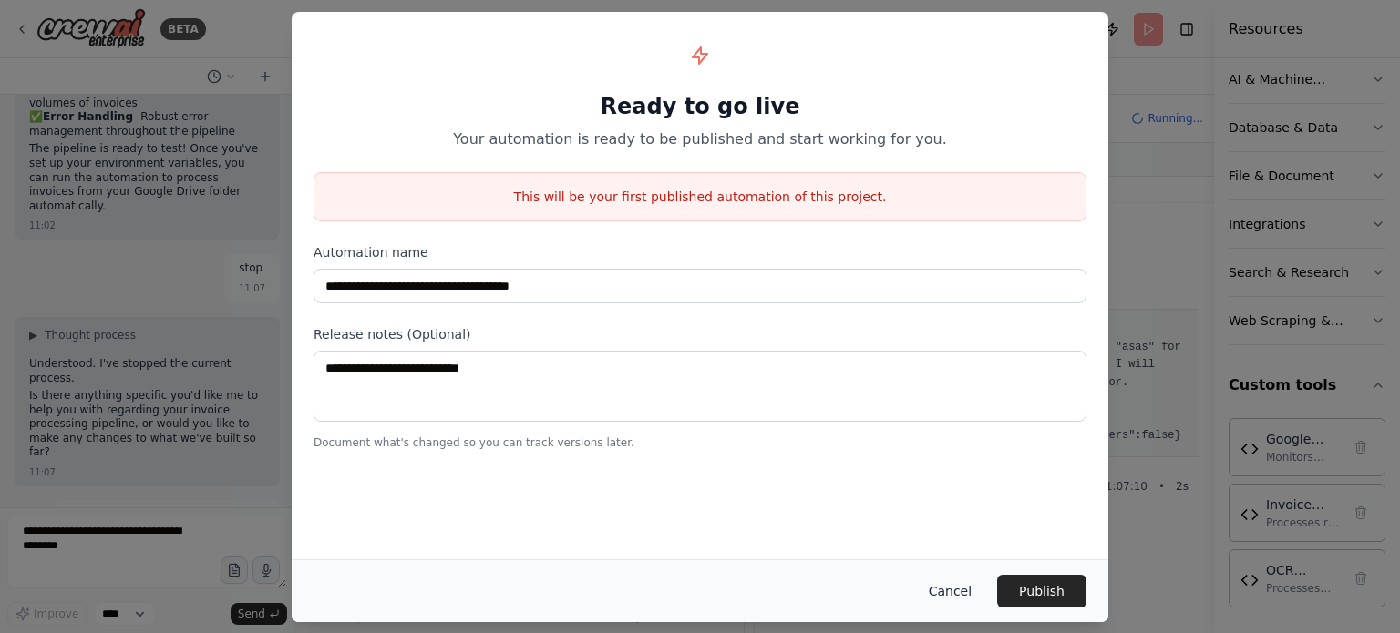
click at [961, 593] on button "Cancel" at bounding box center [950, 591] width 72 height 33
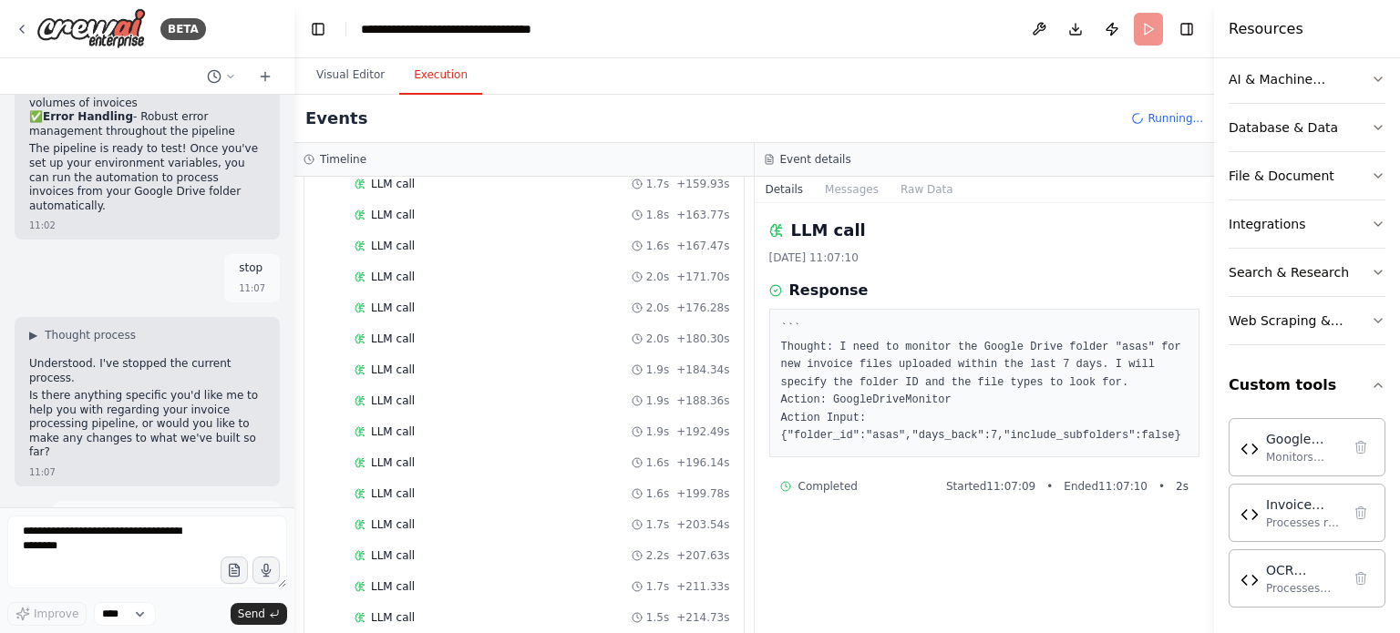
click at [1167, 115] on span "Running..." at bounding box center [1175, 118] width 56 height 15
click at [1043, 28] on button at bounding box center [1038, 29] width 29 height 33
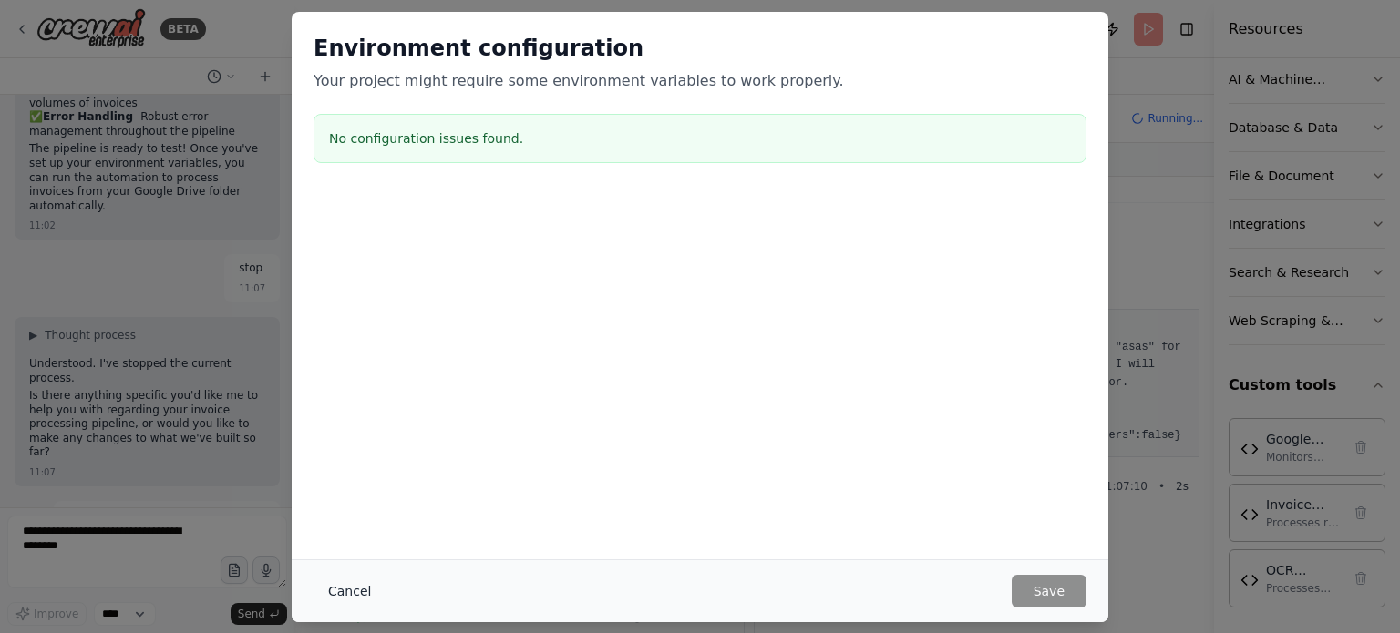
click at [352, 593] on button "Cancel" at bounding box center [349, 591] width 72 height 33
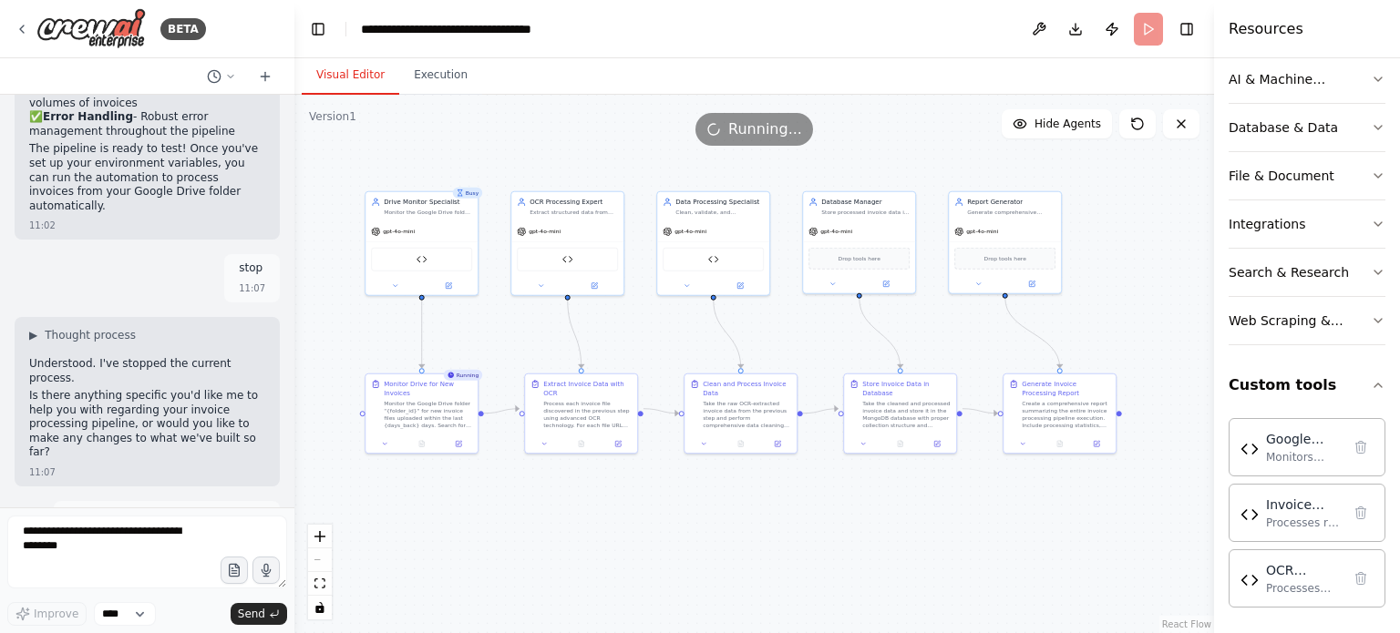
click at [348, 71] on button "Visual Editor" at bounding box center [351, 76] width 98 height 38
click at [1371, 385] on icon "button" at bounding box center [1378, 385] width 15 height 15
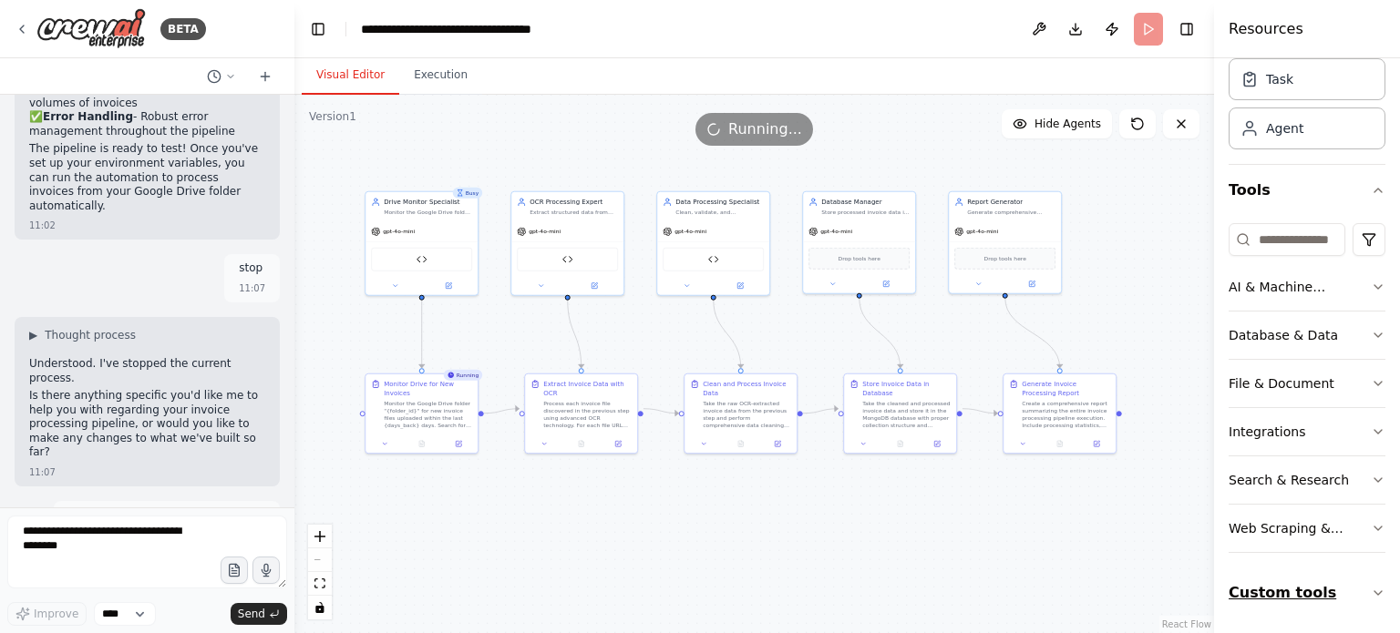
scroll to position [63, 0]
click at [1371, 524] on icon "button" at bounding box center [1378, 531] width 15 height 15
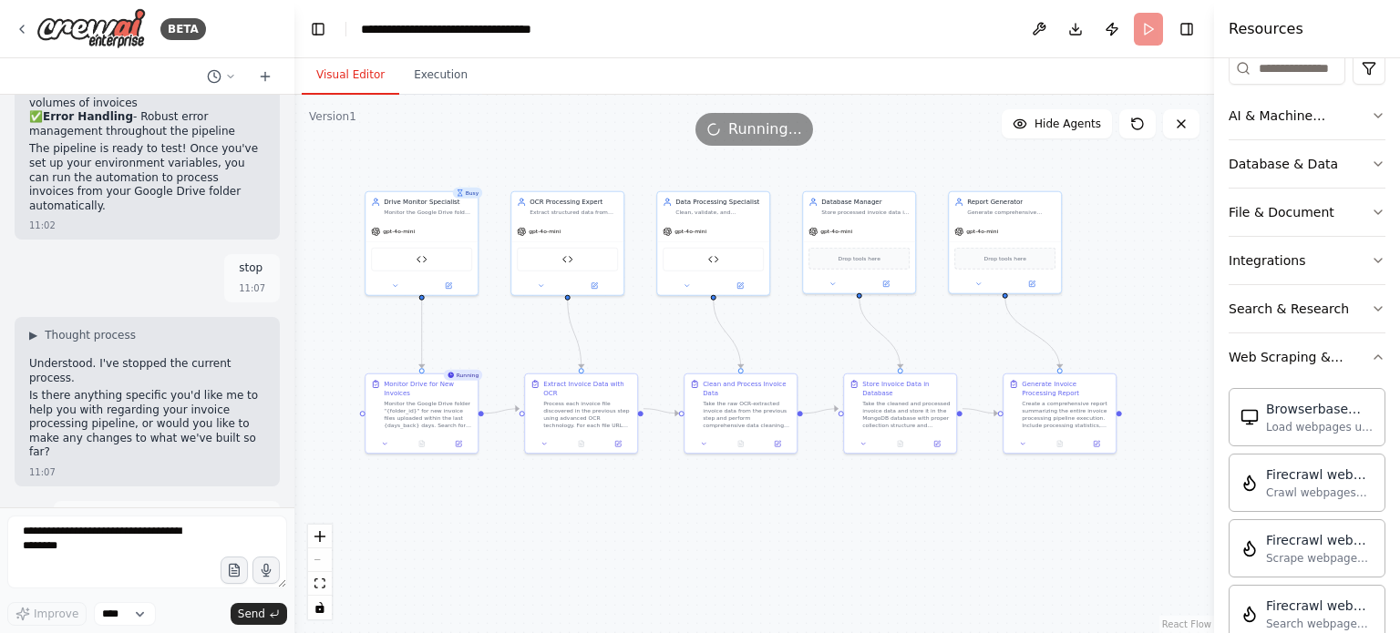
scroll to position [237, 0]
click at [1371, 311] on icon "button" at bounding box center [1378, 309] width 15 height 15
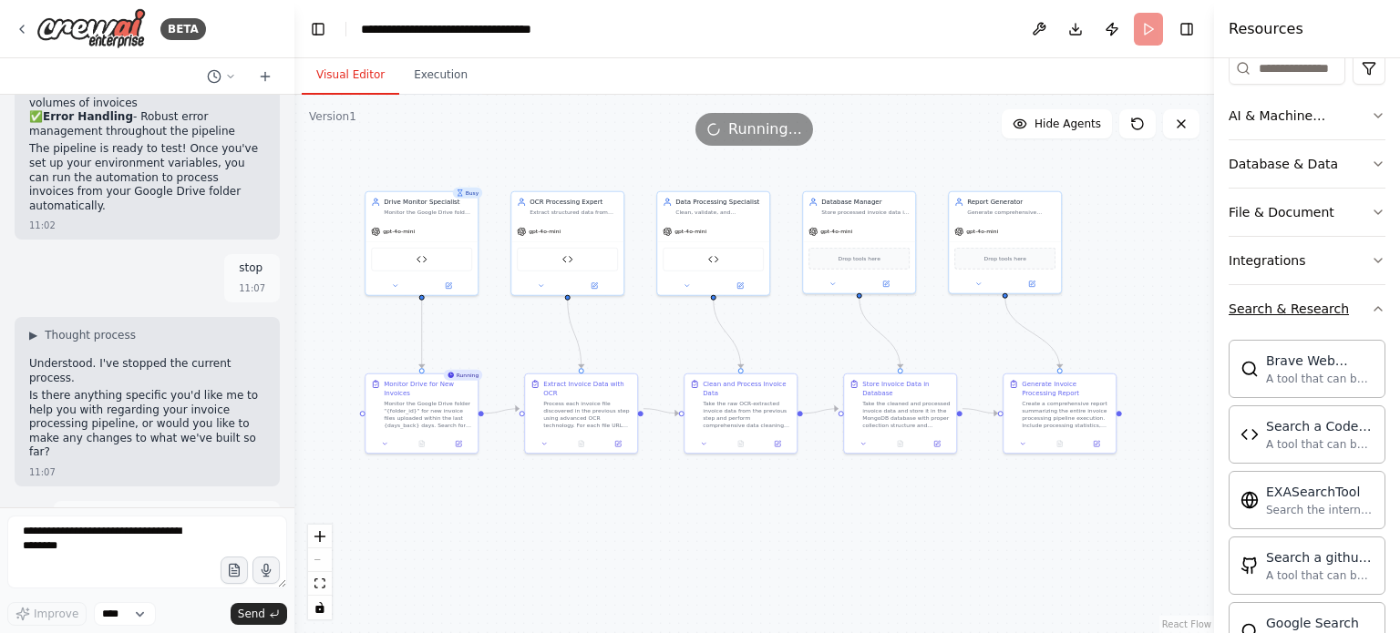
click at [1371, 311] on icon "button" at bounding box center [1378, 309] width 15 height 15
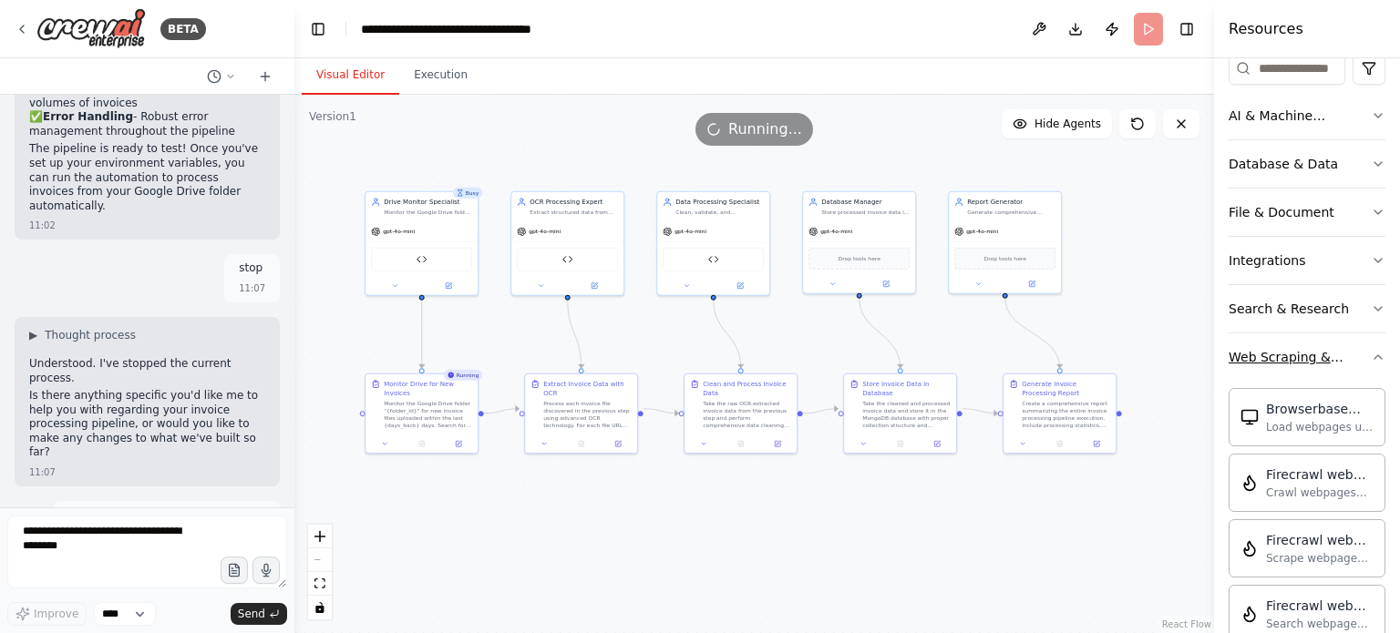
click at [1371, 354] on icon "button" at bounding box center [1378, 357] width 15 height 15
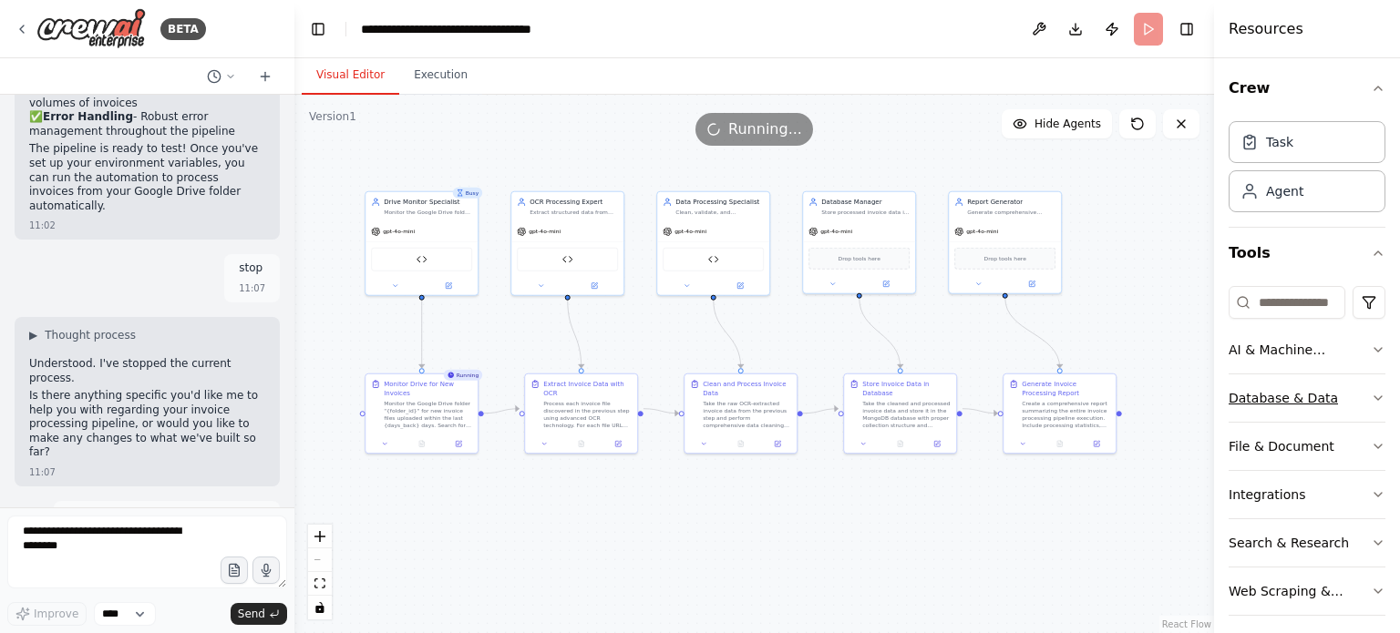
scroll to position [0, 0]
click at [1294, 207] on div "Agent" at bounding box center [1306, 193] width 157 height 42
click at [1285, 268] on button "Tools" at bounding box center [1306, 256] width 157 height 51
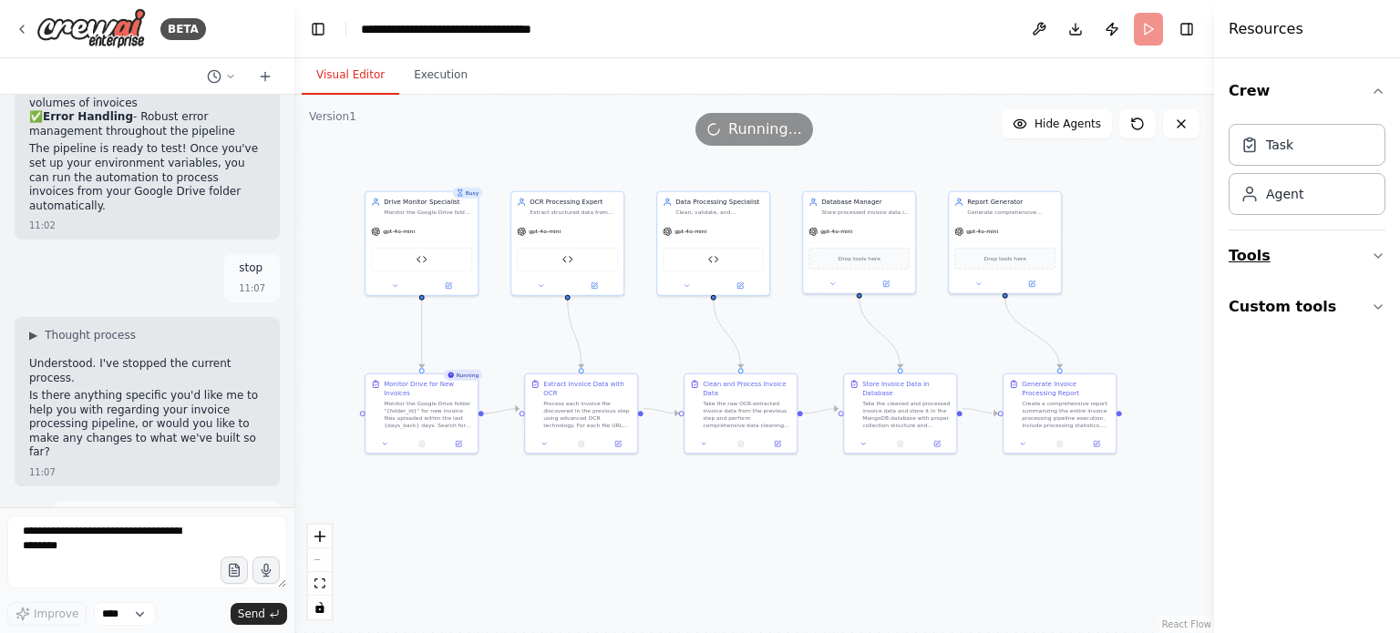
click at [1285, 268] on button "Tools" at bounding box center [1306, 256] width 157 height 51
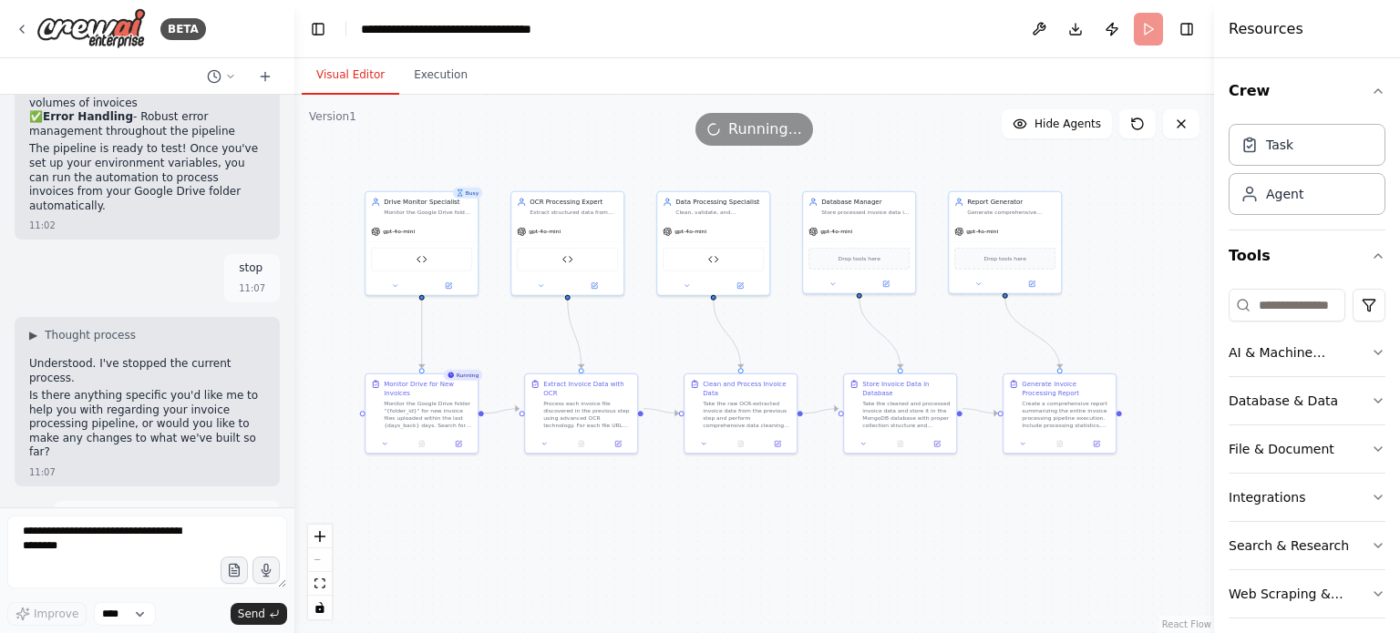
click at [1174, 242] on div ".deletable-edge-delete-btn { width: 20px; height: 20px; border: 0px solid #ffff…" at bounding box center [754, 364] width 920 height 539
click at [750, 137] on span "Running..." at bounding box center [765, 129] width 74 height 22
click at [1136, 121] on icon at bounding box center [1137, 124] width 15 height 15
click at [1187, 122] on icon at bounding box center [1181, 124] width 15 height 15
click at [572, 144] on div "Running..." at bounding box center [754, 129] width 920 height 33
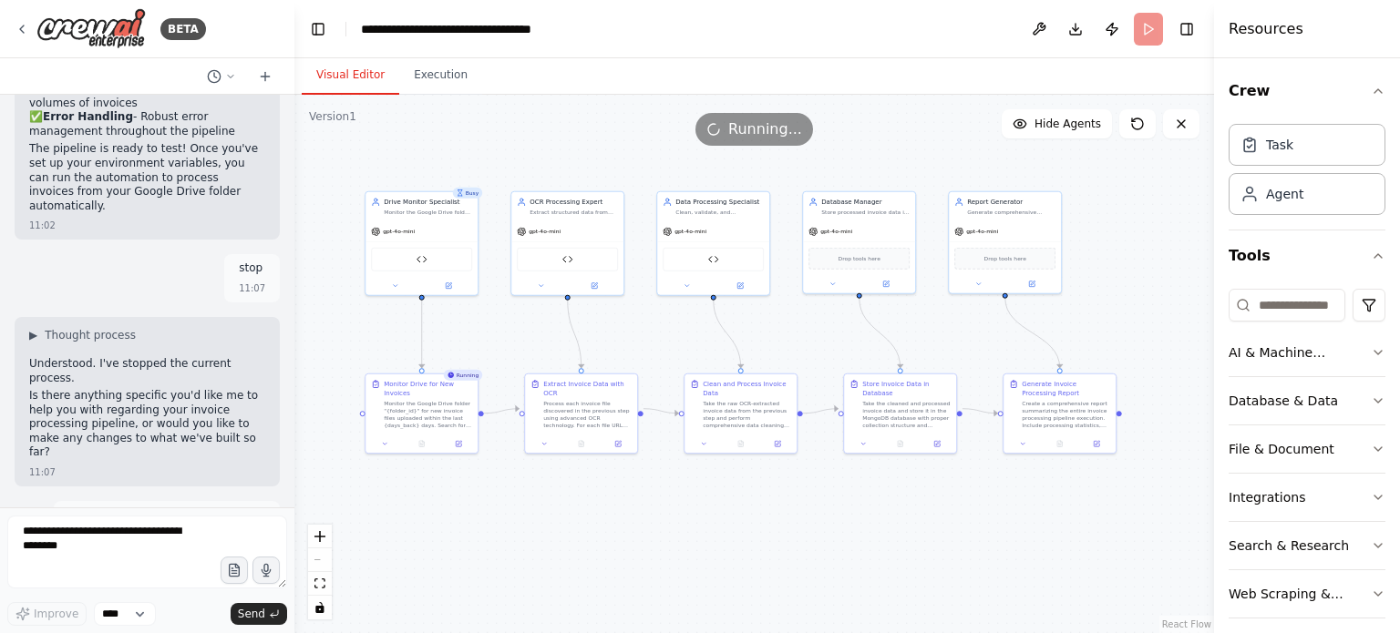
click at [594, 492] on div ".deletable-edge-delete-btn { width: 20px; height: 20px; border: 0px solid #ffff…" at bounding box center [754, 364] width 920 height 539
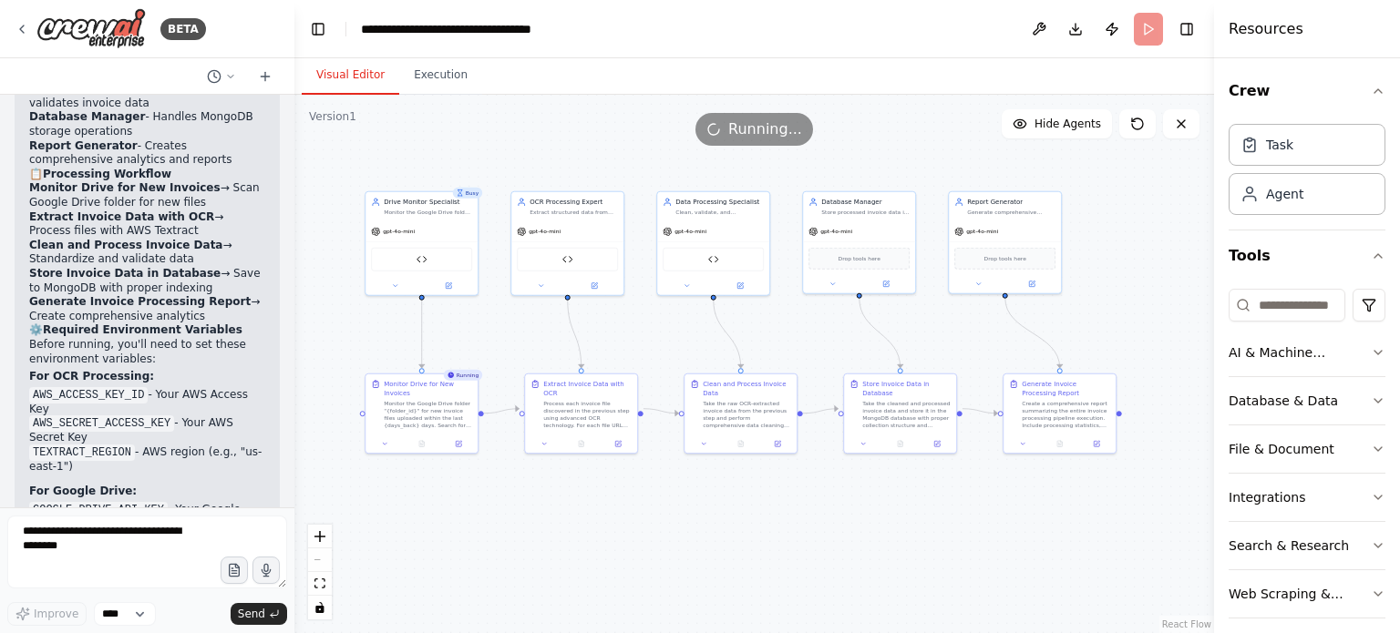
scroll to position [6568, 0]
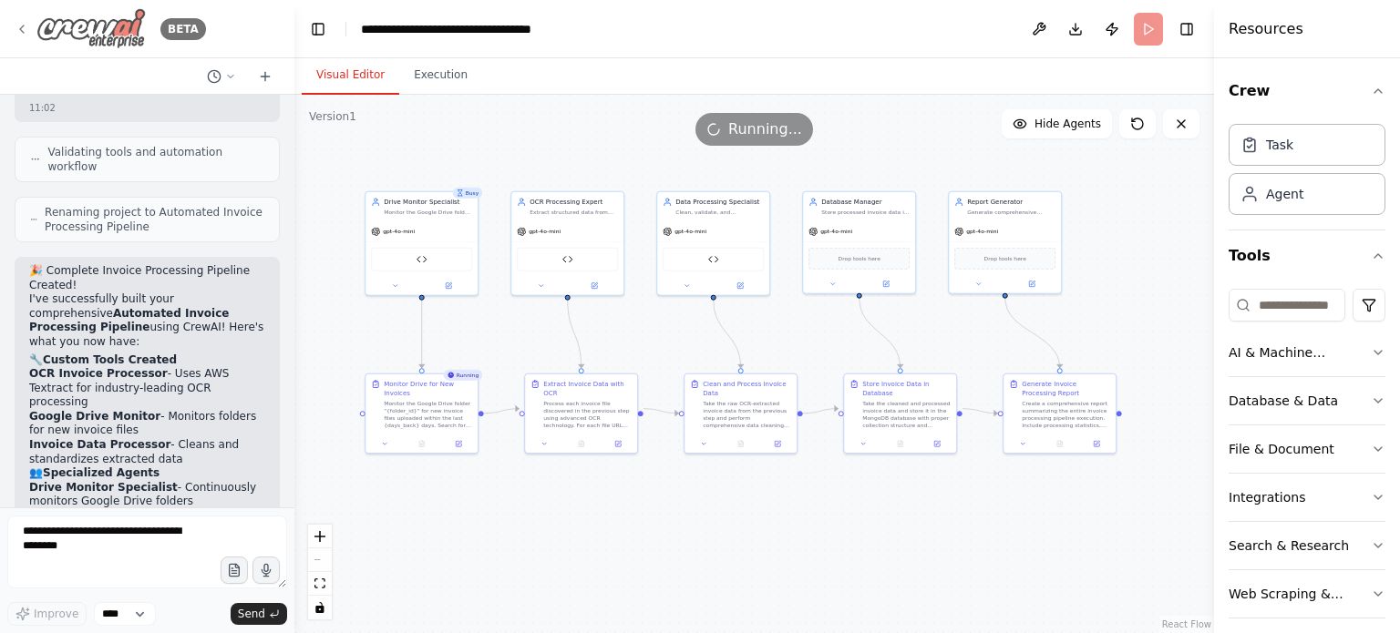
click at [19, 27] on icon at bounding box center [22, 29] width 15 height 15
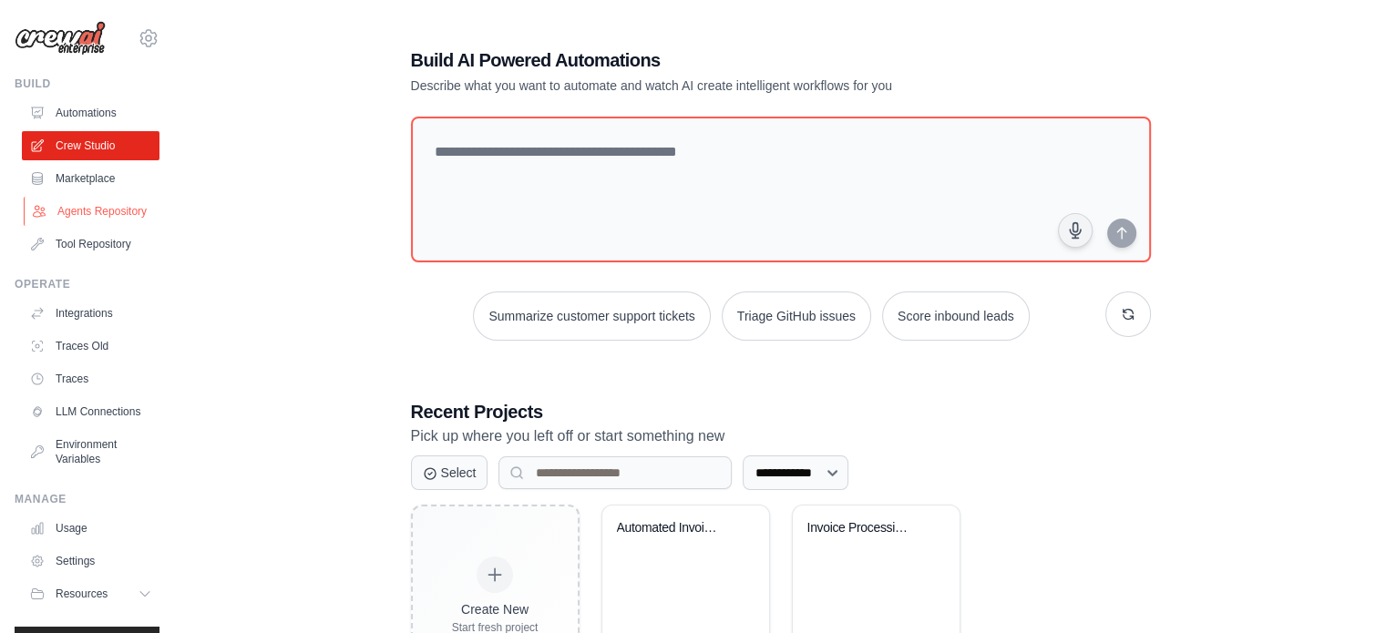
click at [84, 216] on link "Agents Repository" at bounding box center [93, 211] width 138 height 29
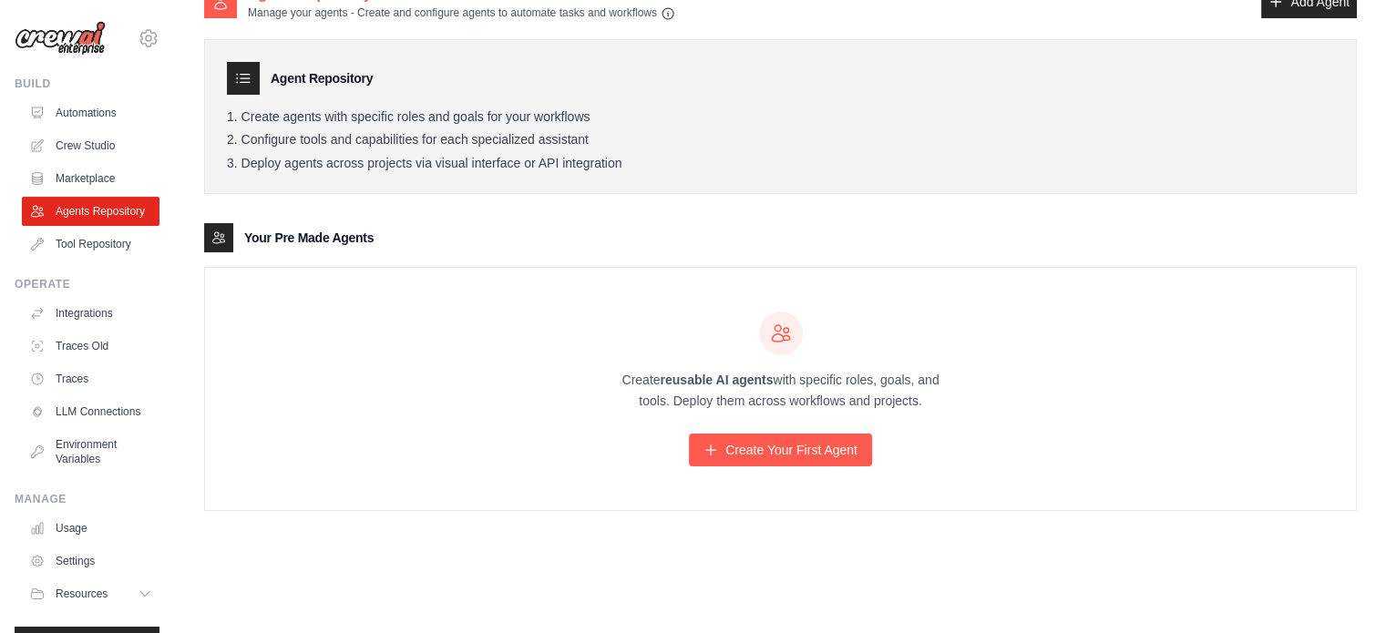
scroll to position [36, 0]
click at [81, 258] on link "Tool Repository" at bounding box center [93, 244] width 138 height 29
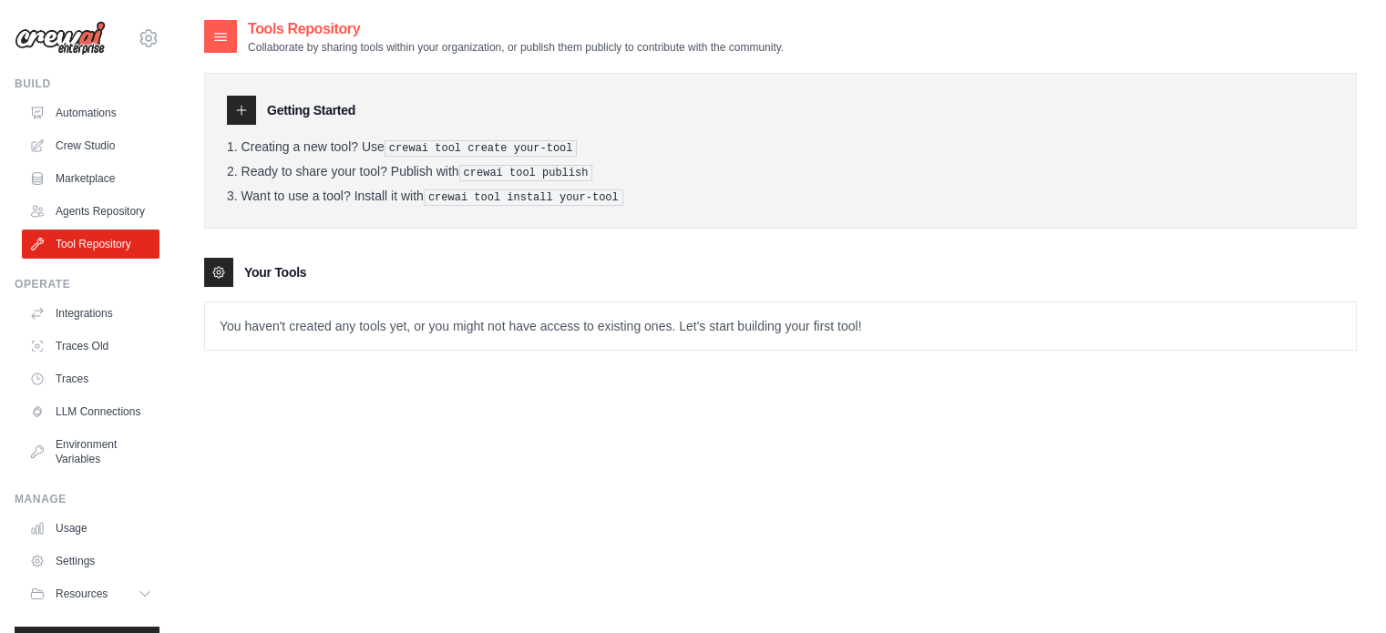
click at [847, 150] on li "Creating a new tool? Use crewai tool create your-tool" at bounding box center [780, 147] width 1107 height 17
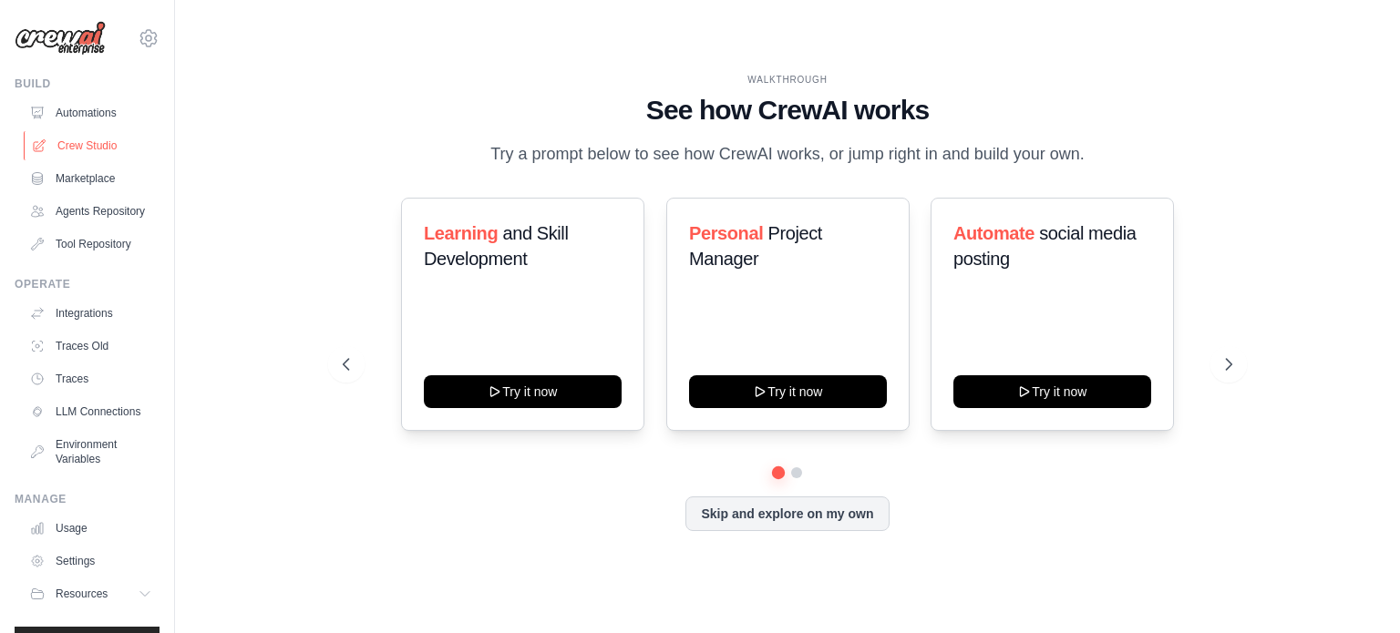
click at [80, 146] on link "Crew Studio" at bounding box center [93, 145] width 138 height 29
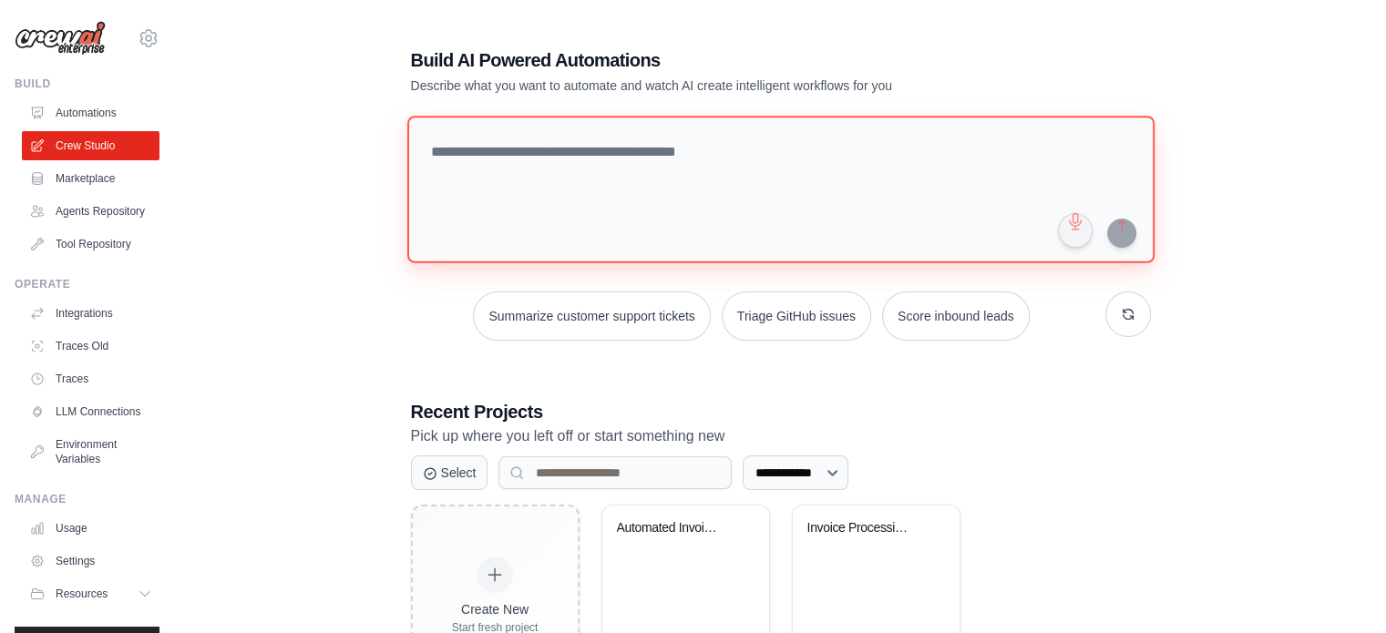
click at [744, 170] on textarea at bounding box center [779, 190] width 747 height 148
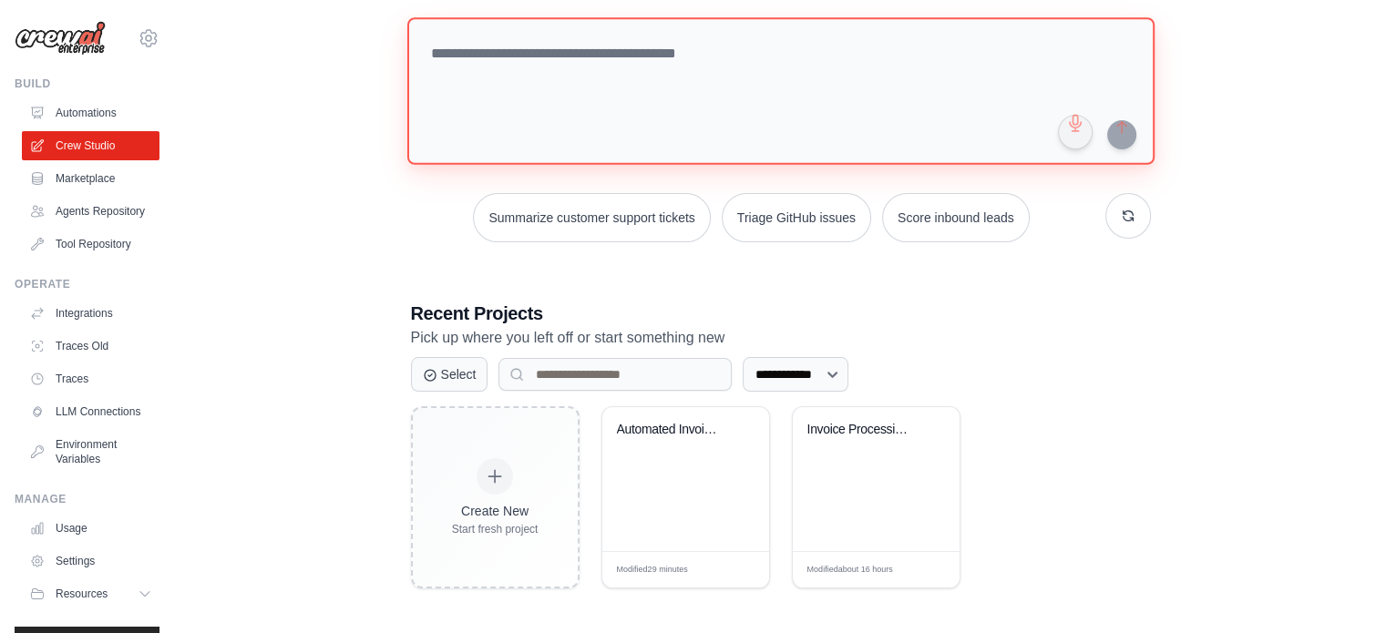
scroll to position [99, 0]
